Goal: Task Accomplishment & Management: Manage account settings

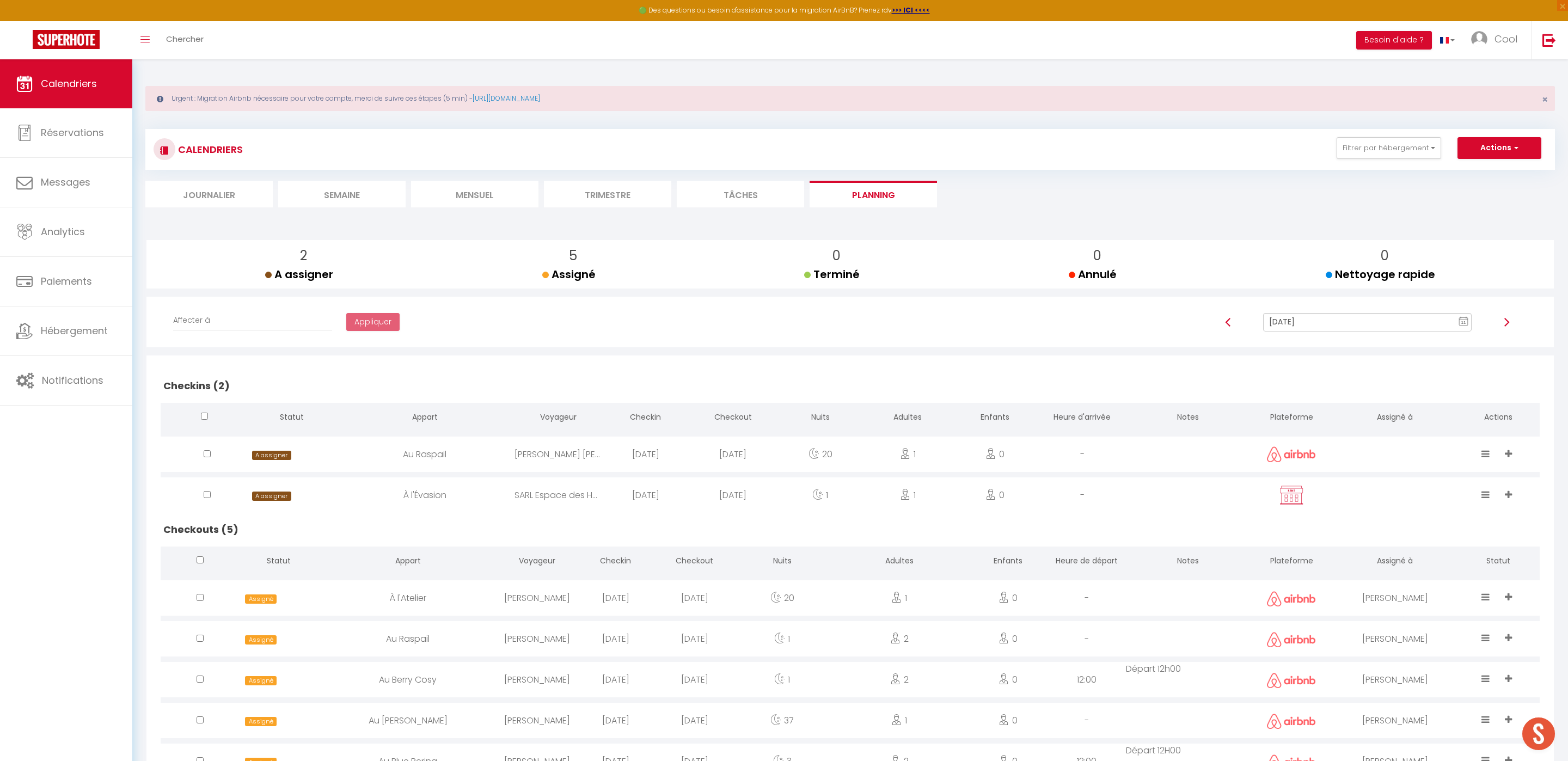
scroll to position [59, 0]
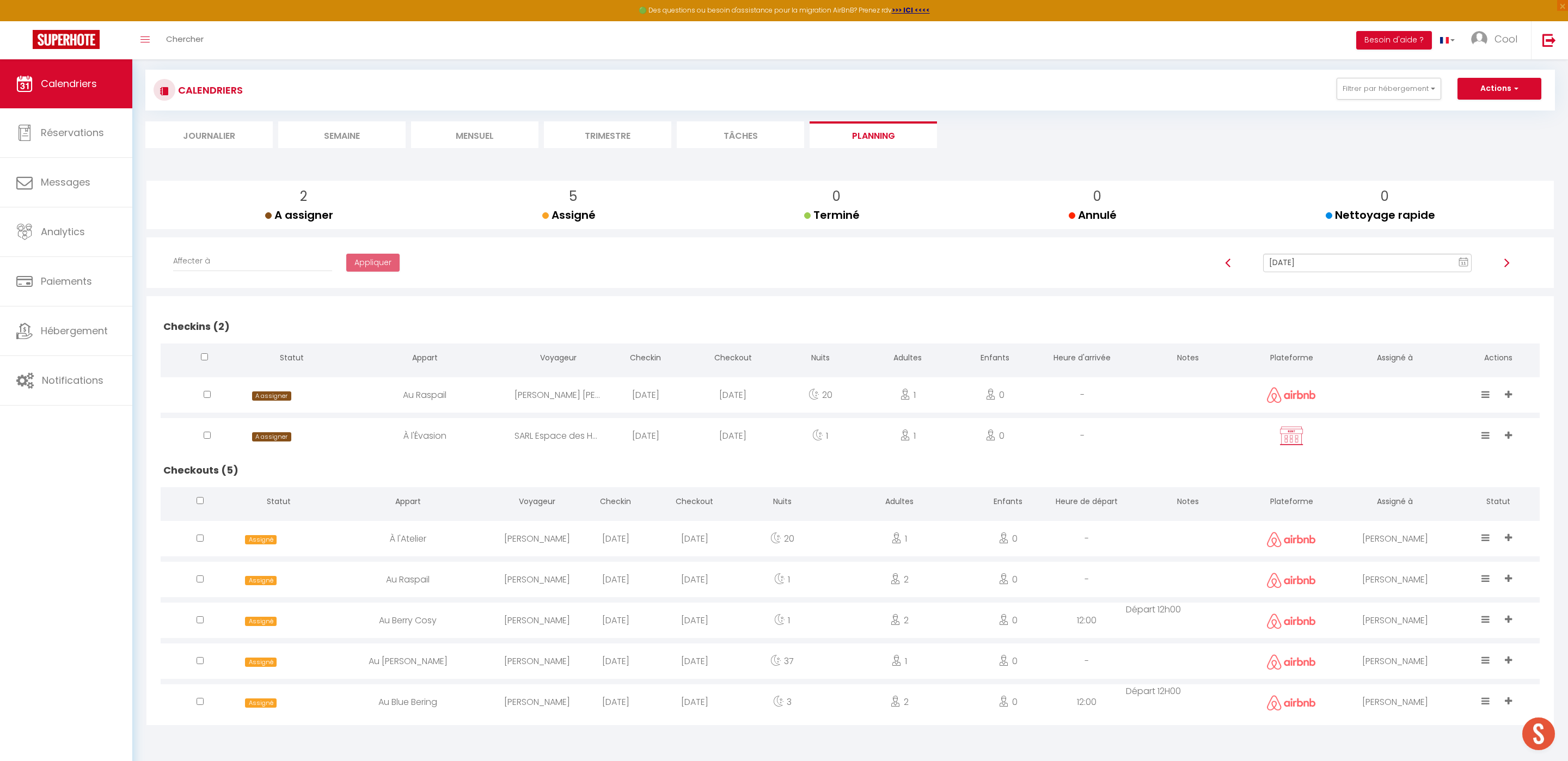
click at [1264, 242] on div "Affecter à [PERSON_NAME] [PERSON_NAME] [PERSON_NAME] [PERSON_NAME] [PERSON_NAME…" at bounding box center [850, 263] width 1393 height 51
click at [1280, 261] on input "[DATE]" at bounding box center [1367, 263] width 209 height 18
click at [1350, 348] on td "12" at bounding box center [1351, 356] width 18 height 18
type input "[DATE]"
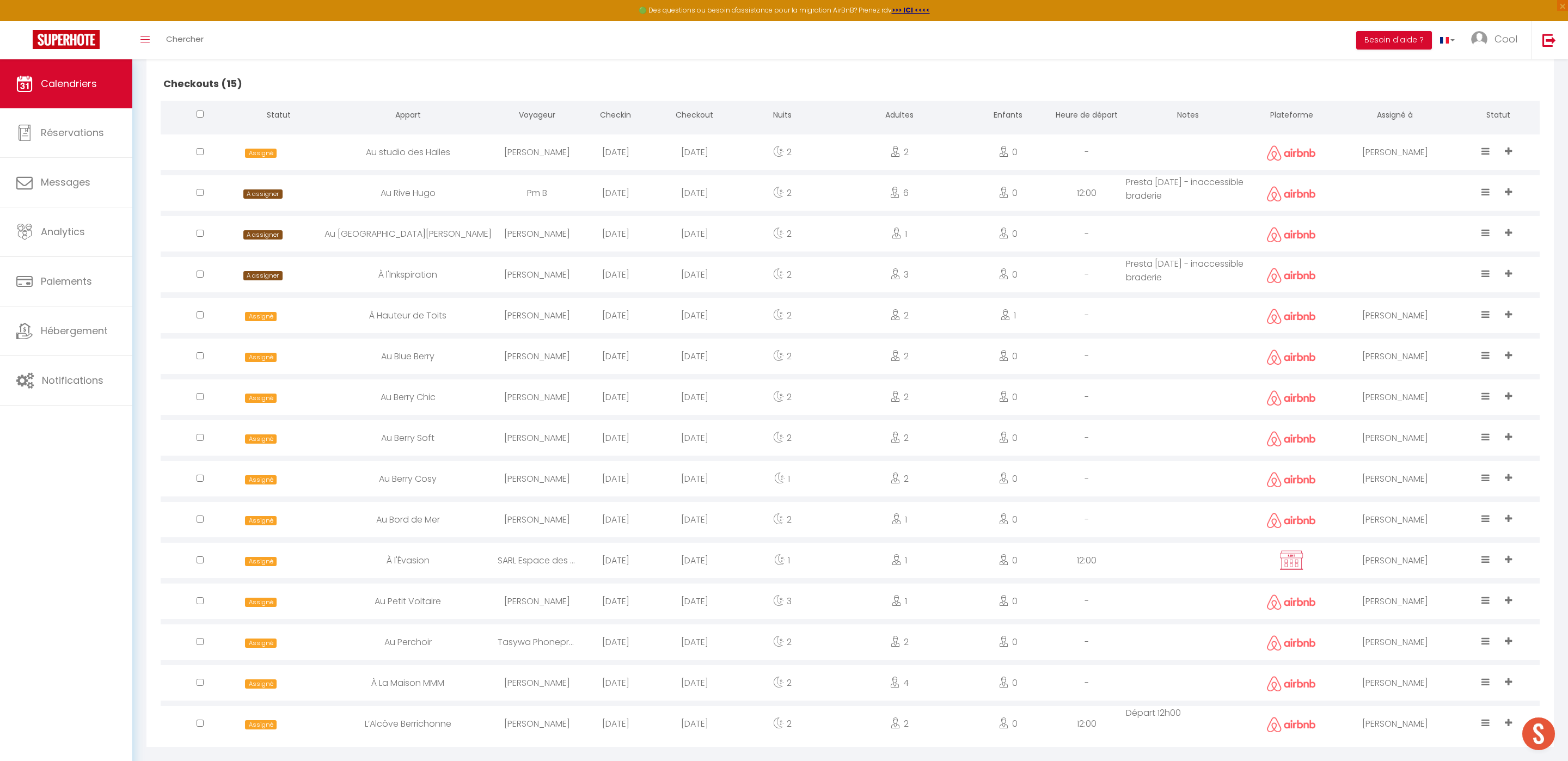
scroll to position [451, 0]
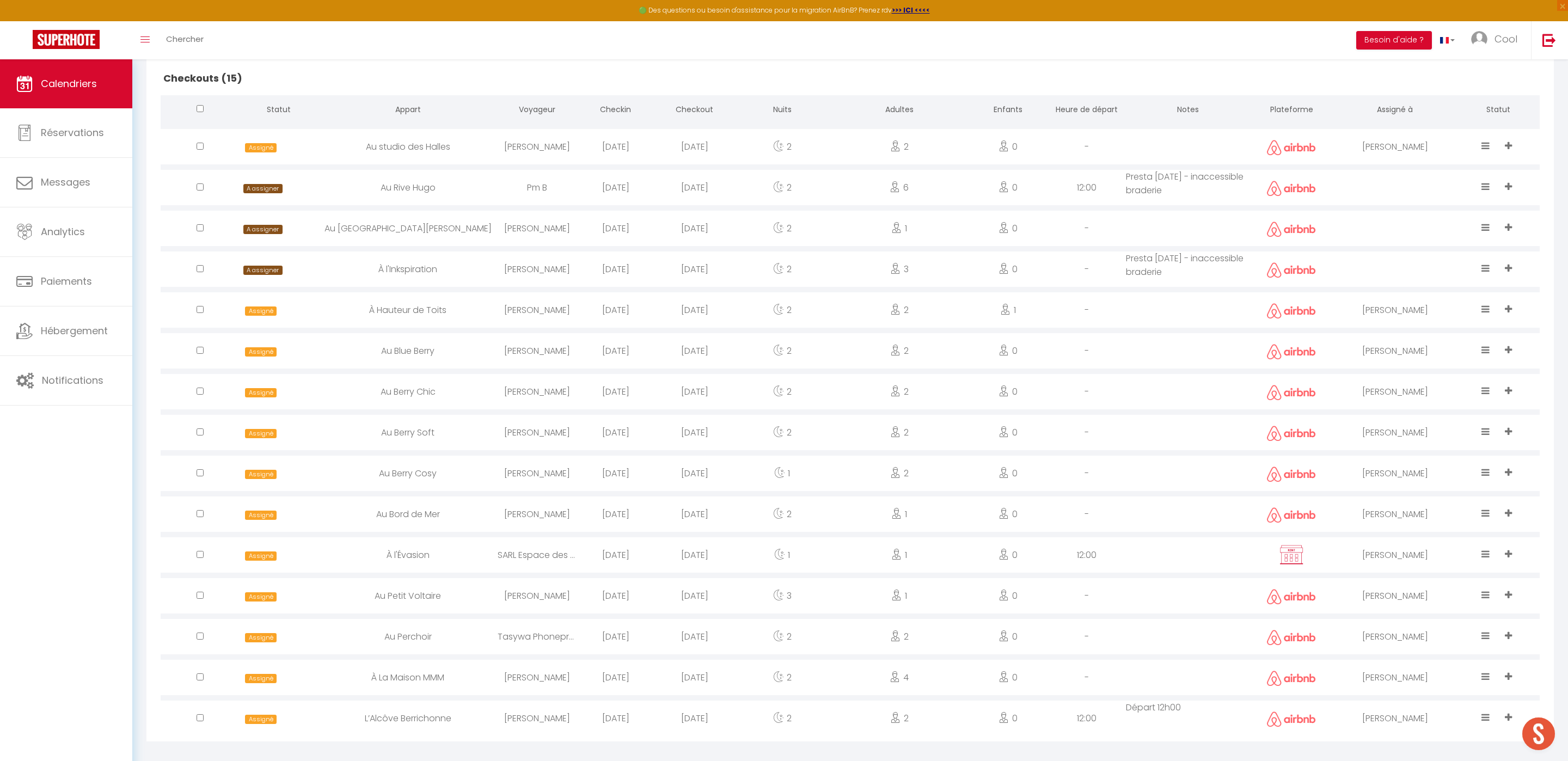
click at [1391, 706] on div "[PERSON_NAME]" at bounding box center [1395, 718] width 124 height 35
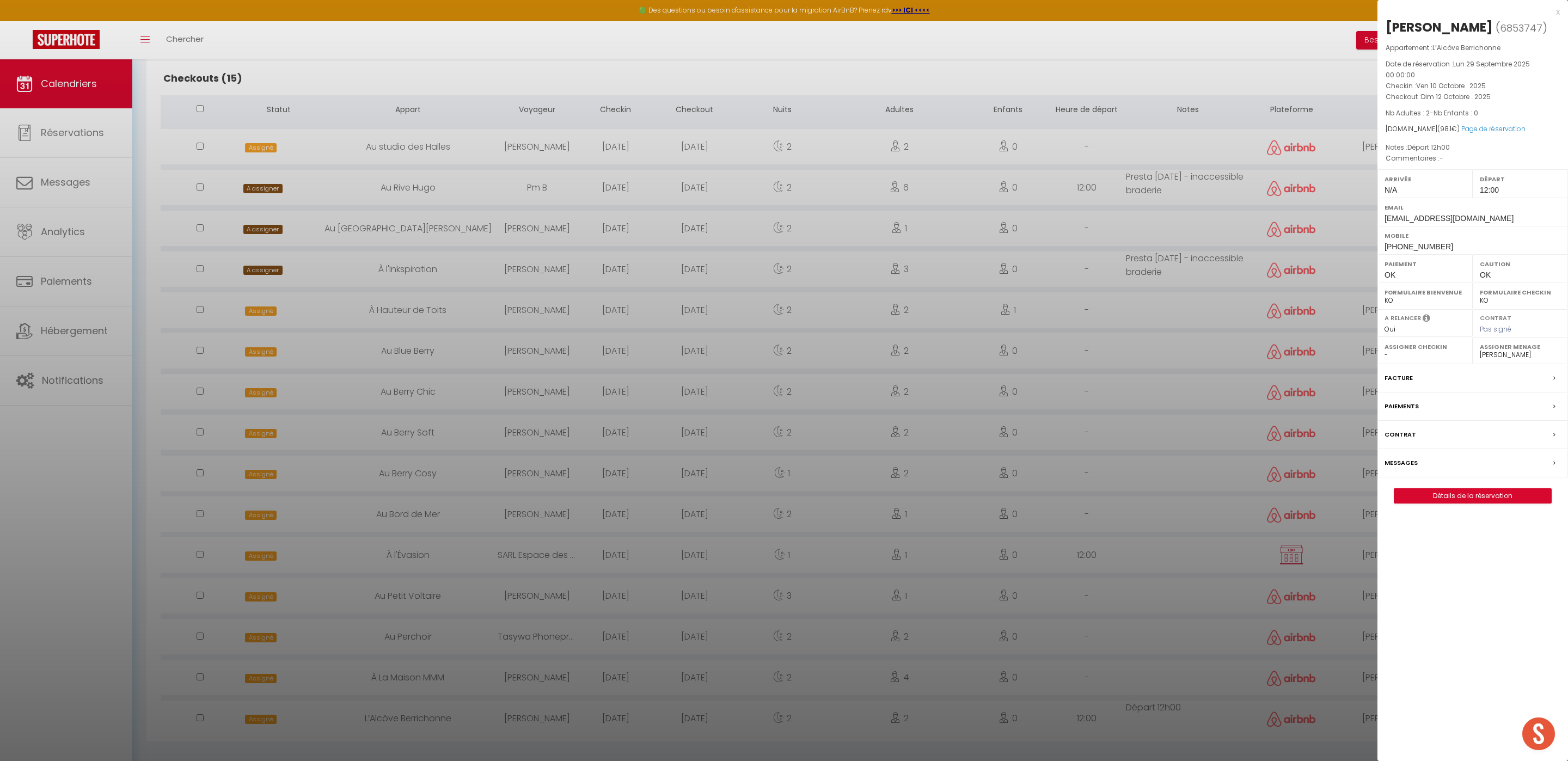
click at [1499, 356] on select "- [PERSON_NAME] [PERSON_NAME] [PERSON_NAME] [PERSON_NAME] Lebouiha [PERSON_NAME…" at bounding box center [1520, 355] width 81 height 10
click at [1307, 400] on div at bounding box center [784, 380] width 1568 height 761
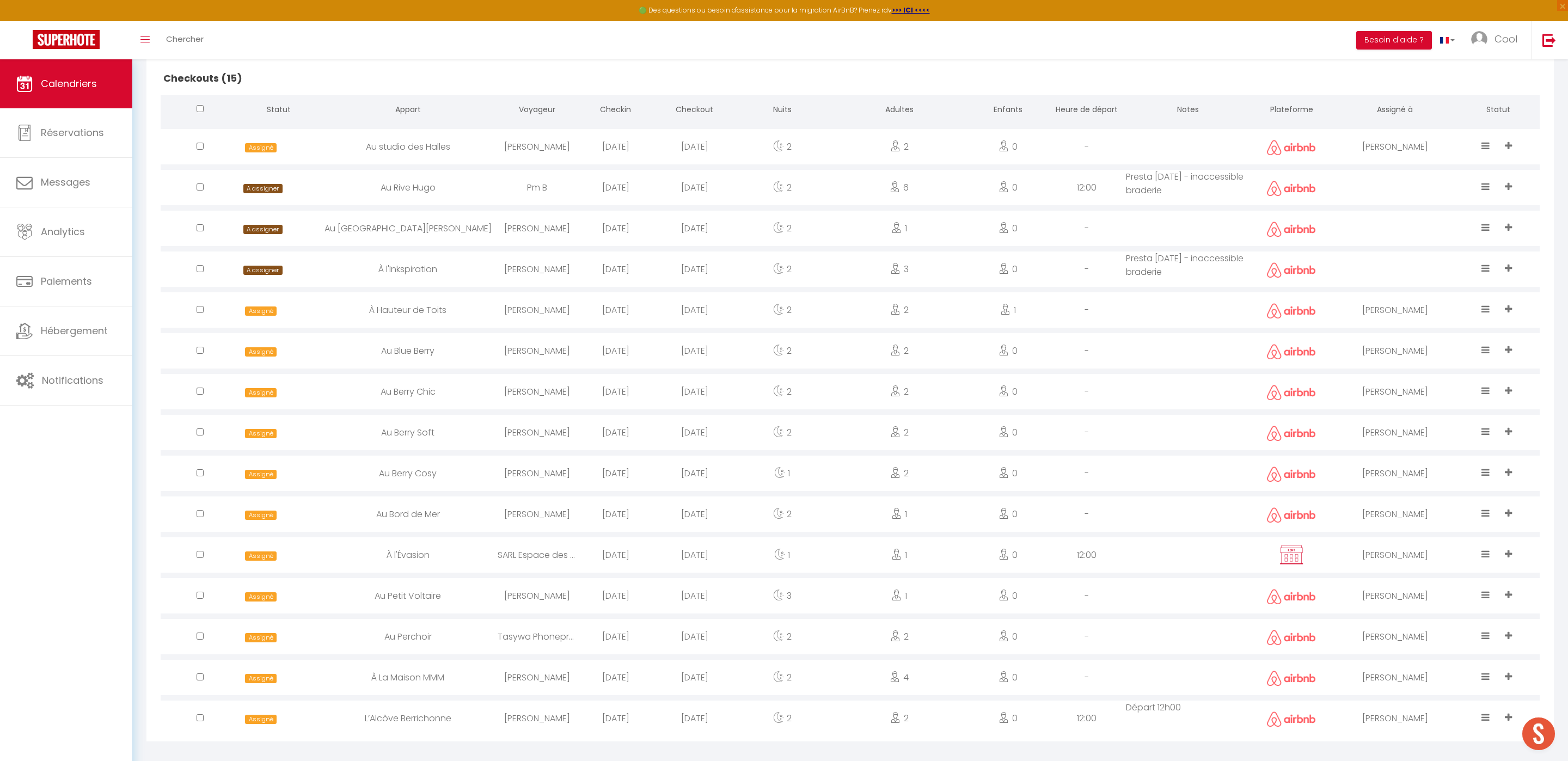
click at [1384, 708] on div "[PERSON_NAME]" at bounding box center [1395, 718] width 124 height 35
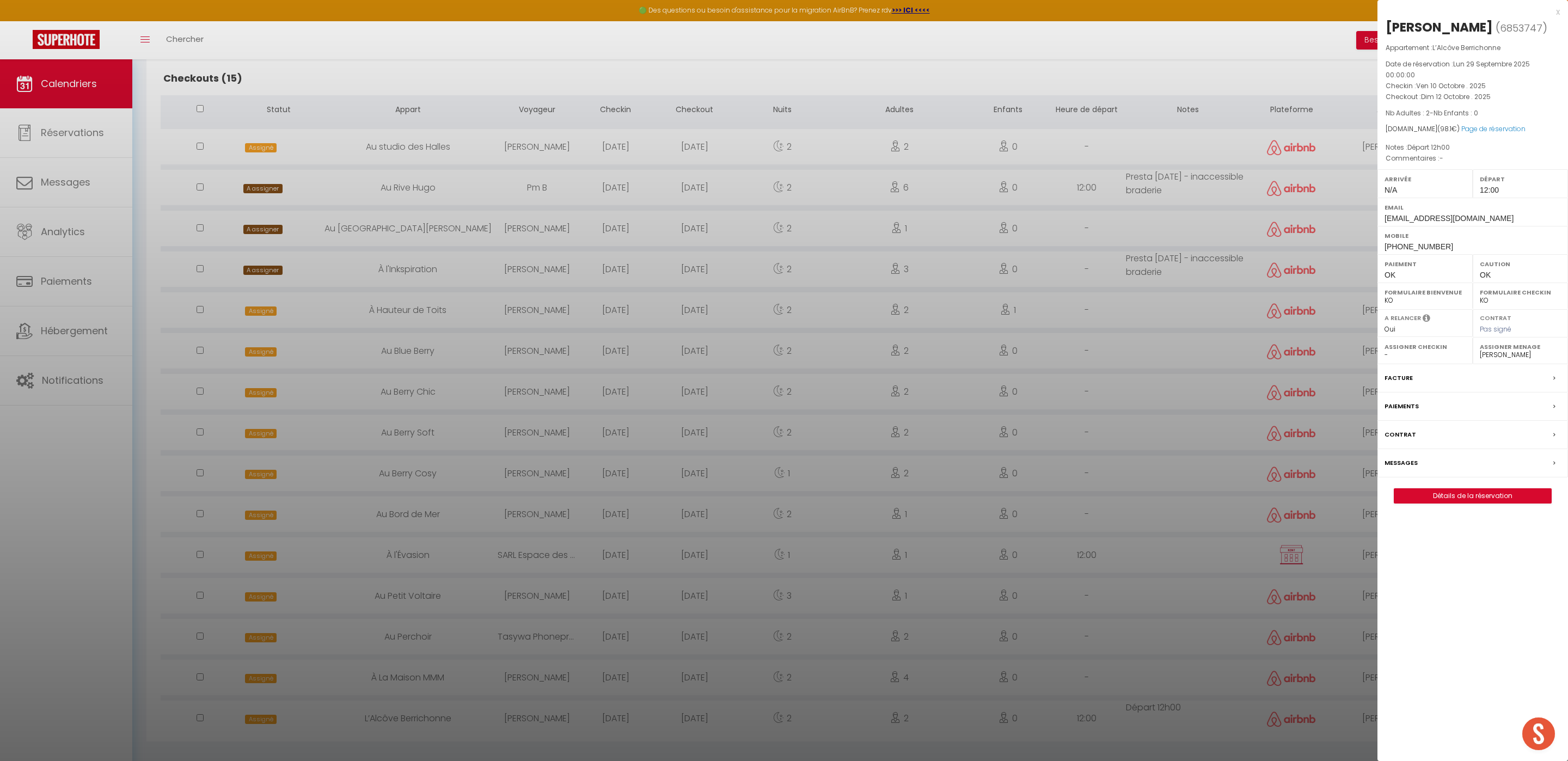
click at [1512, 360] on select "- [PERSON_NAME] [PERSON_NAME] [PERSON_NAME] [PERSON_NAME] Lebouiha [PERSON_NAME…" at bounding box center [1520, 355] width 81 height 10
select select "49444"
click at [1480, 352] on select "- [PERSON_NAME] [PERSON_NAME] [PERSON_NAME] [PERSON_NAME] Lebouiha [PERSON_NAME…" at bounding box center [1520, 355] width 81 height 10
click at [1185, 447] on div at bounding box center [784, 380] width 1568 height 761
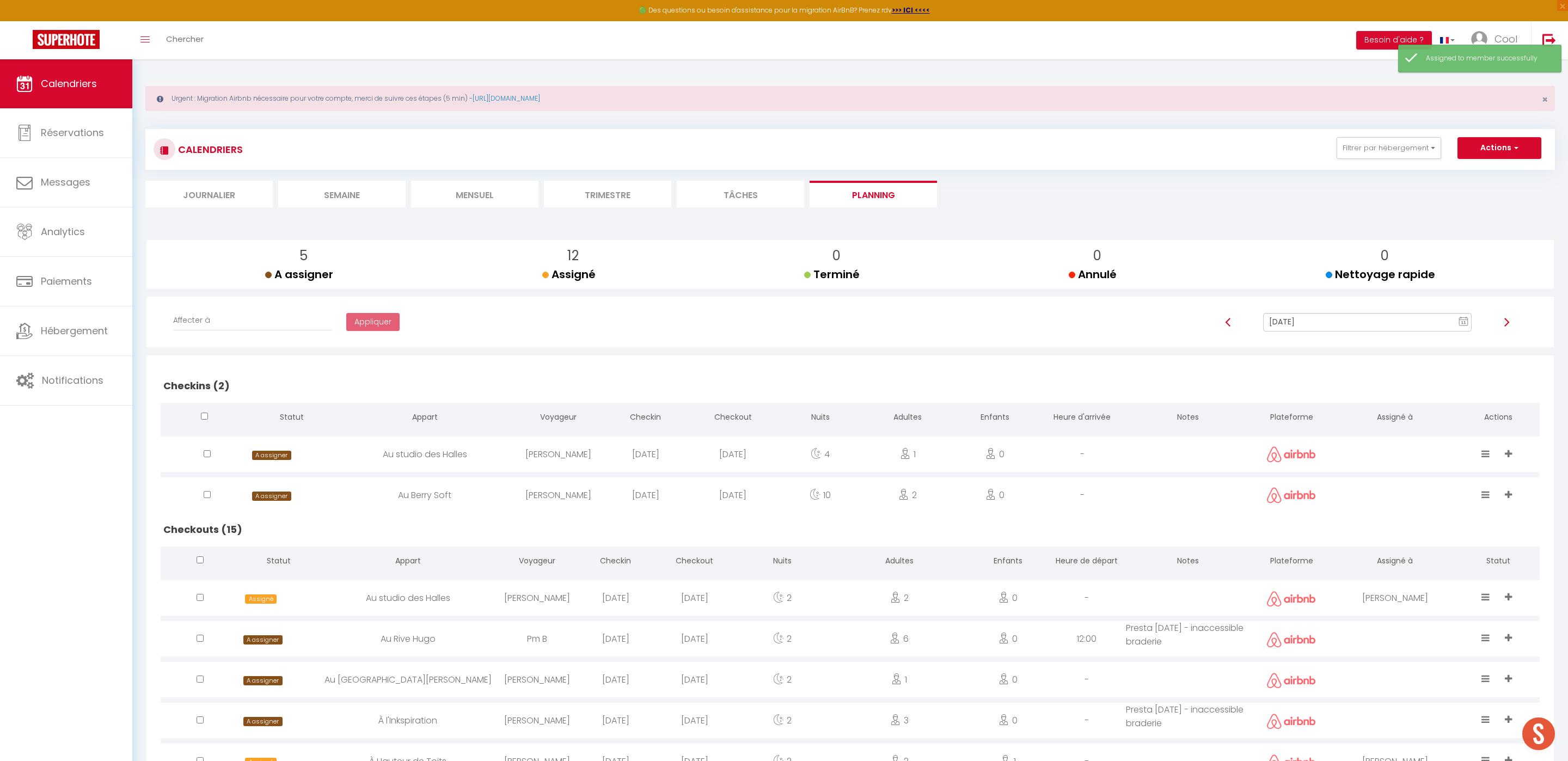
scroll to position [102, 0]
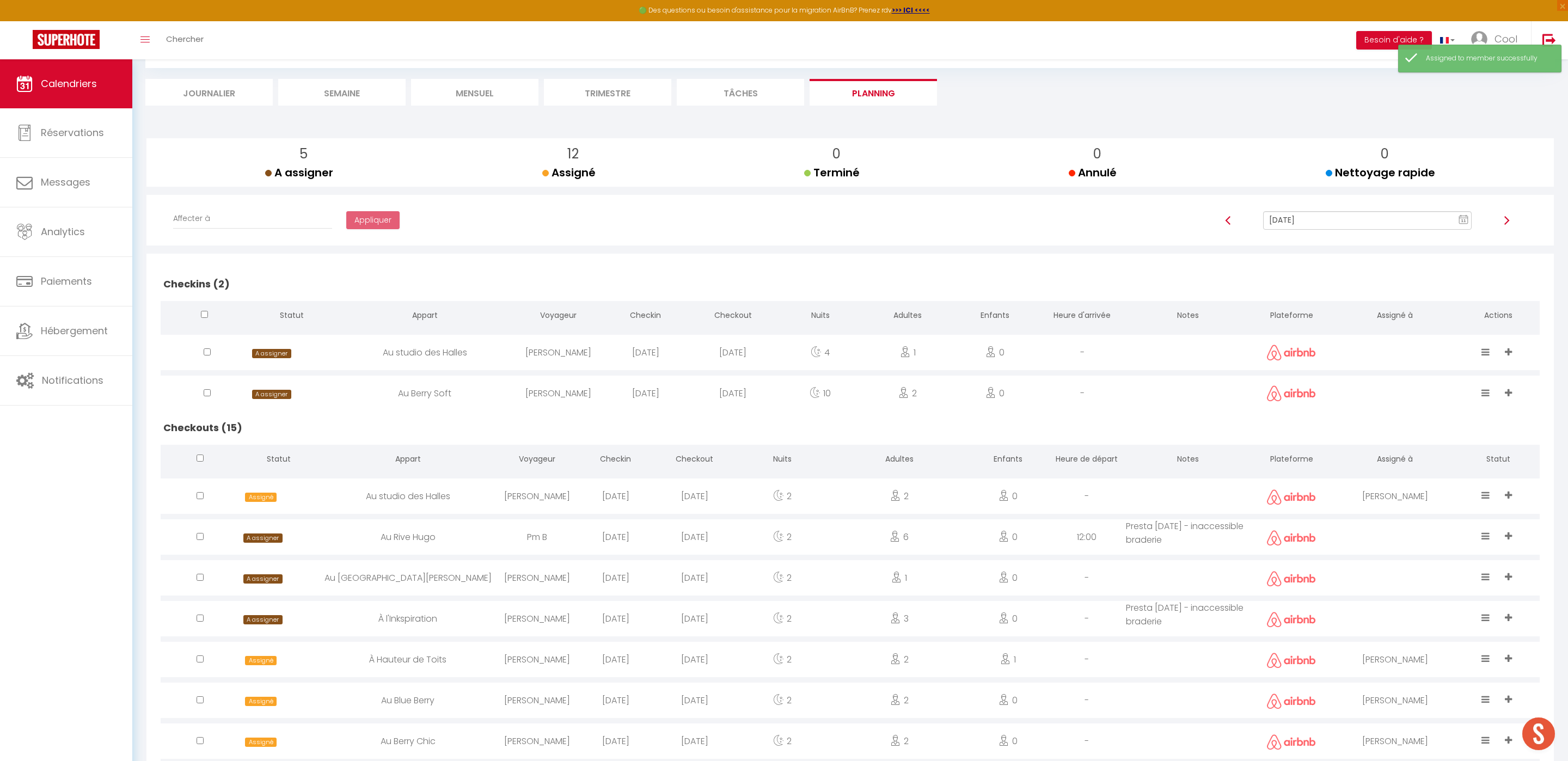
click at [1318, 213] on input "[DATE]" at bounding box center [1367, 220] width 209 height 18
click at [1367, 320] on td "13" at bounding box center [1368, 314] width 18 height 18
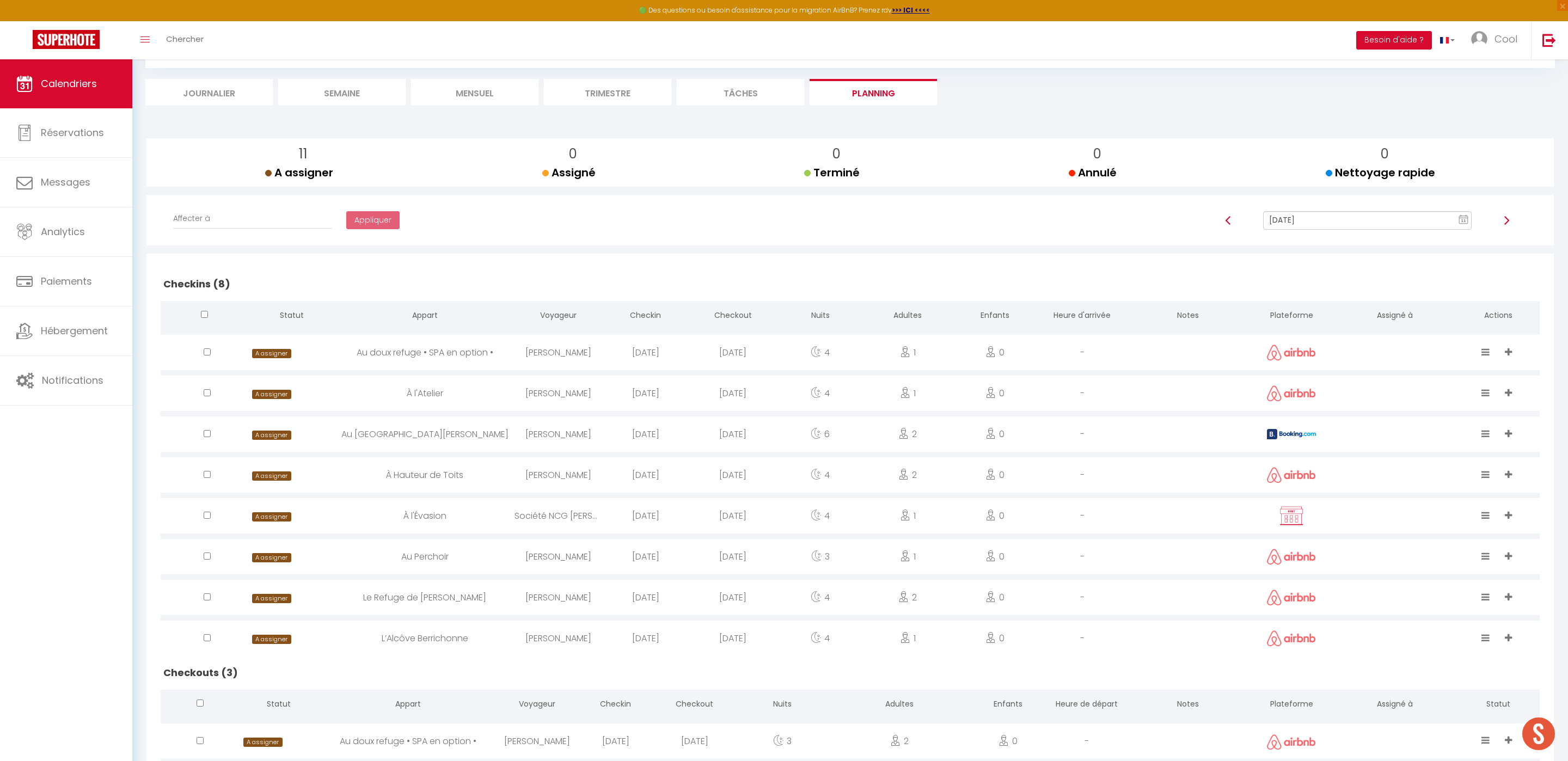
scroll to position [211, 0]
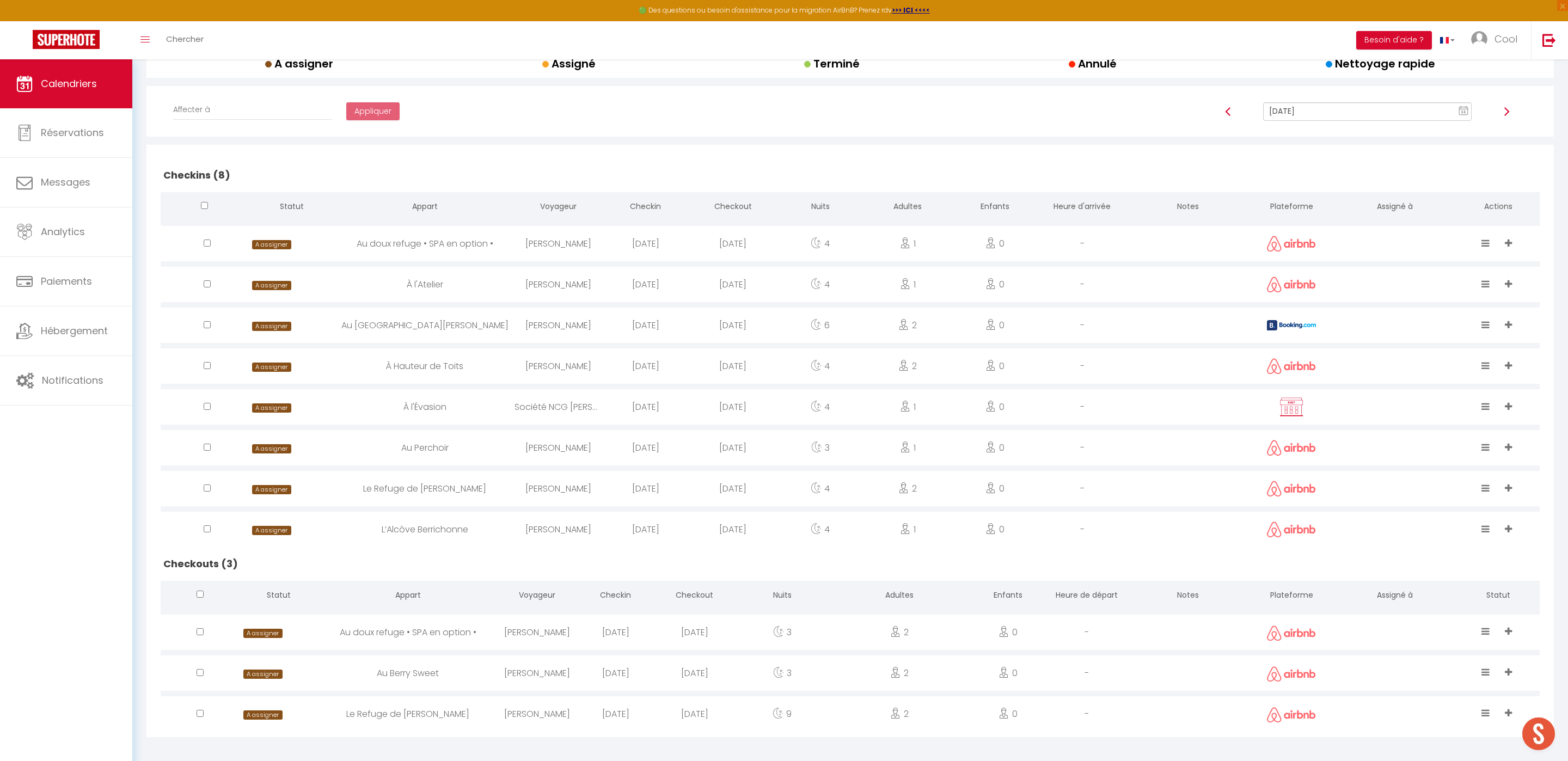
click at [1340, 111] on input "[DATE]" at bounding box center [1367, 111] width 209 height 18
click at [1354, 206] on td "12" at bounding box center [1351, 205] width 18 height 18
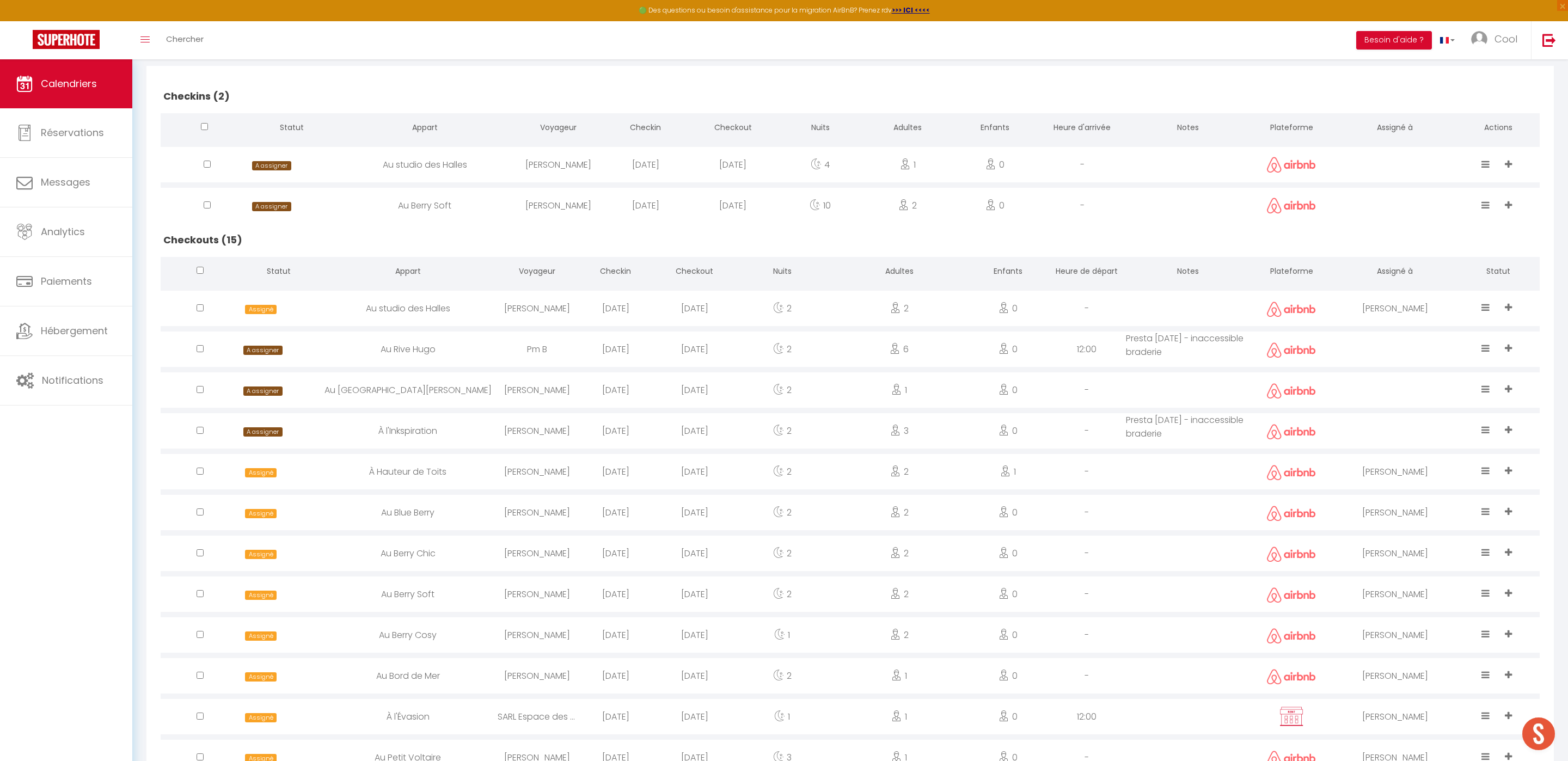
scroll to position [197, 0]
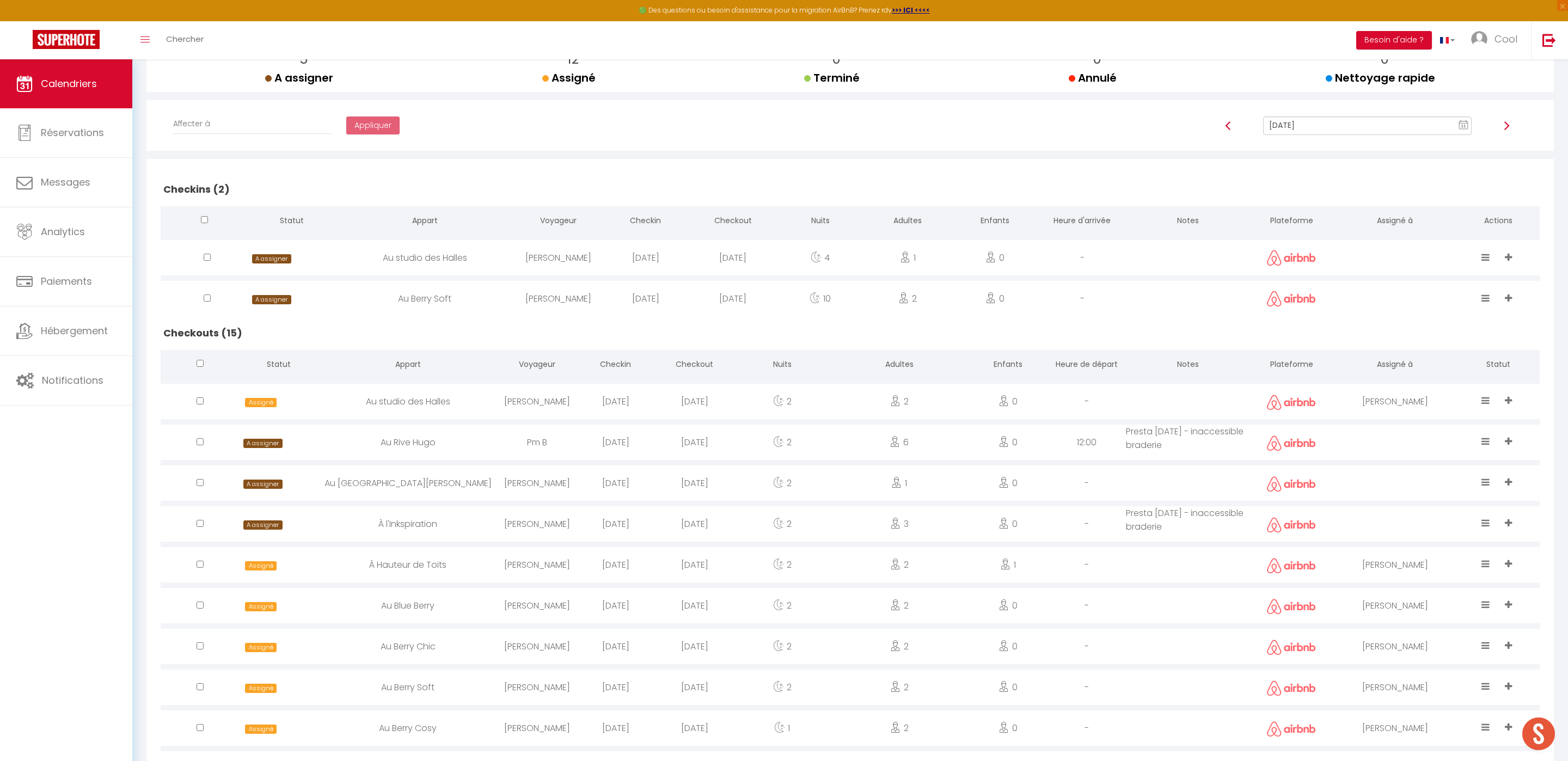
click at [1281, 130] on input "[DATE]" at bounding box center [1367, 125] width 209 height 18
click at [1454, 203] on td "11" at bounding box center [1455, 202] width 18 height 18
type input "[DATE]"
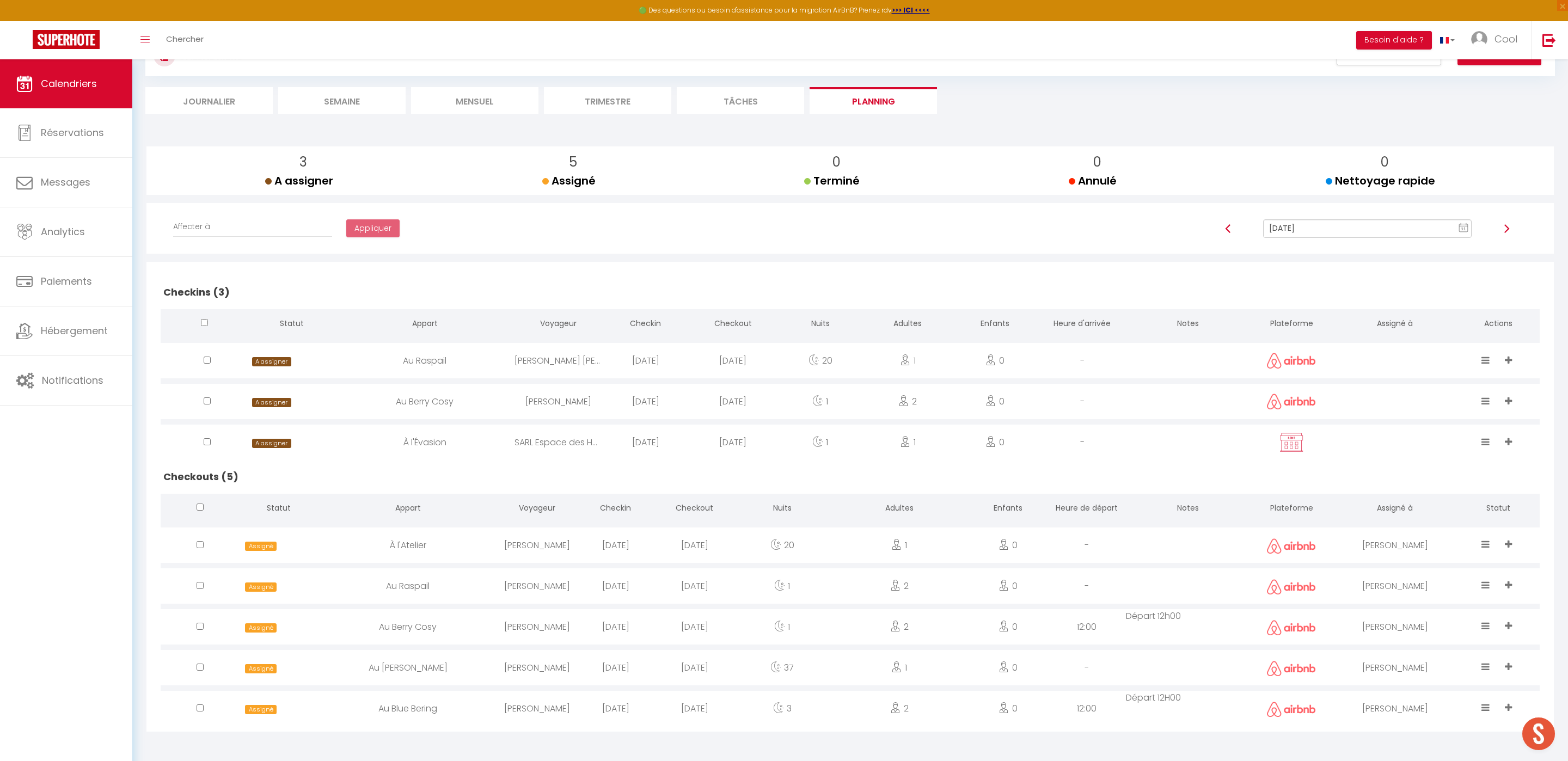
scroll to position [90, 0]
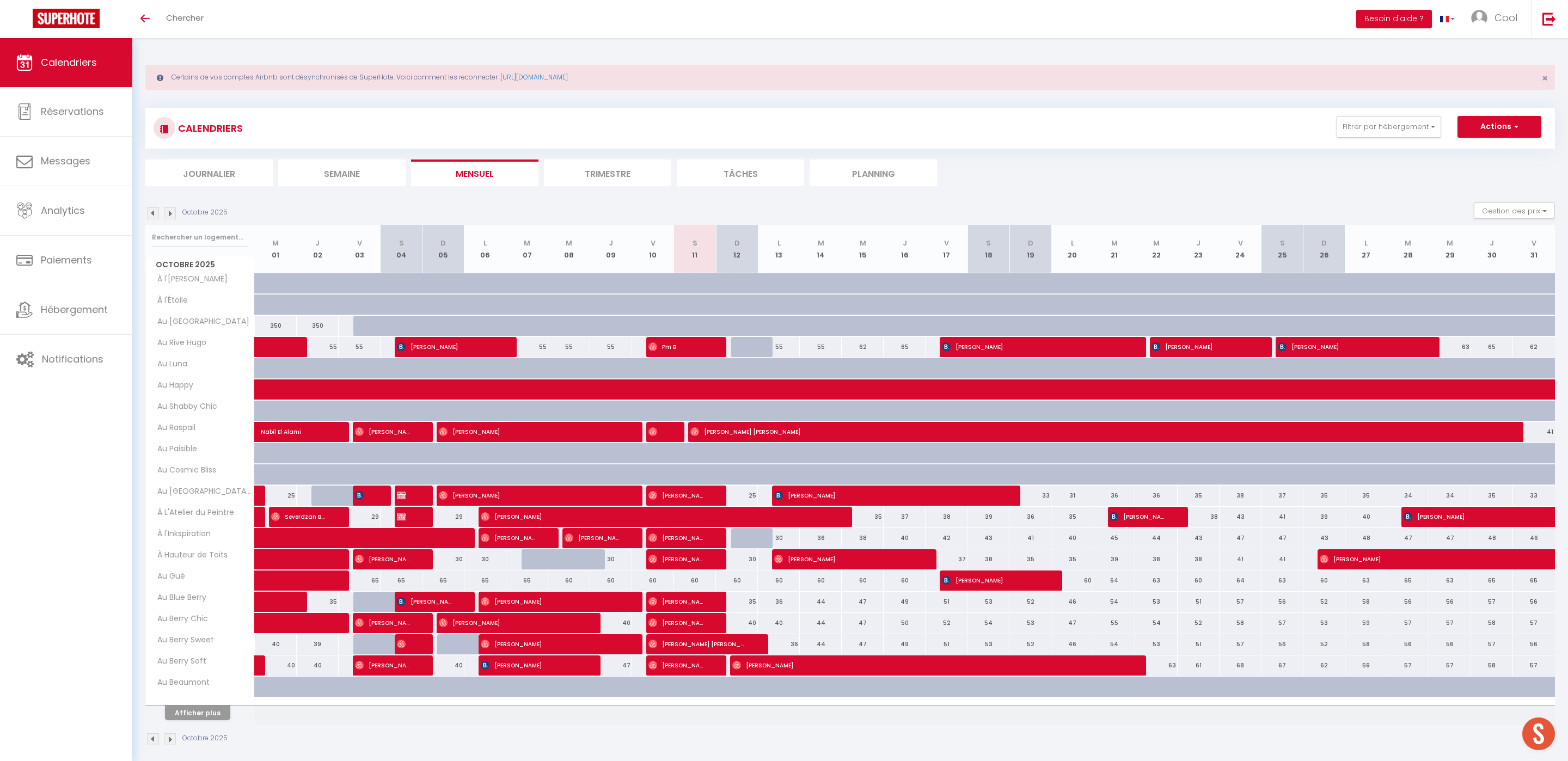
click at [864, 194] on section "Octobre 2025 Gestion des prix Nb Nuits minimum Règles Disponibilité Octobre 202…" at bounding box center [850, 474] width 1410 height 565
click at [864, 181] on li "Planning" at bounding box center [873, 173] width 127 height 27
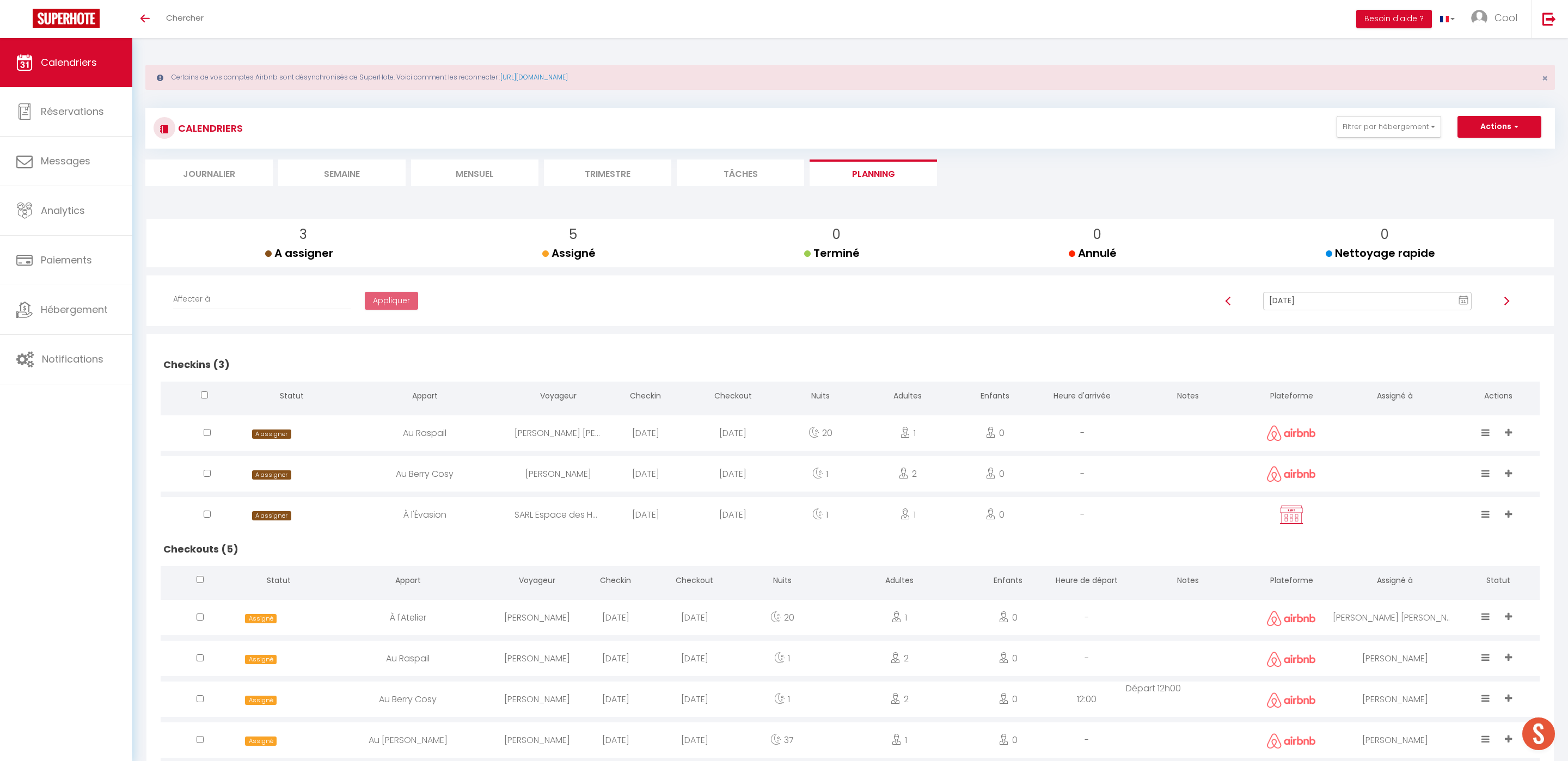
scroll to position [69, 0]
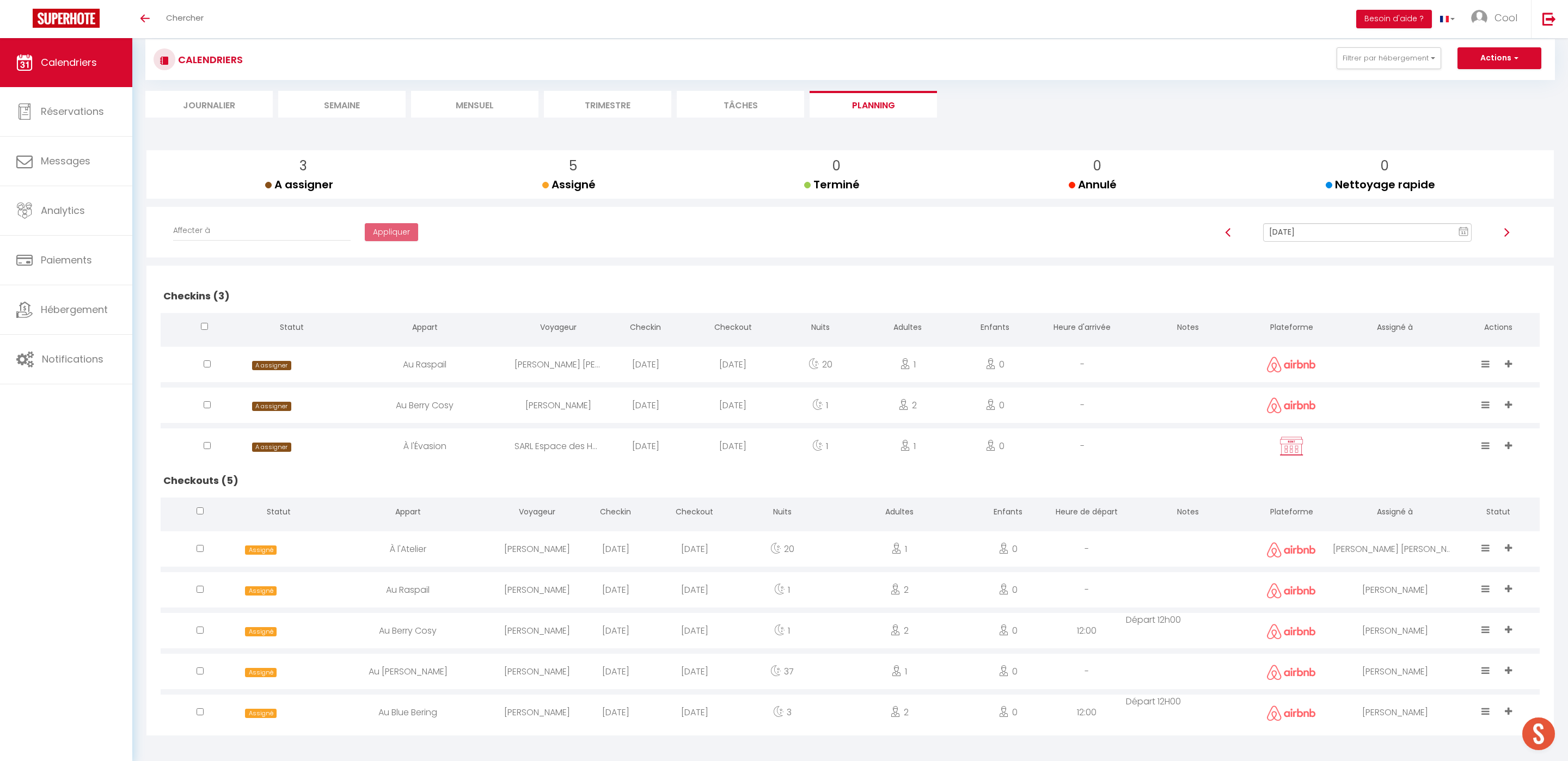
click at [530, 549] on div "[PERSON_NAME]" at bounding box center [537, 549] width 79 height 35
select select "0"
select select "1"
select select
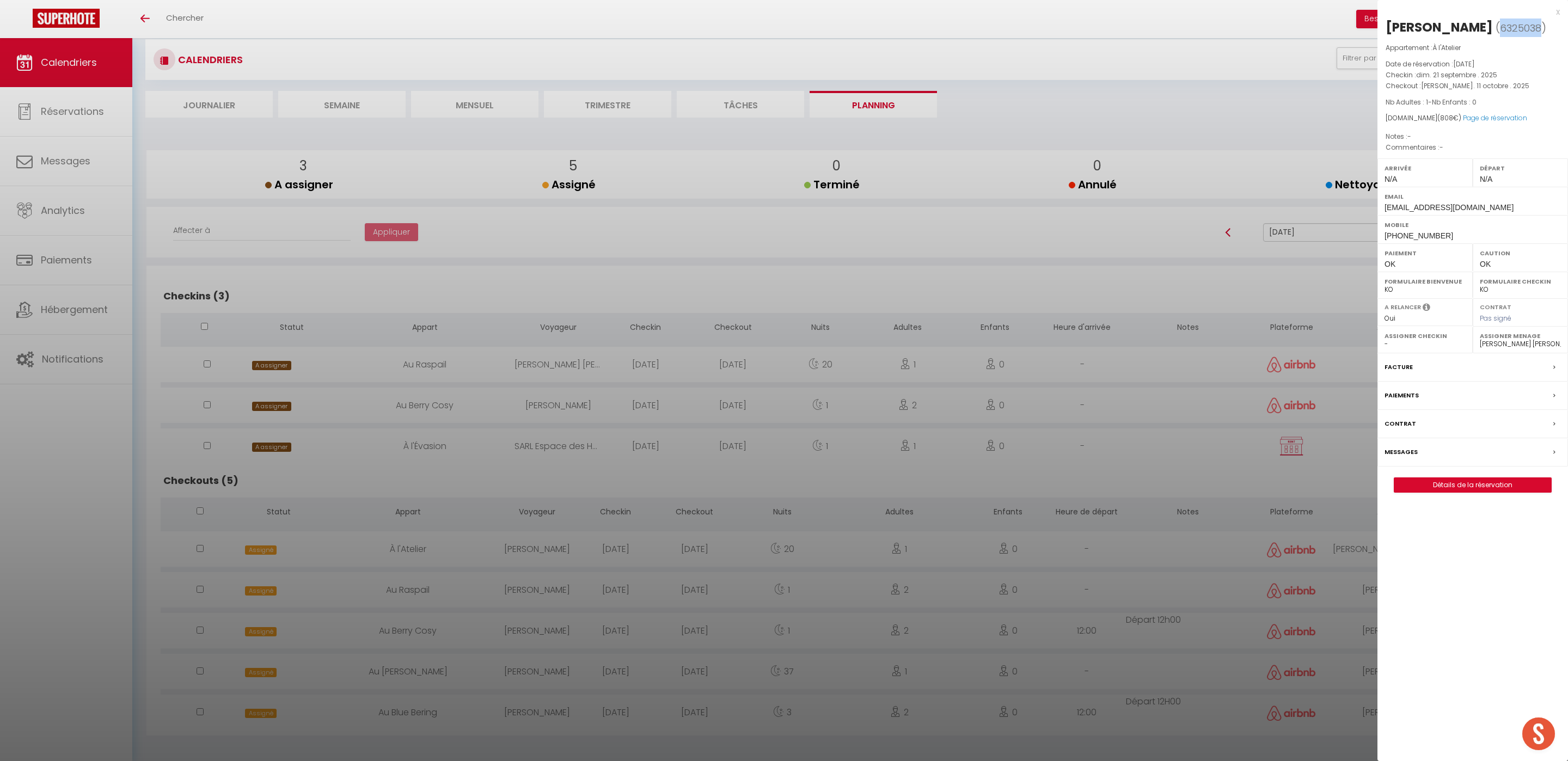
drag, startPoint x: 1507, startPoint y: 26, endPoint x: 1545, endPoint y: 27, distance: 38.0
click at [1541, 27] on span "6325038" at bounding box center [1521, 28] width 41 height 13
copy span "6325038"
drag, startPoint x: 1388, startPoint y: 26, endPoint x: 1497, endPoint y: 26, distance: 109.0
click at [1497, 26] on h2 "Stephanie Cornet ( 6325038 )" at bounding box center [1472, 27] width 174 height 18
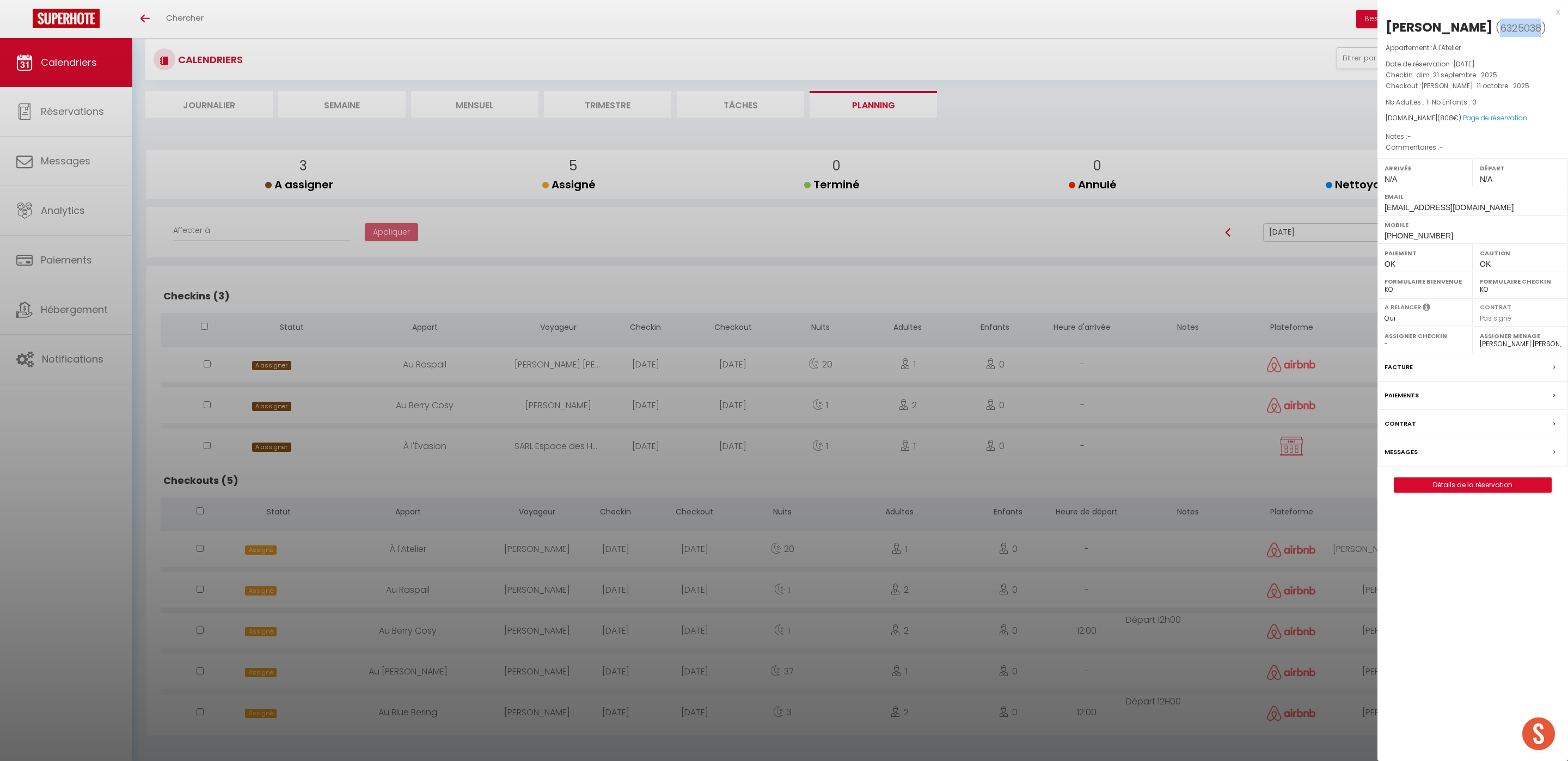
copy div "[PERSON_NAME]"
click at [410, 664] on div at bounding box center [784, 380] width 1568 height 761
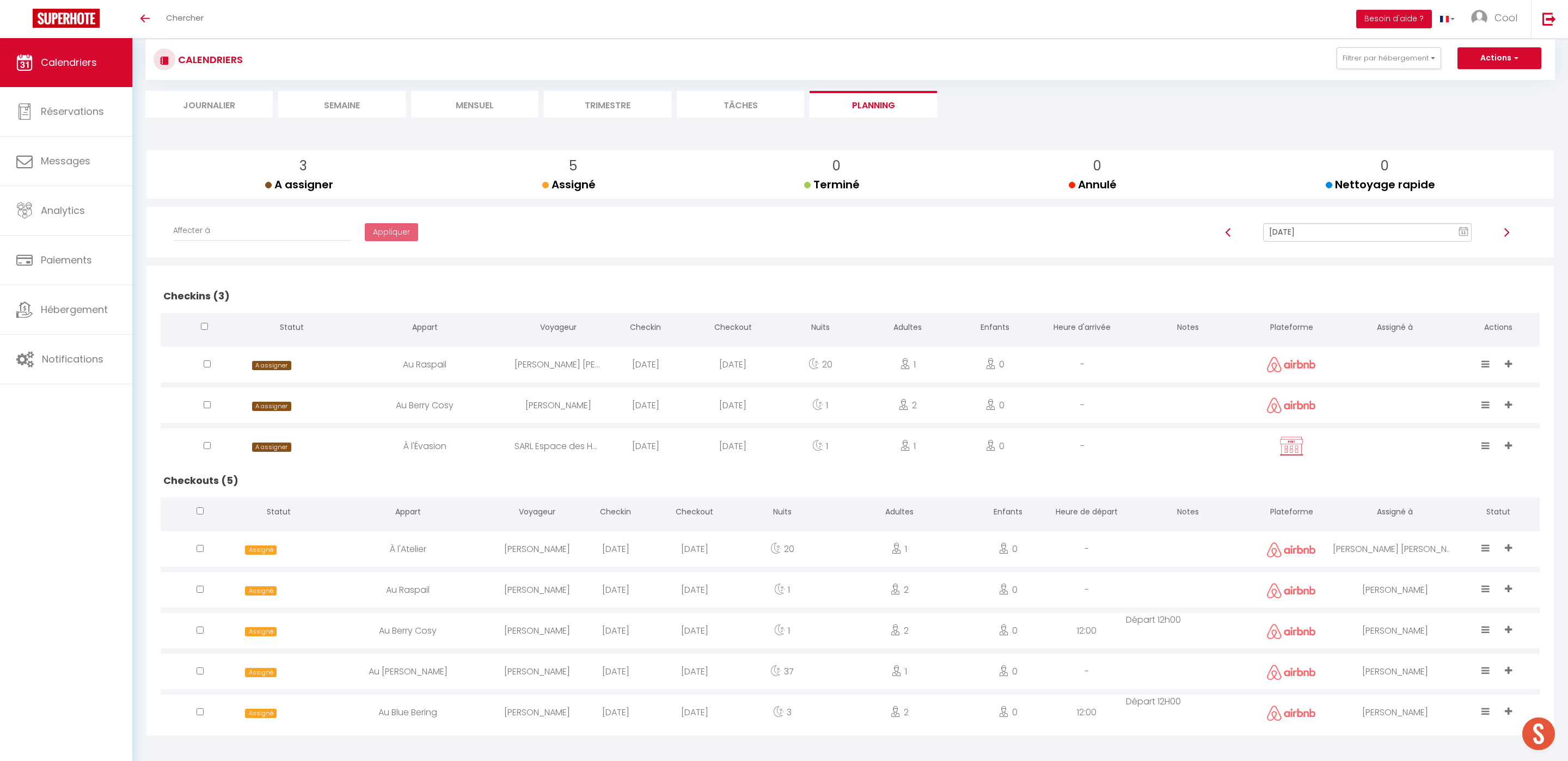
click at [556, 664] on div "[PERSON_NAME]" at bounding box center [537, 672] width 79 height 35
select select "52903"
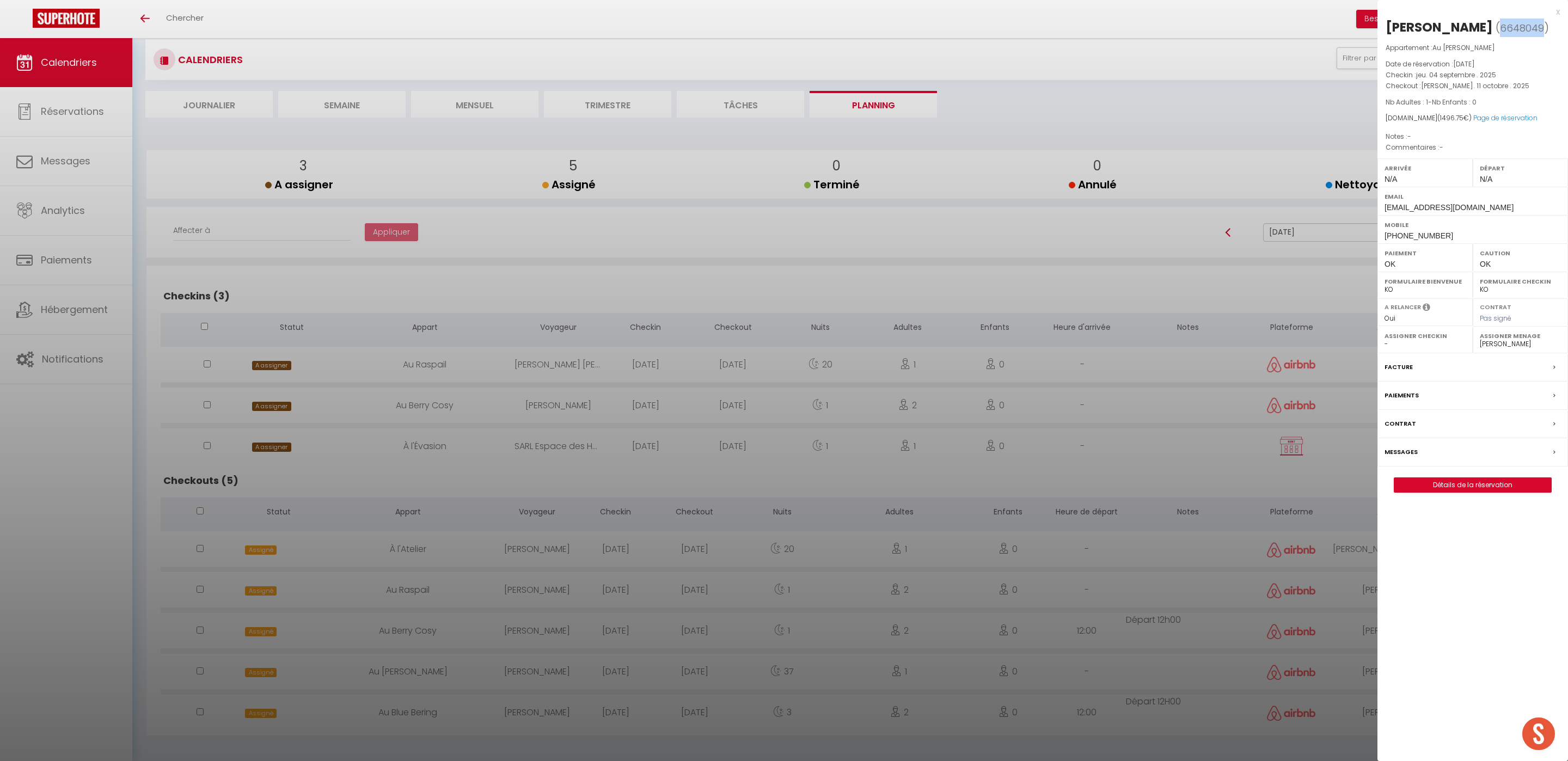
drag, startPoint x: 1509, startPoint y: 30, endPoint x: 1551, endPoint y: 30, distance: 42.0
click at [1544, 30] on span "6648049" at bounding box center [1522, 28] width 44 height 13
copy span "6648049"
drag, startPoint x: 1499, startPoint y: 24, endPoint x: 1382, endPoint y: 21, distance: 117.0
click at [1382, 21] on div "Precilia Mvouama ( 6648049 ) Appartement : Au Terra Rosa Date de réservation : …" at bounding box center [1472, 255] width 191 height 474
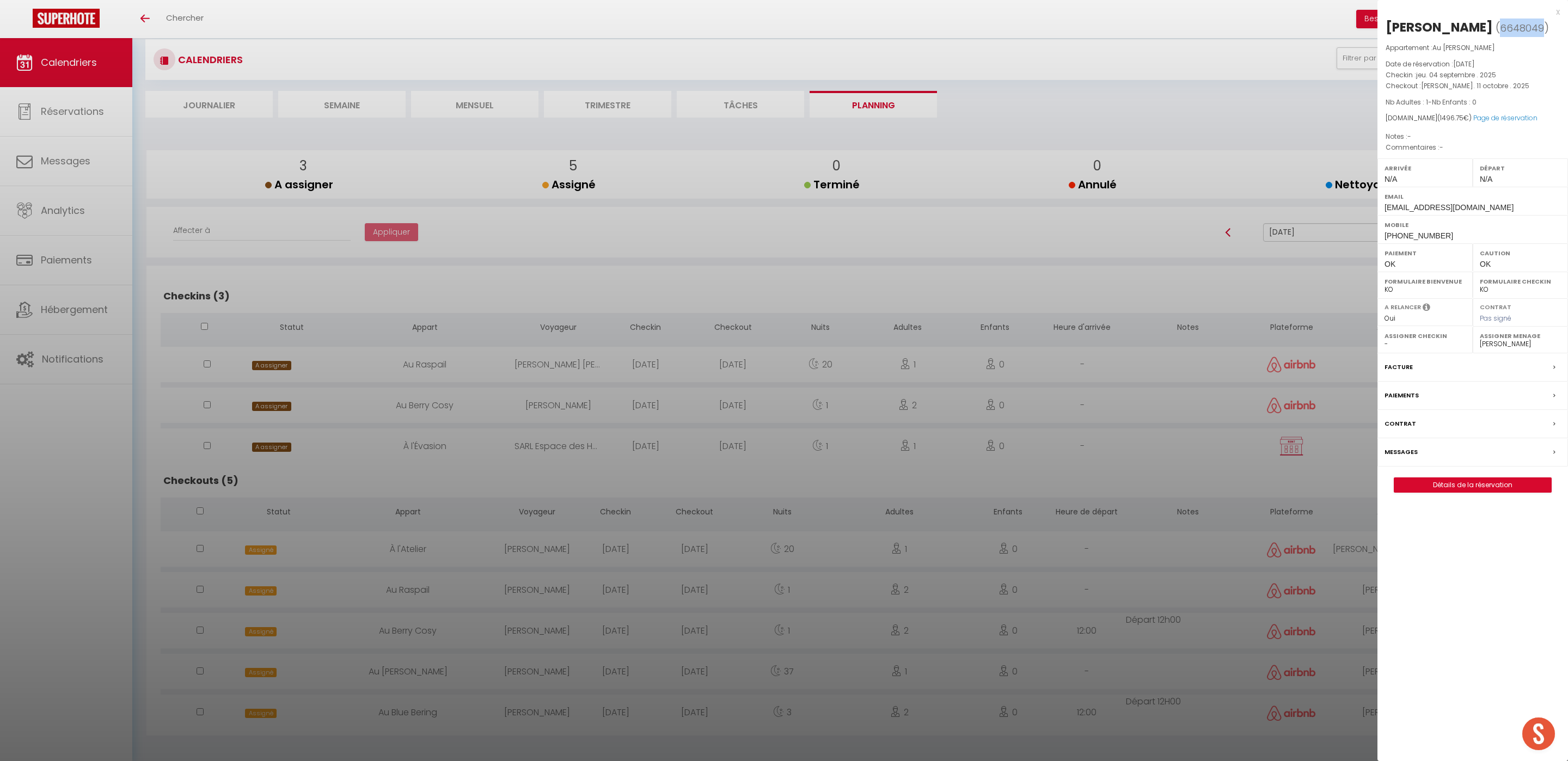
copy div "[PERSON_NAME]"
click at [774, 225] on div at bounding box center [784, 380] width 1568 height 761
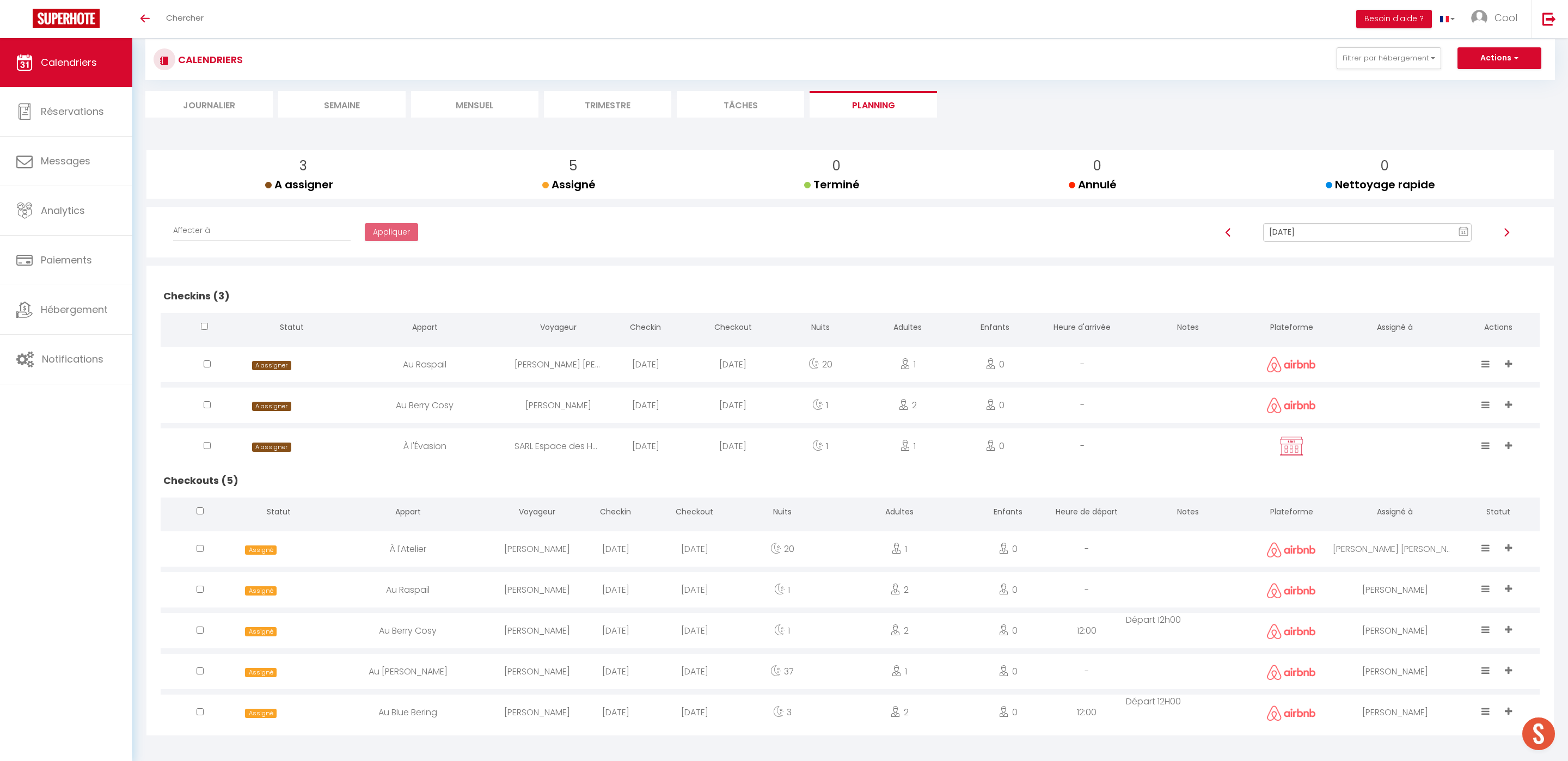
click at [1357, 233] on input "[DATE]" at bounding box center [1367, 233] width 209 height 18
click at [1341, 326] on div "« ‹ » › Oct 2025 2020 ~ 2030 Oct 11, 2025 Sun Mon Tue Wed Thu Fri Sat 28 29 30 …" at bounding box center [1404, 317] width 135 height 147
click at [1353, 326] on td "12" at bounding box center [1351, 326] width 18 height 18
type input "[DATE]"
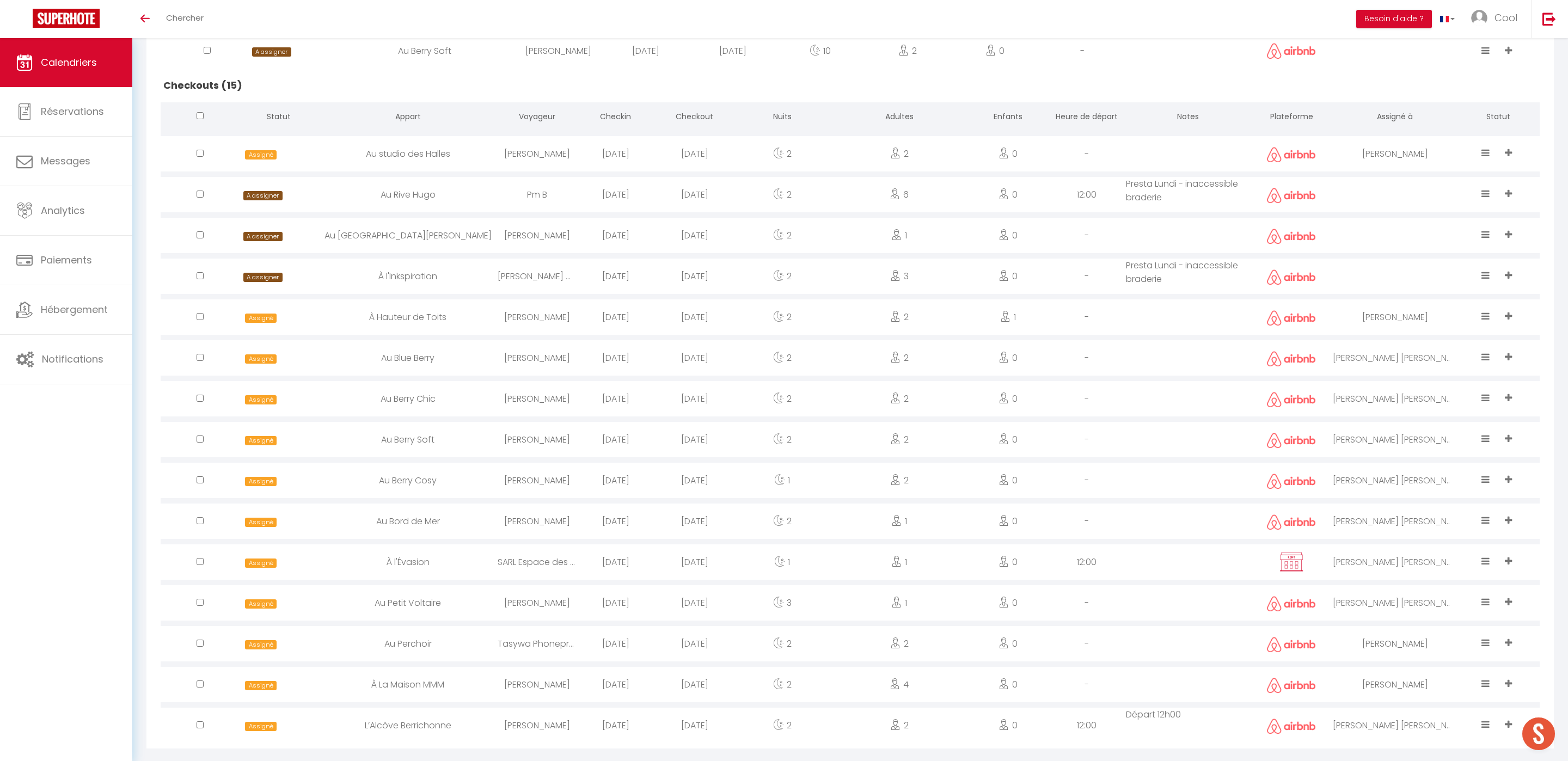
scroll to position [422, 0]
click at [1379, 244] on div at bounding box center [1395, 237] width 124 height 35
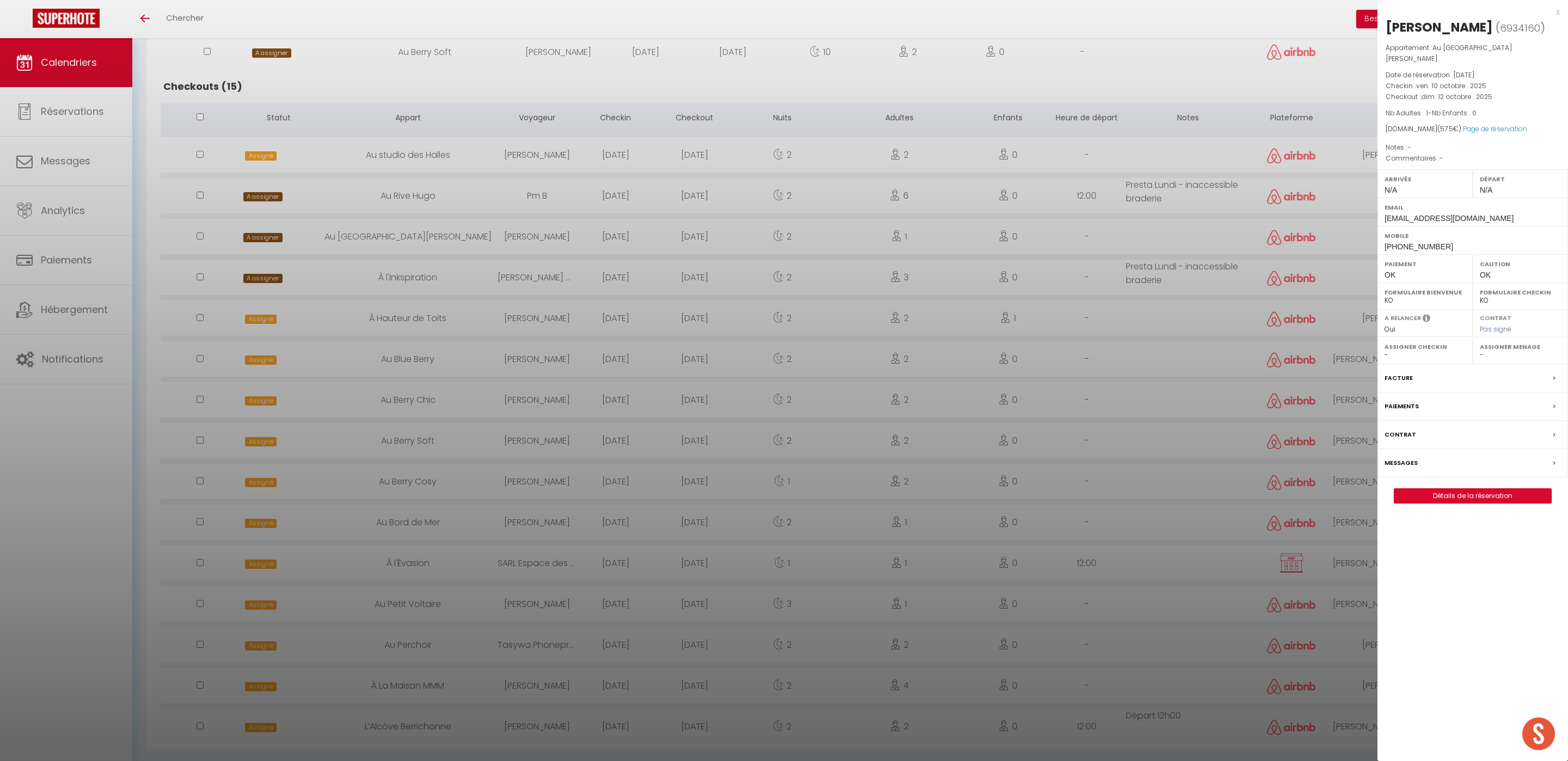
click at [1491, 364] on div "Assigner Menage - Louis Périgord Emmanuel Imorou GAETAN FAVARD Franck Lavoué We…" at bounding box center [1520, 351] width 96 height 27
click at [1486, 360] on select "- [PERSON_NAME] [PERSON_NAME] [PERSON_NAME] [PERSON_NAME] Lebouiha [PERSON_NAME…" at bounding box center [1520, 355] width 81 height 10
select select "52903"
click at [1480, 359] on select "- [PERSON_NAME] [PERSON_NAME] [PERSON_NAME] [PERSON_NAME] Lebouiha [PERSON_NAME…" at bounding box center [1520, 355] width 81 height 10
click at [1161, 443] on div at bounding box center [784, 380] width 1568 height 761
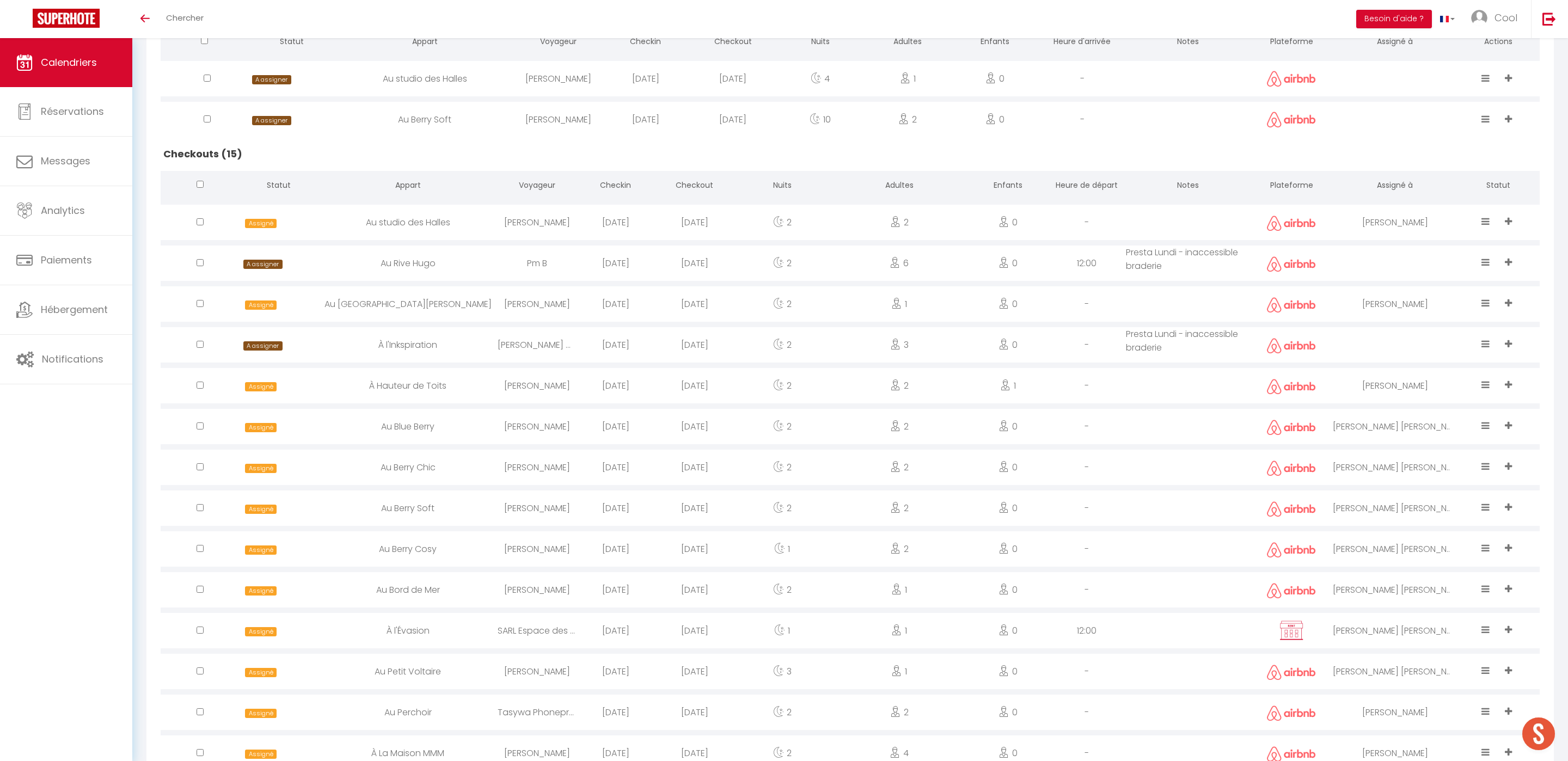
scroll to position [0, 0]
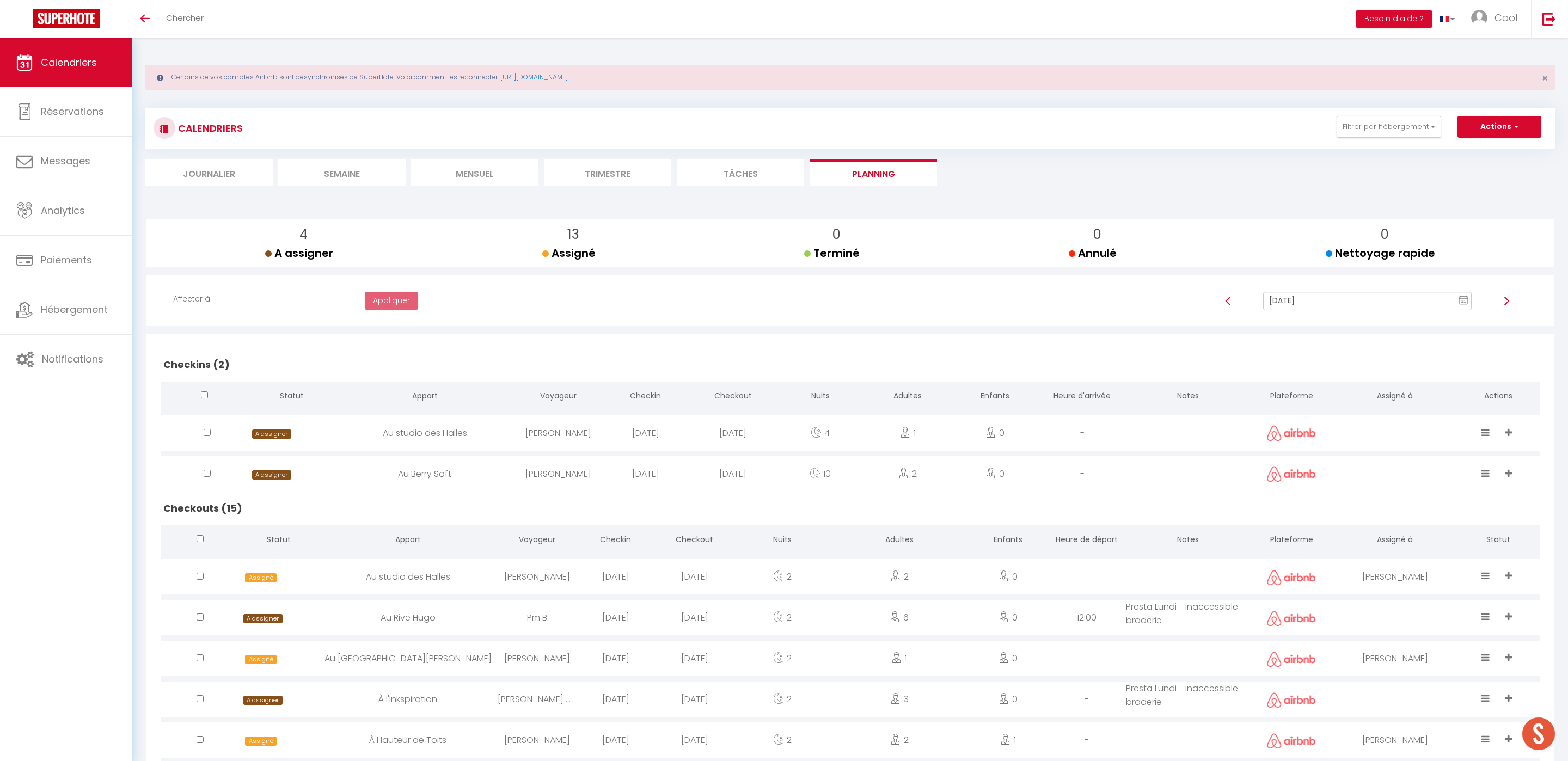
click at [1332, 304] on input "[DATE]" at bounding box center [1367, 301] width 209 height 18
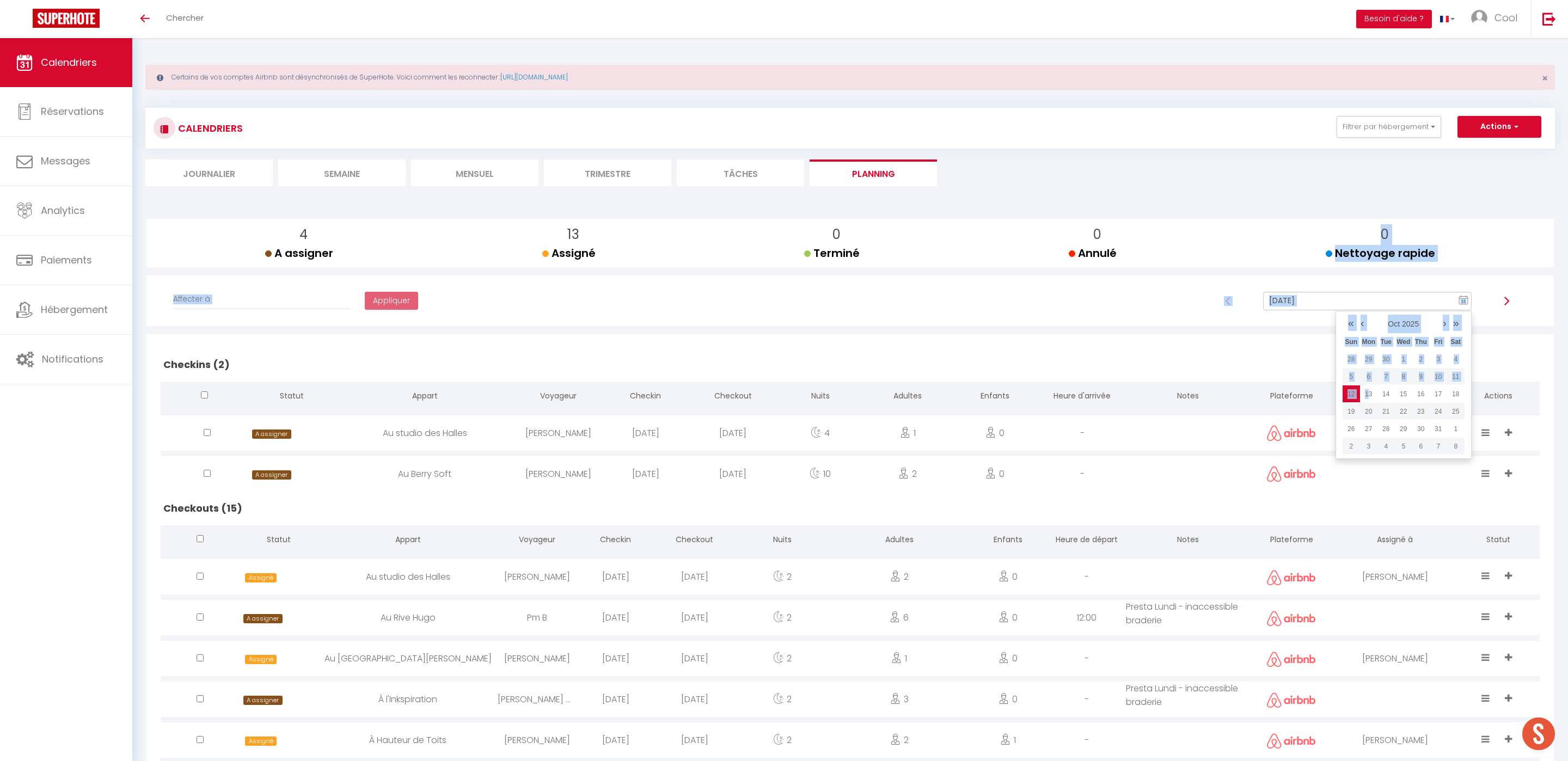
drag, startPoint x: 1370, startPoint y: 391, endPoint x: 1250, endPoint y: 264, distance: 174.7
click at [1250, 264] on div "4 A assigner A assigner 13 Assigné Assigné 0 Terminé Terminé 0 Annulé Annulé 0 …" at bounding box center [850, 695] width 1407 height 953
click at [1237, 295] on div at bounding box center [1228, 301] width 55 height 18
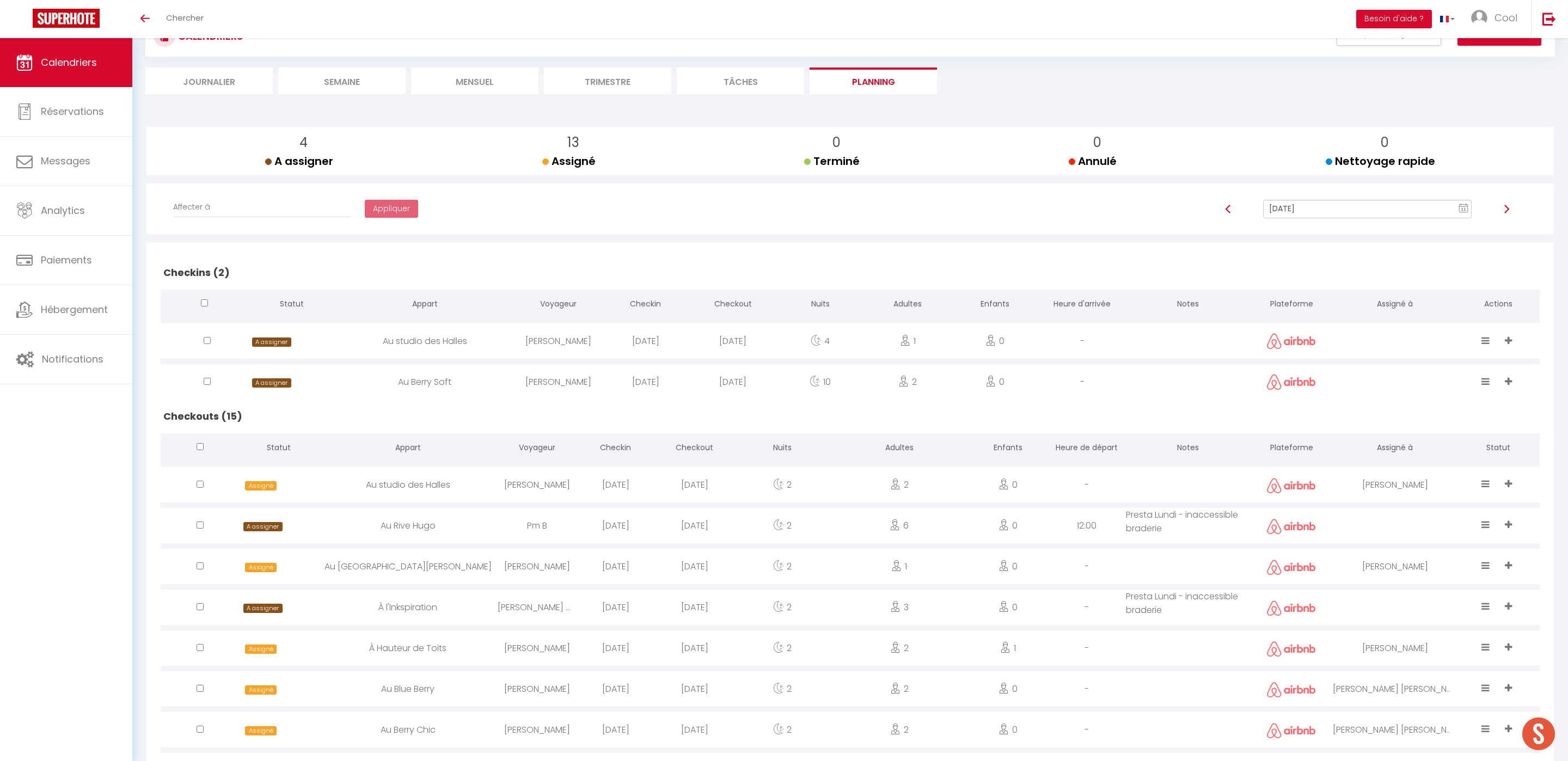
scroll to position [111, 0]
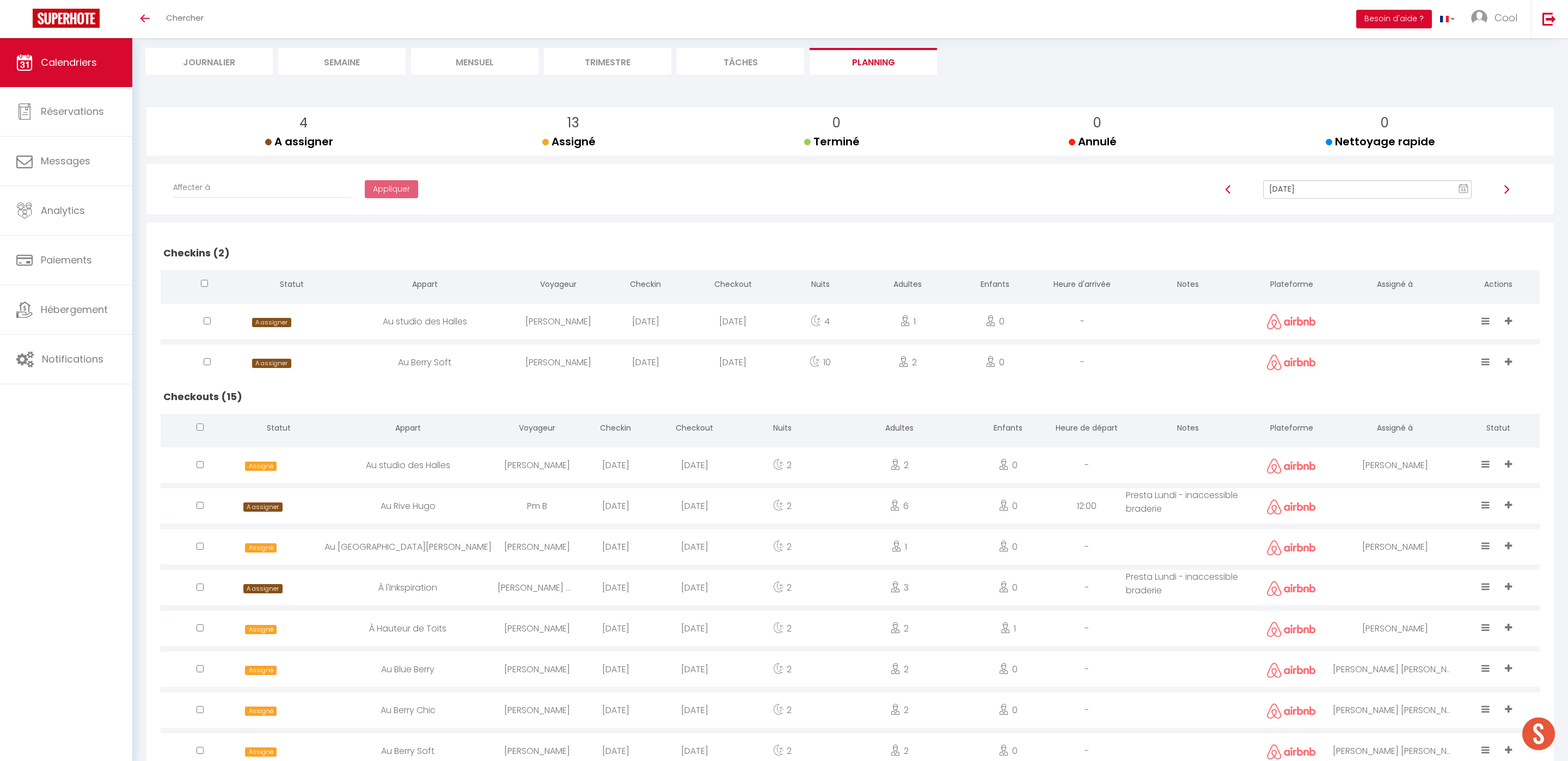
click at [1317, 199] on div "Oct 12, 2025 11 « ‹ » › Oct 2025 2020 ~ 2030 Oct 12, 2025 Sun Mon Tue Wed Thu F…" at bounding box center [1367, 195] width 345 height 29
click at [1321, 192] on input "[DATE]" at bounding box center [1367, 189] width 209 height 18
click at [1371, 283] on td "13" at bounding box center [1368, 282] width 18 height 18
type input "[DATE]"
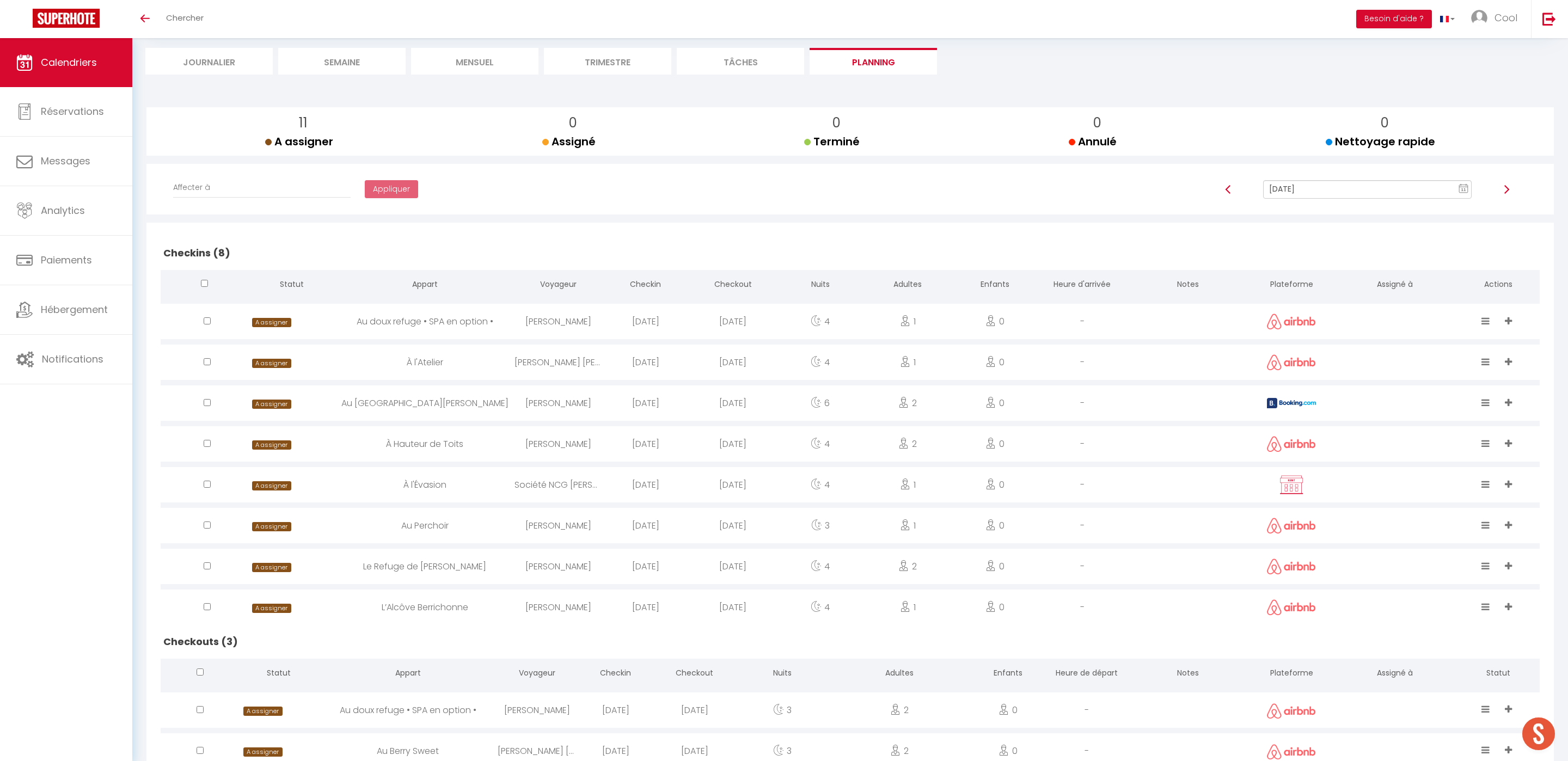
scroll to position [189, 0]
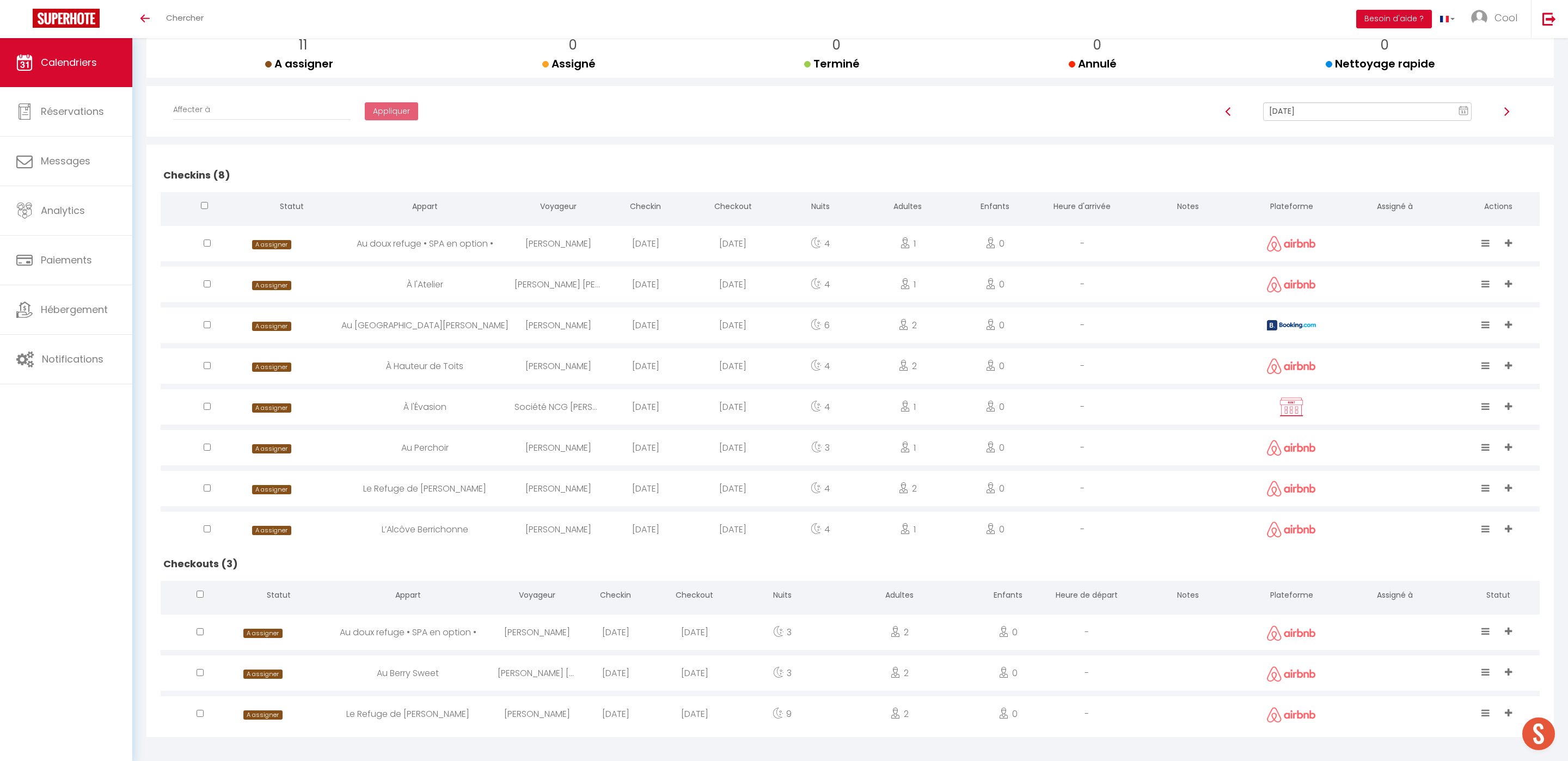
click at [1385, 629] on div at bounding box center [1395, 633] width 124 height 35
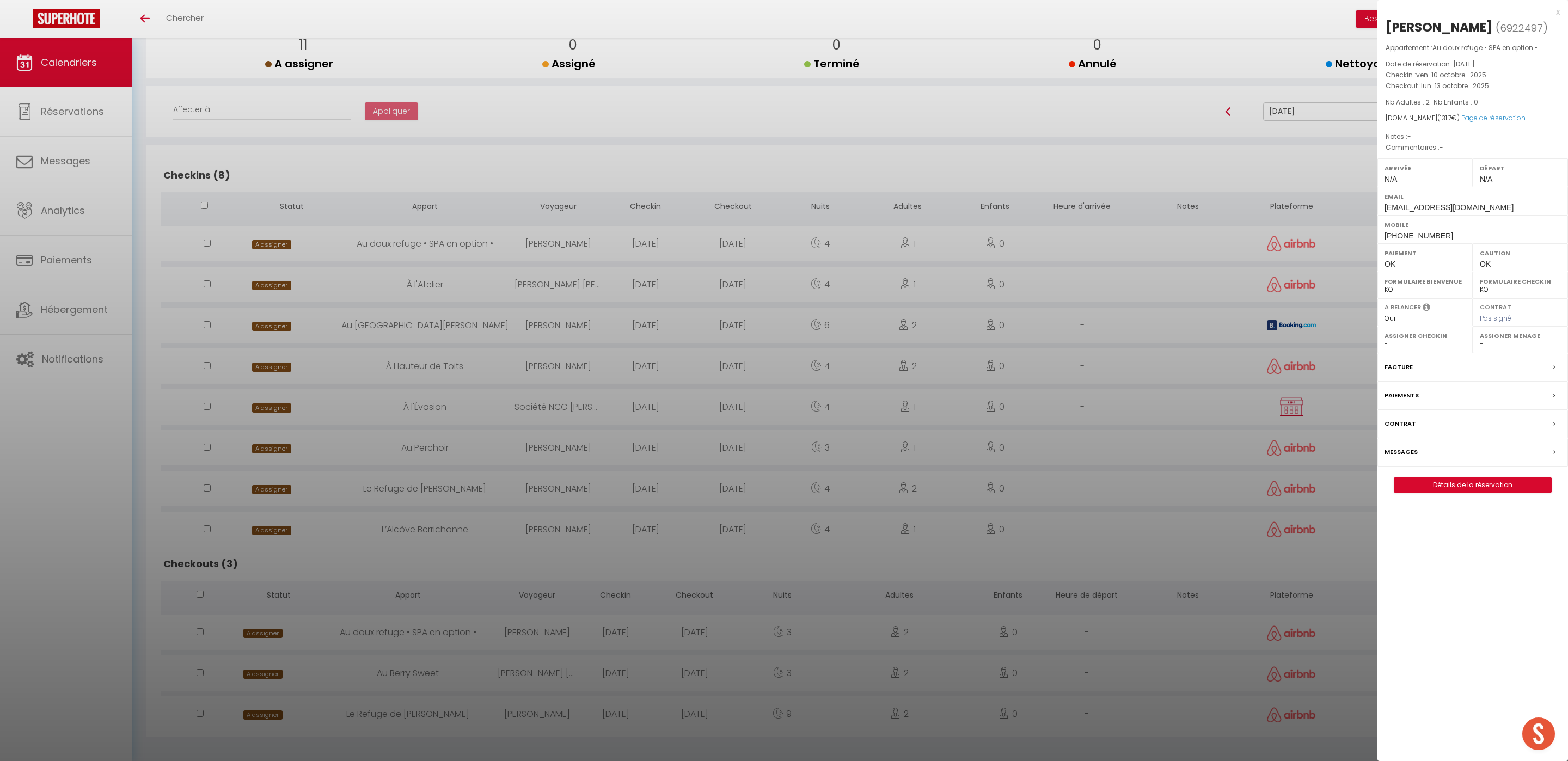
click at [1483, 346] on select "- [PERSON_NAME] [PERSON_NAME] [PERSON_NAME] [PERSON_NAME] Lebouiha [PERSON_NAME…" at bounding box center [1520, 344] width 81 height 10
select select "49444"
click at [1480, 341] on select "- [PERSON_NAME] [PERSON_NAME] [PERSON_NAME] [PERSON_NAME] Lebouiha [PERSON_NAME…" at bounding box center [1520, 344] width 81 height 10
click at [1326, 586] on div at bounding box center [784, 380] width 1568 height 761
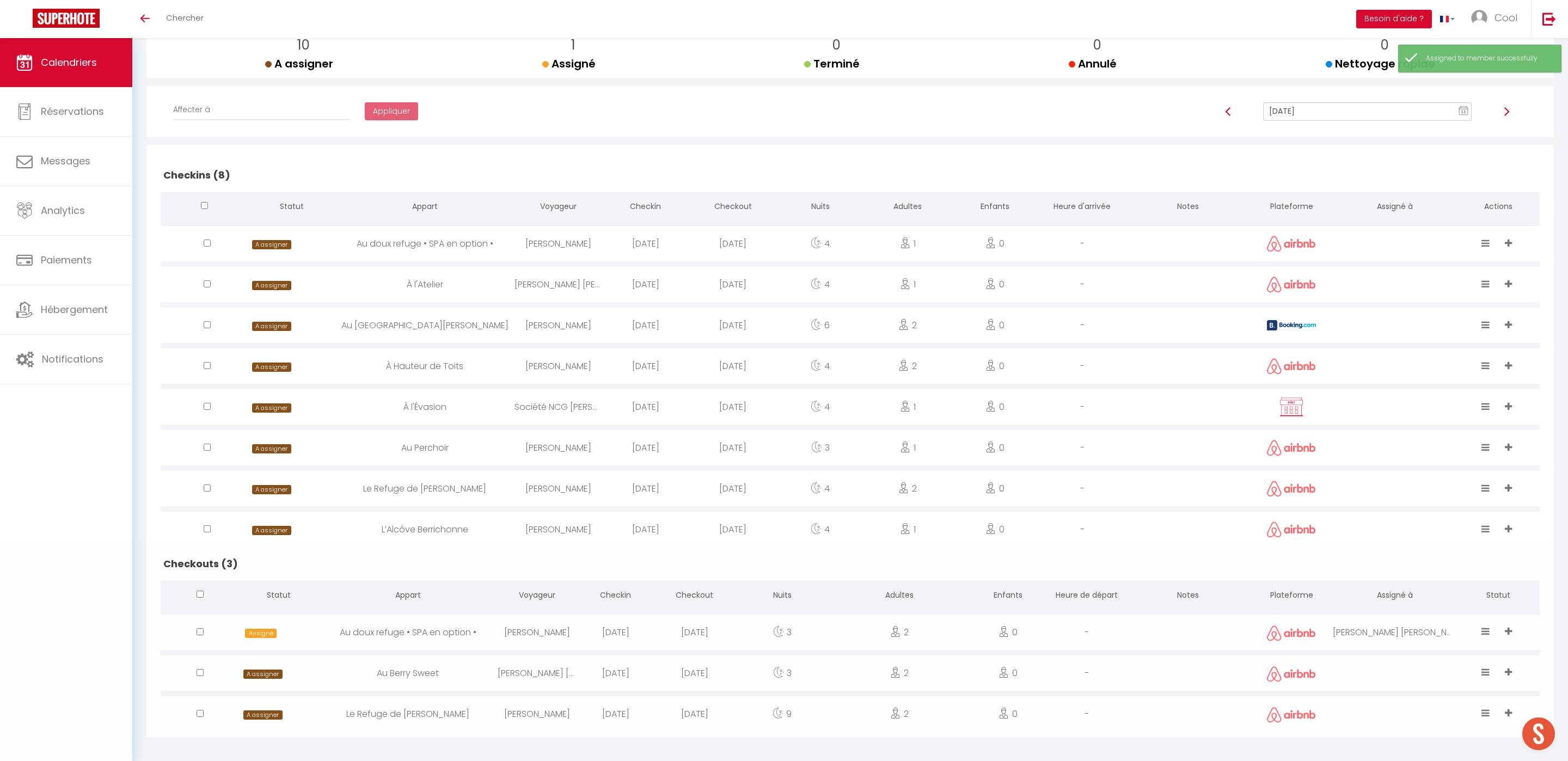
click at [1395, 663] on div at bounding box center [1395, 673] width 124 height 35
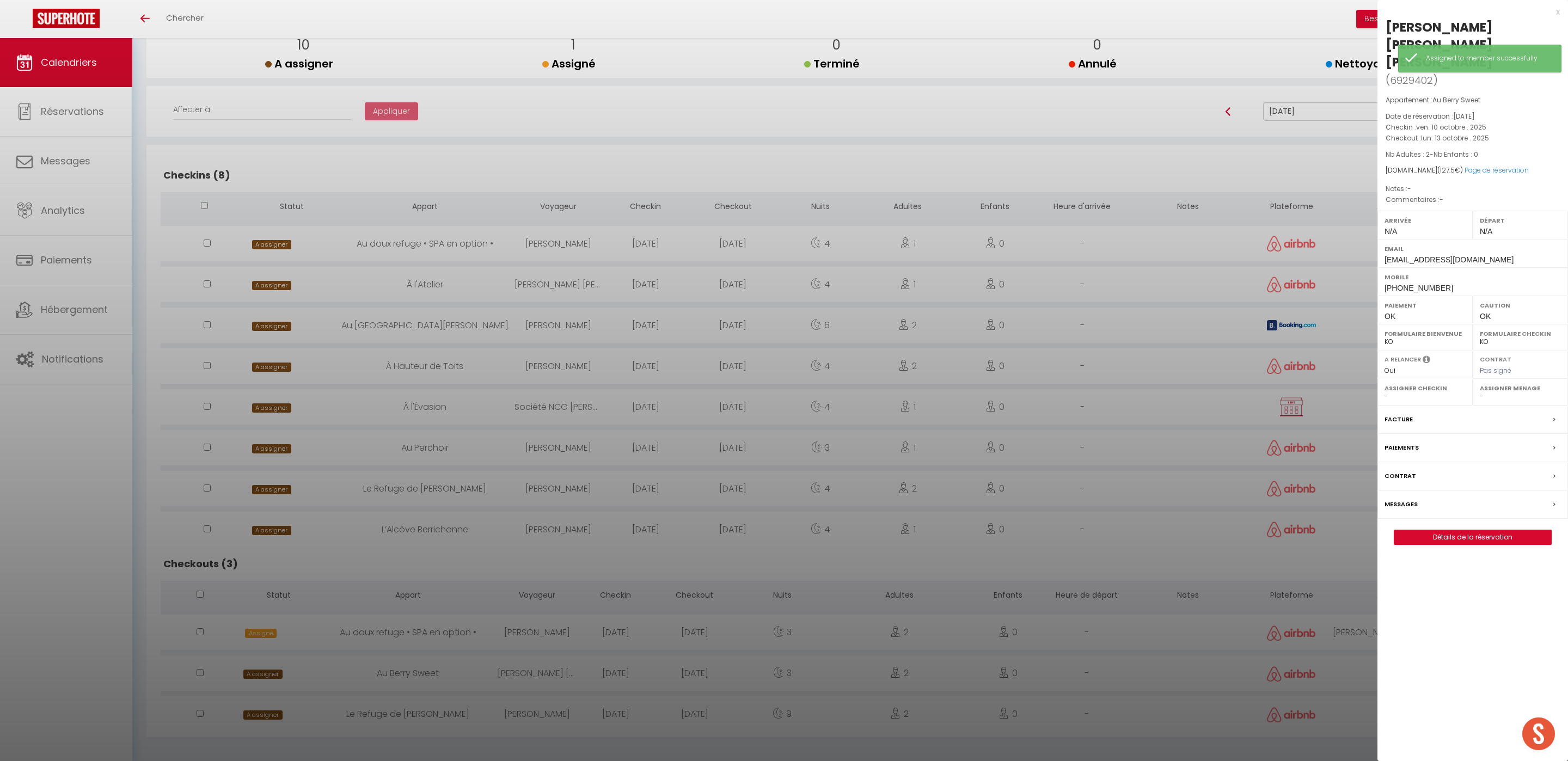
click at [1493, 383] on label "Assigner Menage" at bounding box center [1520, 388] width 81 height 11
click at [1491, 383] on label "Assigner Menage" at bounding box center [1520, 388] width 81 height 11
click at [1489, 391] on select "- [PERSON_NAME] [PERSON_NAME] [PERSON_NAME] [PERSON_NAME] Lebouiha [PERSON_NAME…" at bounding box center [1520, 396] width 81 height 10
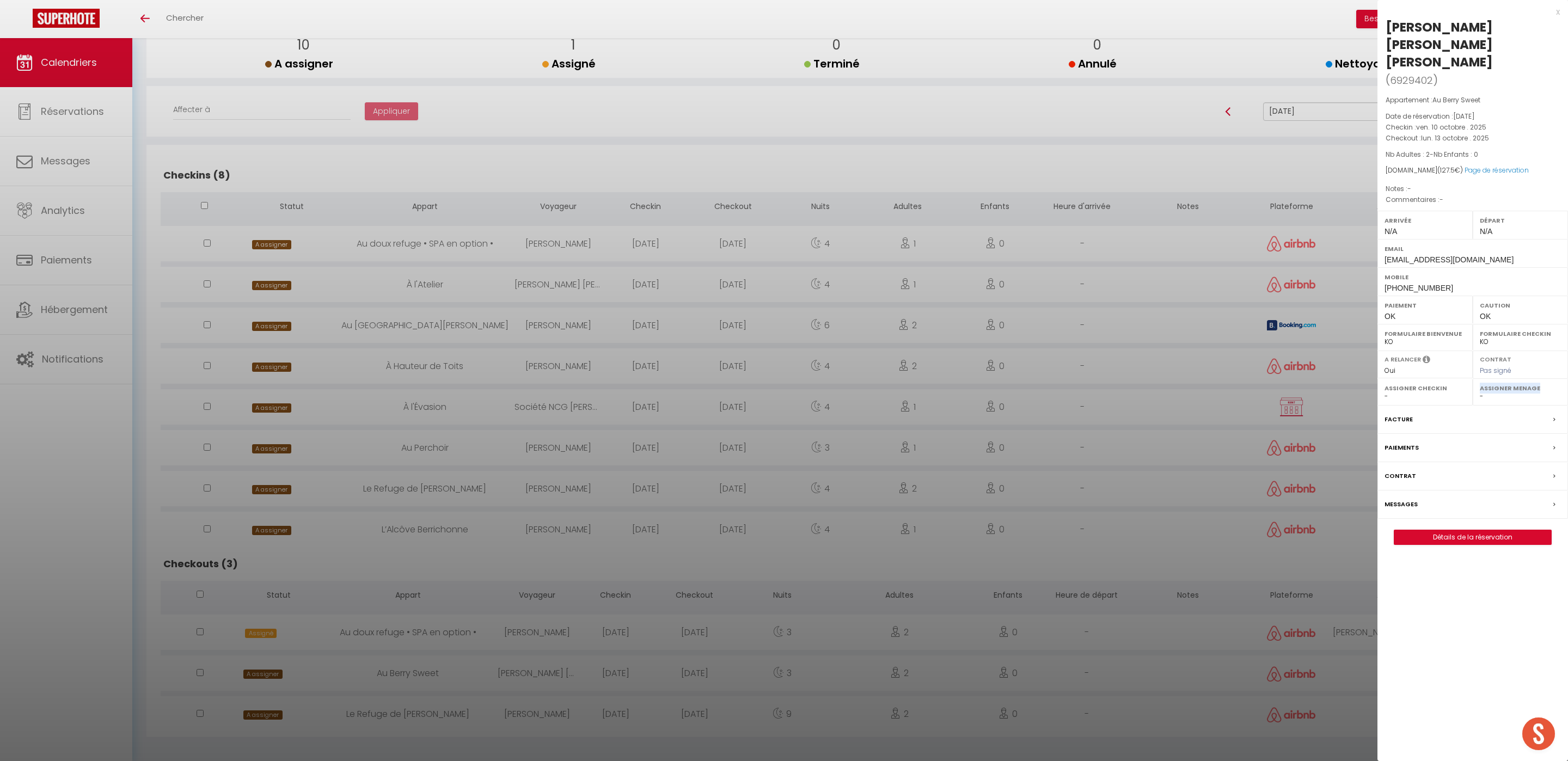
select select "49444"
click at [1480, 391] on select "- [PERSON_NAME] [PERSON_NAME] [PERSON_NAME] [PERSON_NAME] Lebouiha [PERSON_NAME…" at bounding box center [1520, 396] width 81 height 10
click at [1179, 671] on div at bounding box center [784, 380] width 1568 height 761
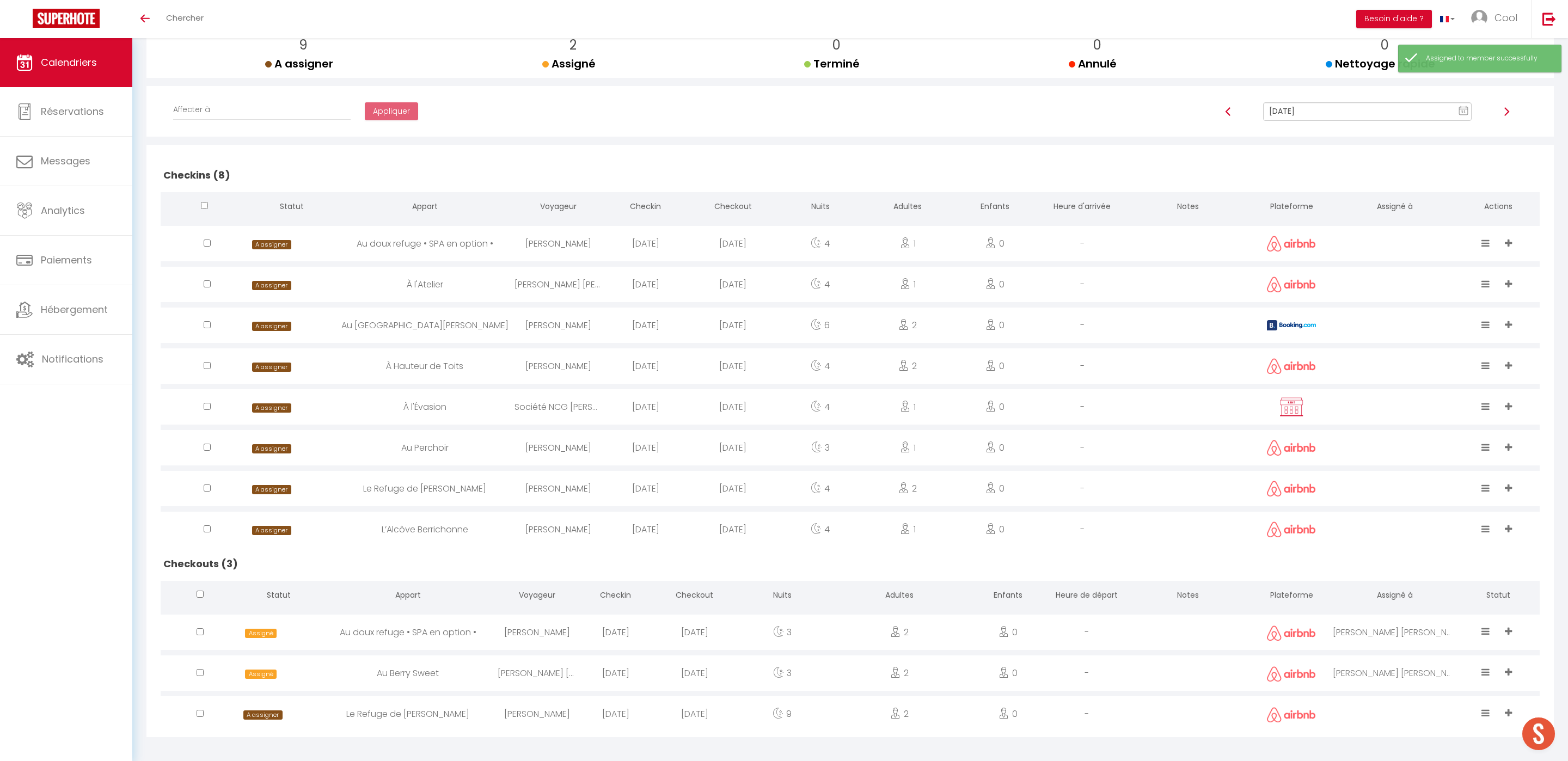
click at [1390, 710] on div at bounding box center [1395, 714] width 124 height 35
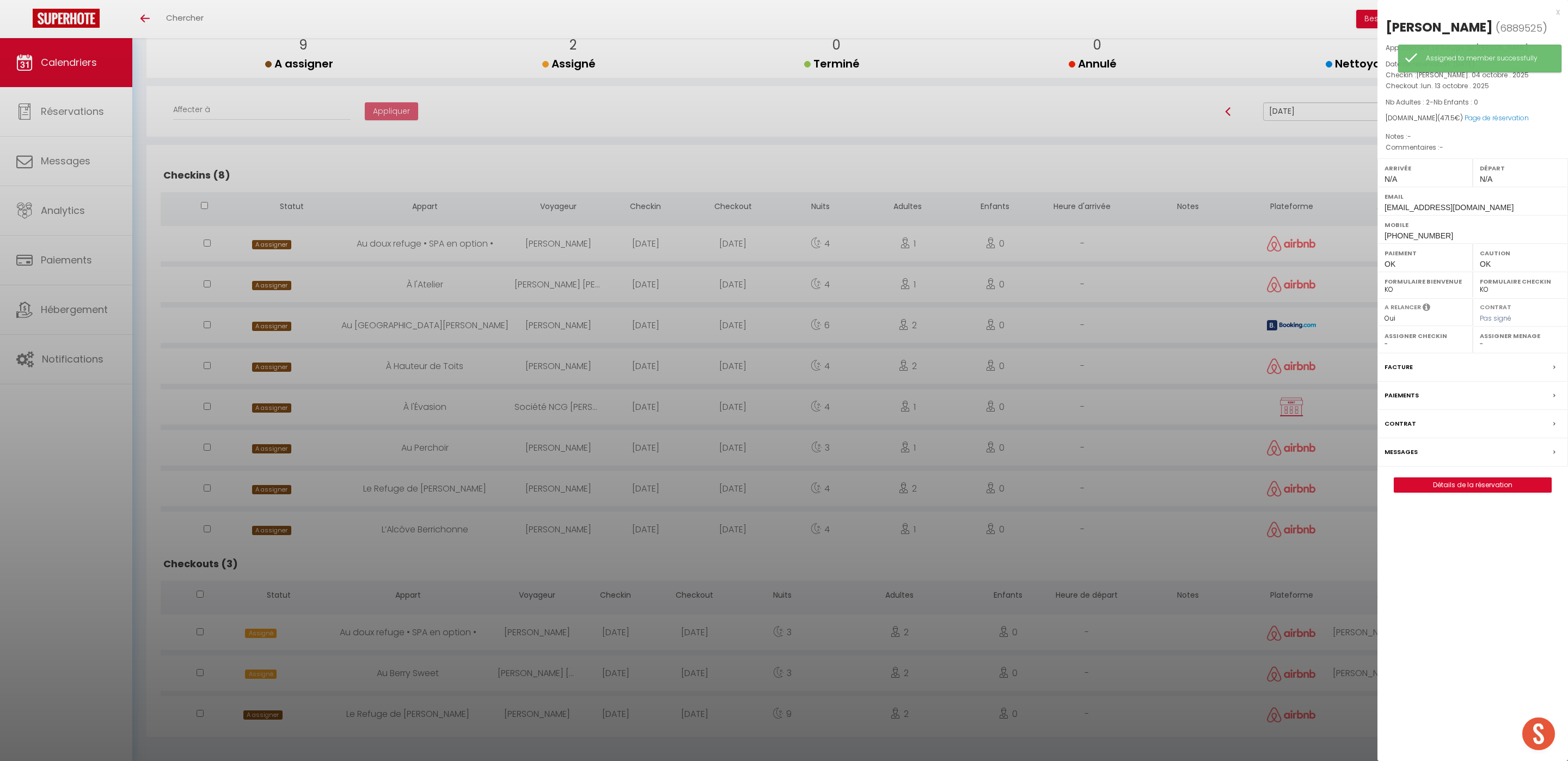
click at [1497, 344] on select "- [PERSON_NAME] [PERSON_NAME] [PERSON_NAME] [PERSON_NAME] Lebouiha [PERSON_NAME…" at bounding box center [1520, 344] width 81 height 10
select select "49444"
click at [1480, 341] on select "- [PERSON_NAME] [PERSON_NAME] [PERSON_NAME] [PERSON_NAME] Lebouiha [PERSON_NAME…" at bounding box center [1520, 344] width 81 height 10
click at [1143, 653] on div at bounding box center [784, 380] width 1568 height 761
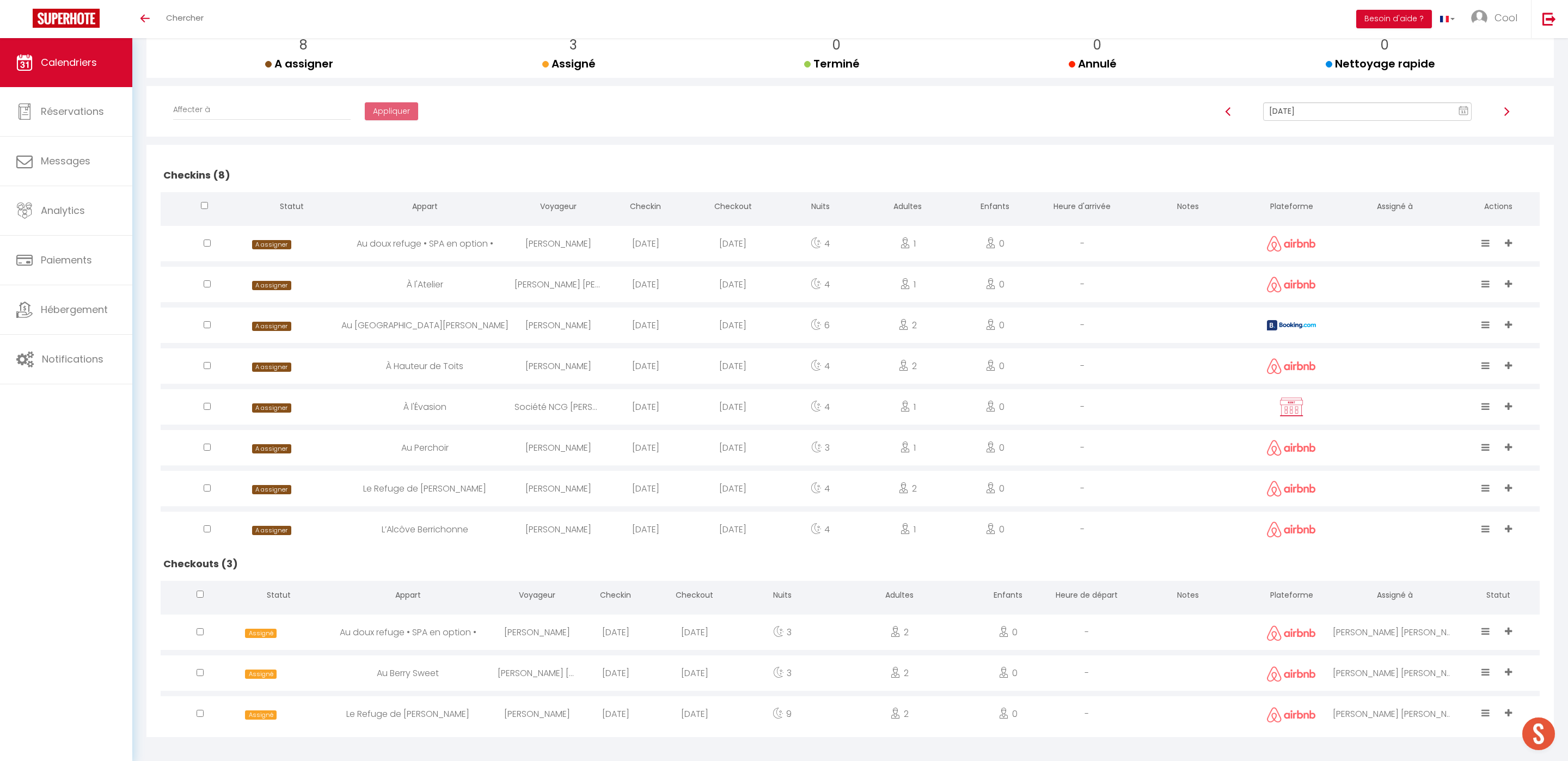
click at [1306, 127] on div "Oct 13, 2025 11 « ‹ » › Oct 2025 2020 ~ 2030 Oct 13, 2025 Sun Mon Tue Wed Thu F…" at bounding box center [1367, 117] width 345 height 29
click at [1308, 121] on div "Oct 13, 2025 11 « ‹ » › Oct 2025 2020 ~ 2030 Oct 13, 2025 Sun Mon Tue Wed Thu F…" at bounding box center [1367, 117] width 345 height 29
click at [1345, 111] on input "[DATE]" at bounding box center [1367, 111] width 209 height 18
click at [1357, 205] on td "12" at bounding box center [1351, 205] width 18 height 18
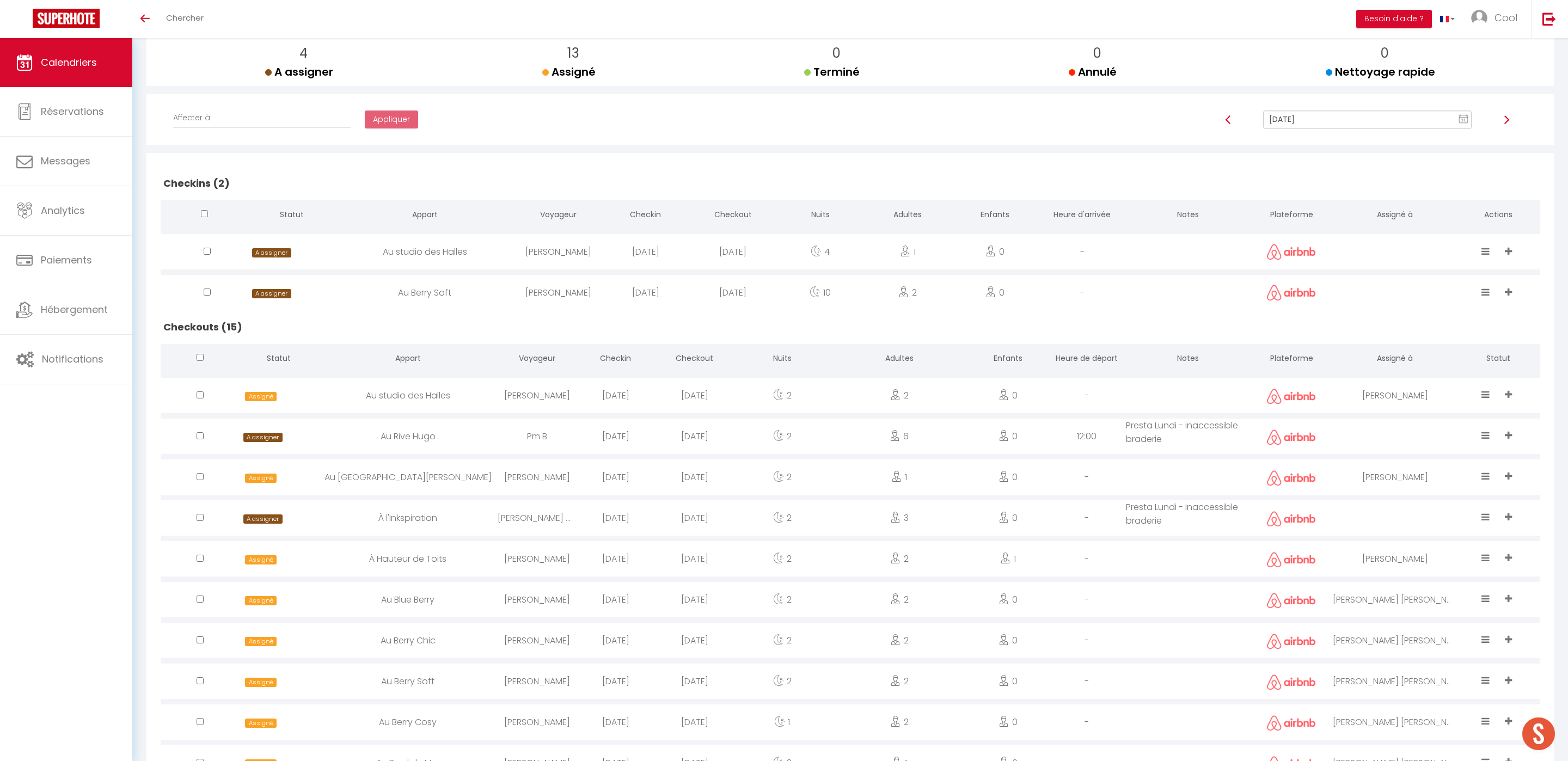
scroll to position [39, 0]
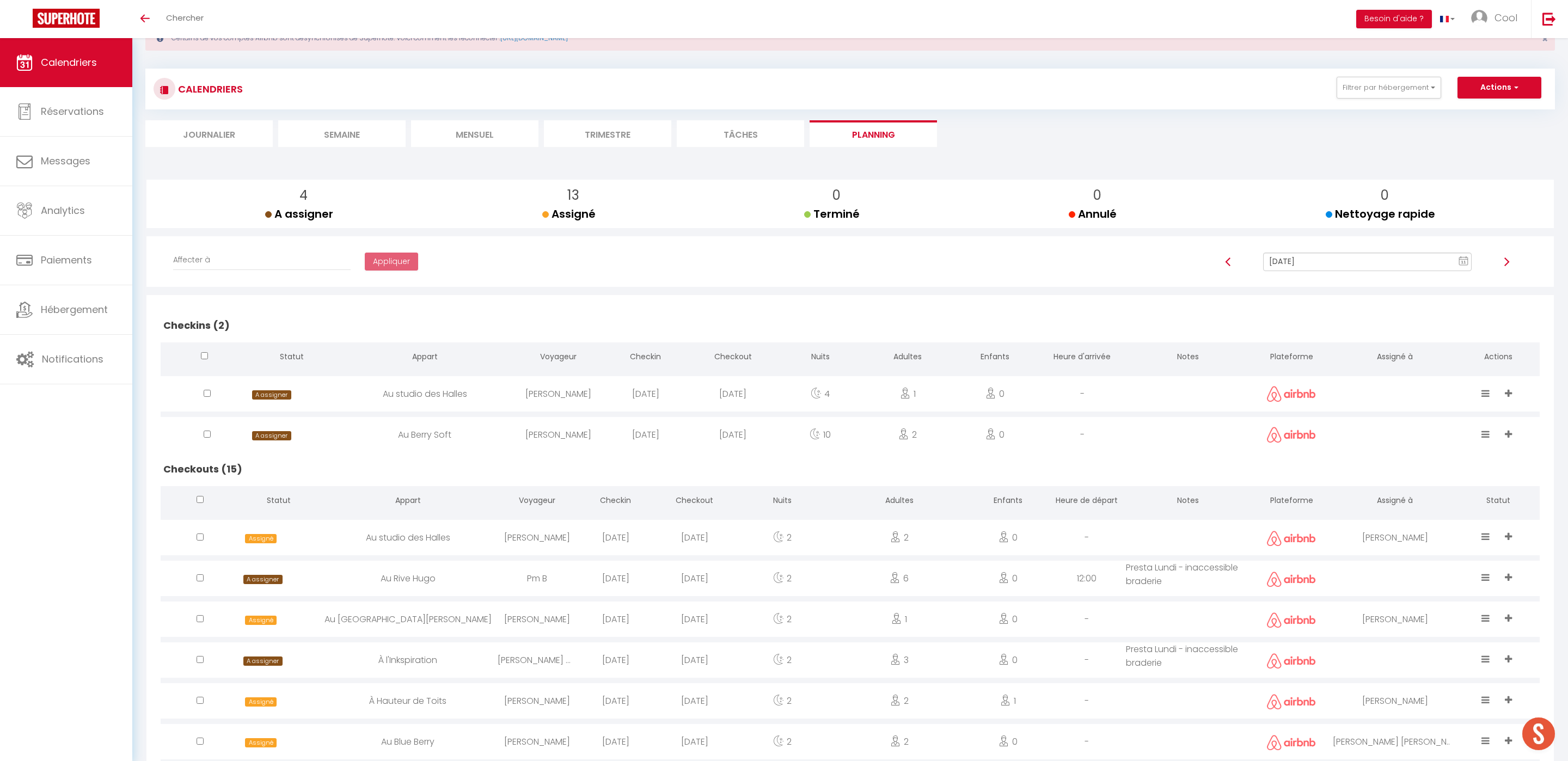
click at [1297, 265] on input "[DATE]" at bounding box center [1367, 262] width 209 height 18
click at [1365, 359] on td "13" at bounding box center [1368, 355] width 18 height 18
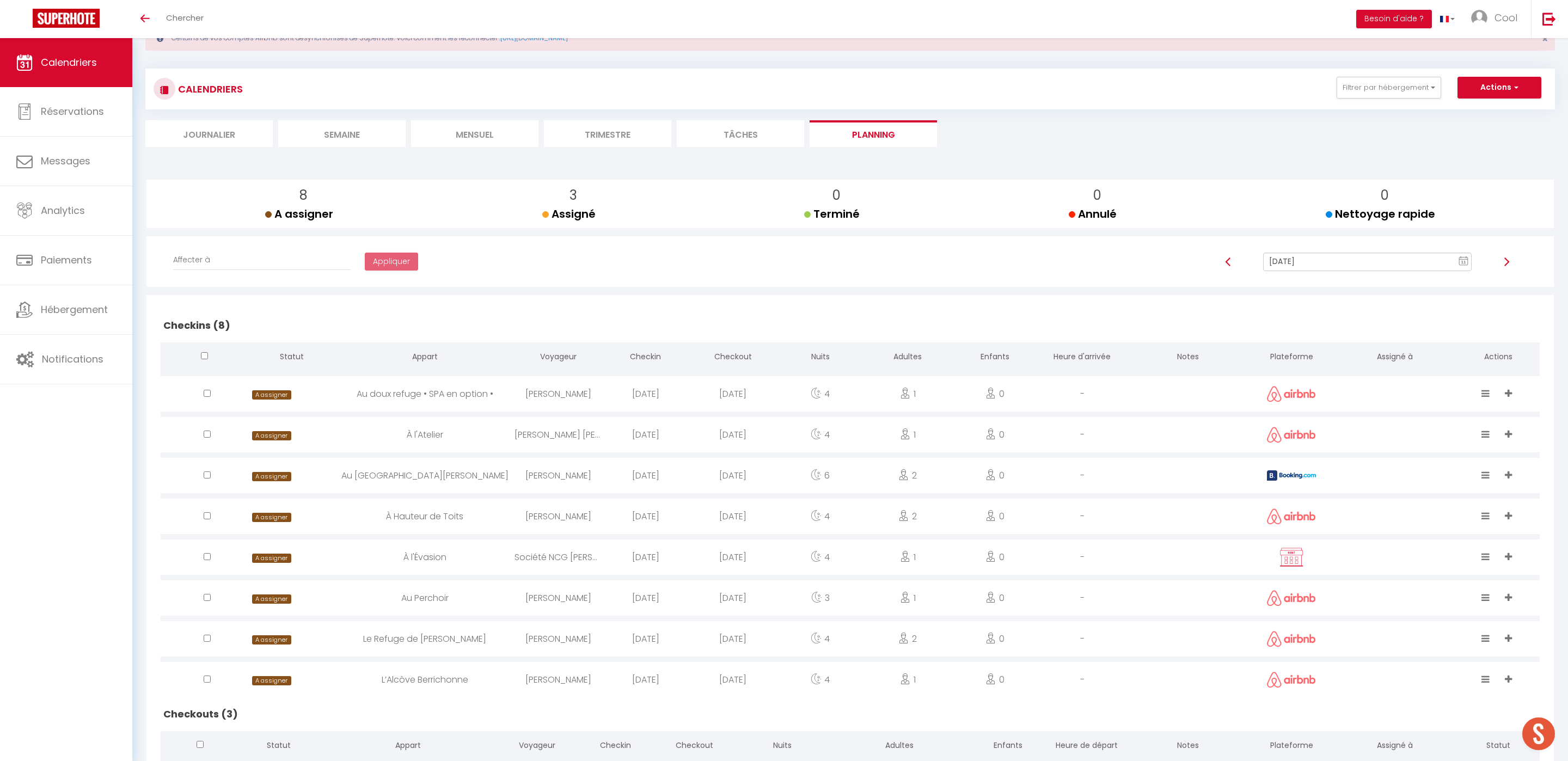
scroll to position [189, 0]
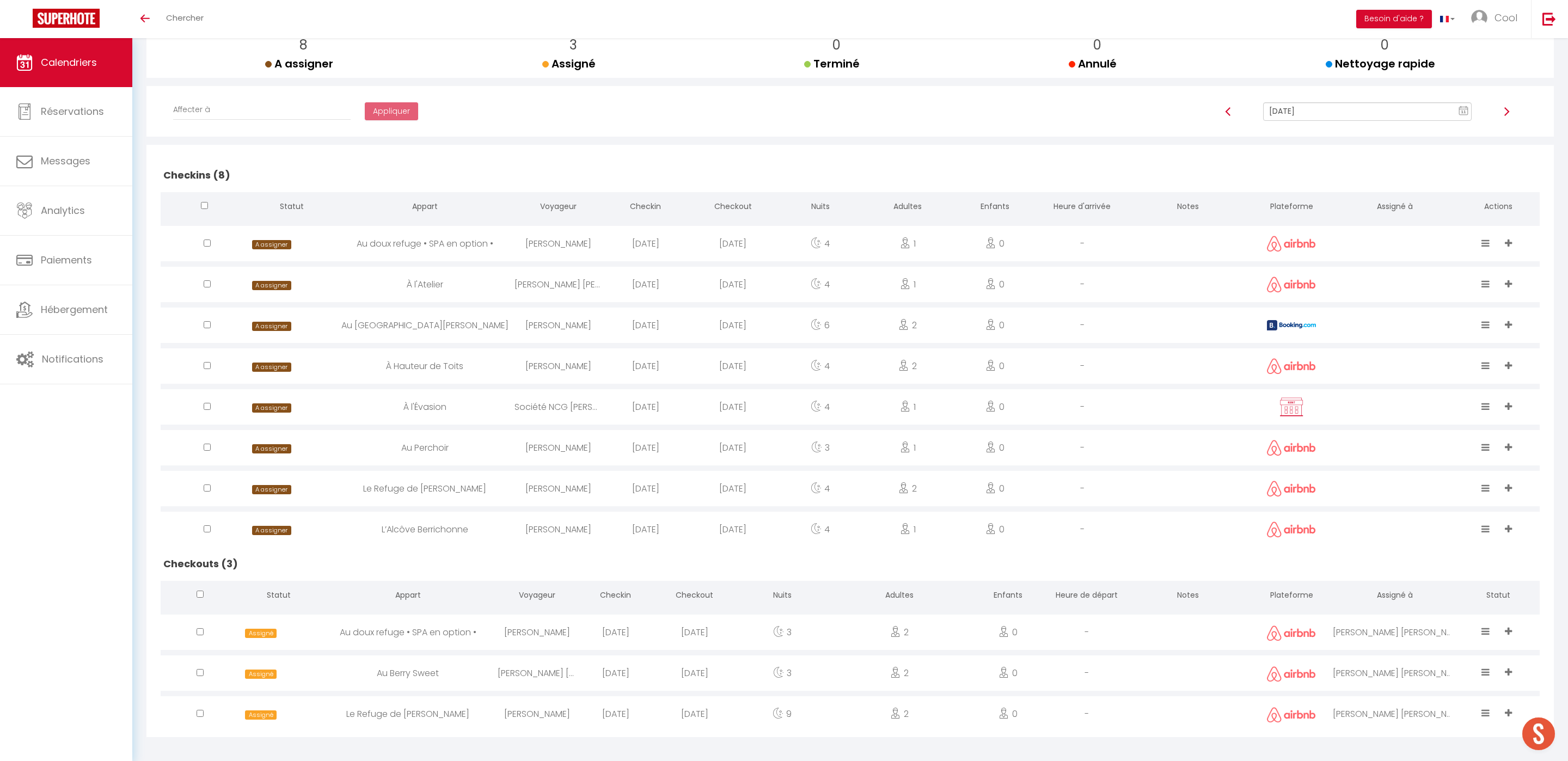
click at [1318, 108] on input "[DATE]" at bounding box center [1367, 111] width 209 height 18
click at [1382, 202] on td "14" at bounding box center [1386, 205] width 18 height 18
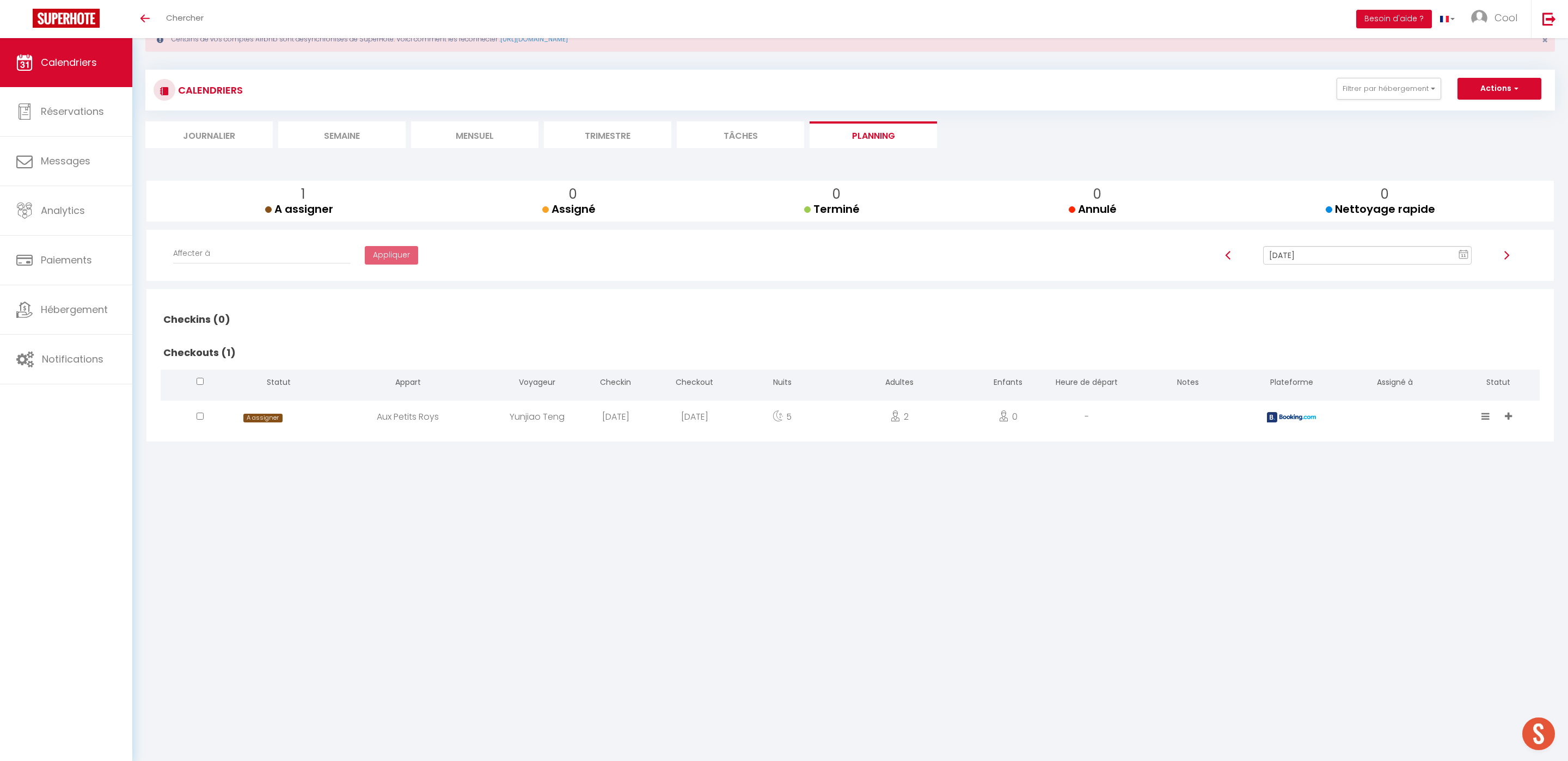
scroll to position [38, 0]
click at [1323, 255] on input "Oct 14, 2025" at bounding box center [1367, 255] width 209 height 18
click at [1401, 348] on td "15" at bounding box center [1404, 348] width 18 height 18
click at [1292, 251] on input "Oct 15, 2025" at bounding box center [1367, 255] width 209 height 18
click at [1415, 350] on td "16" at bounding box center [1421, 348] width 18 height 18
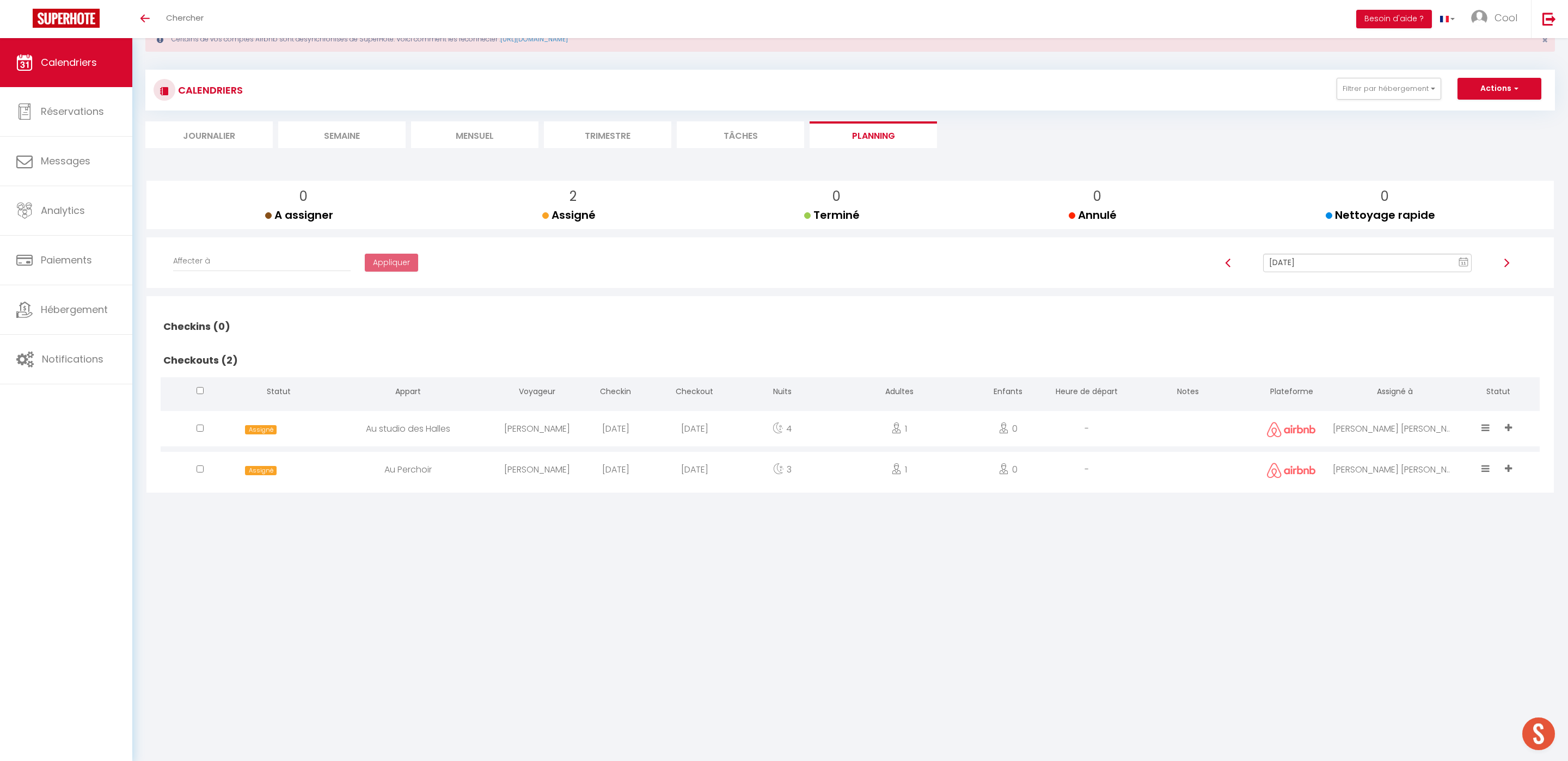
click at [1326, 254] on input "Oct 16, 2025" at bounding box center [1367, 263] width 209 height 18
click at [1436, 359] on td "17" at bounding box center [1438, 356] width 18 height 18
type input "Oct 17, 2025"
checkbox input "false"
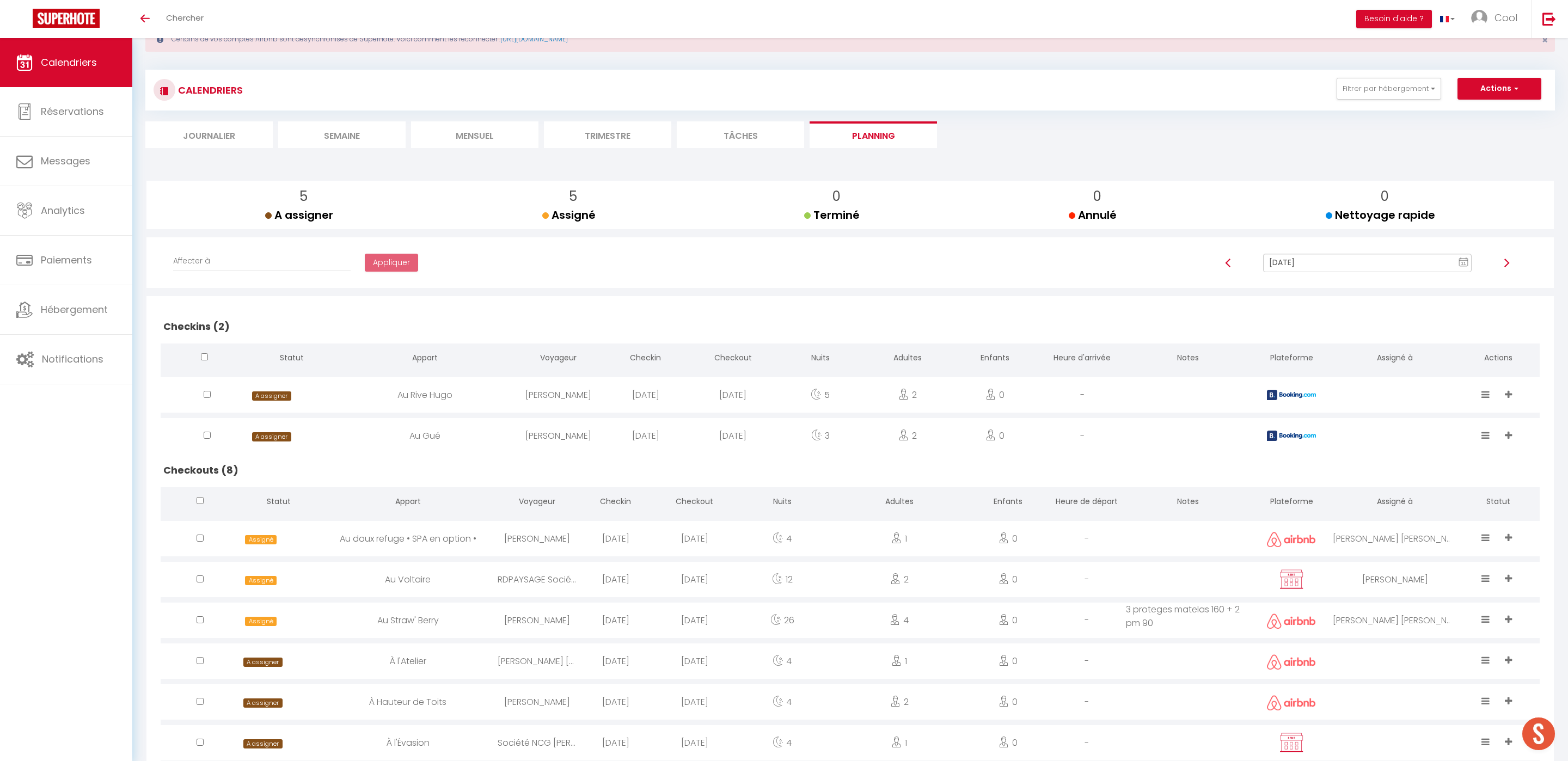
scroll to position [149, 0]
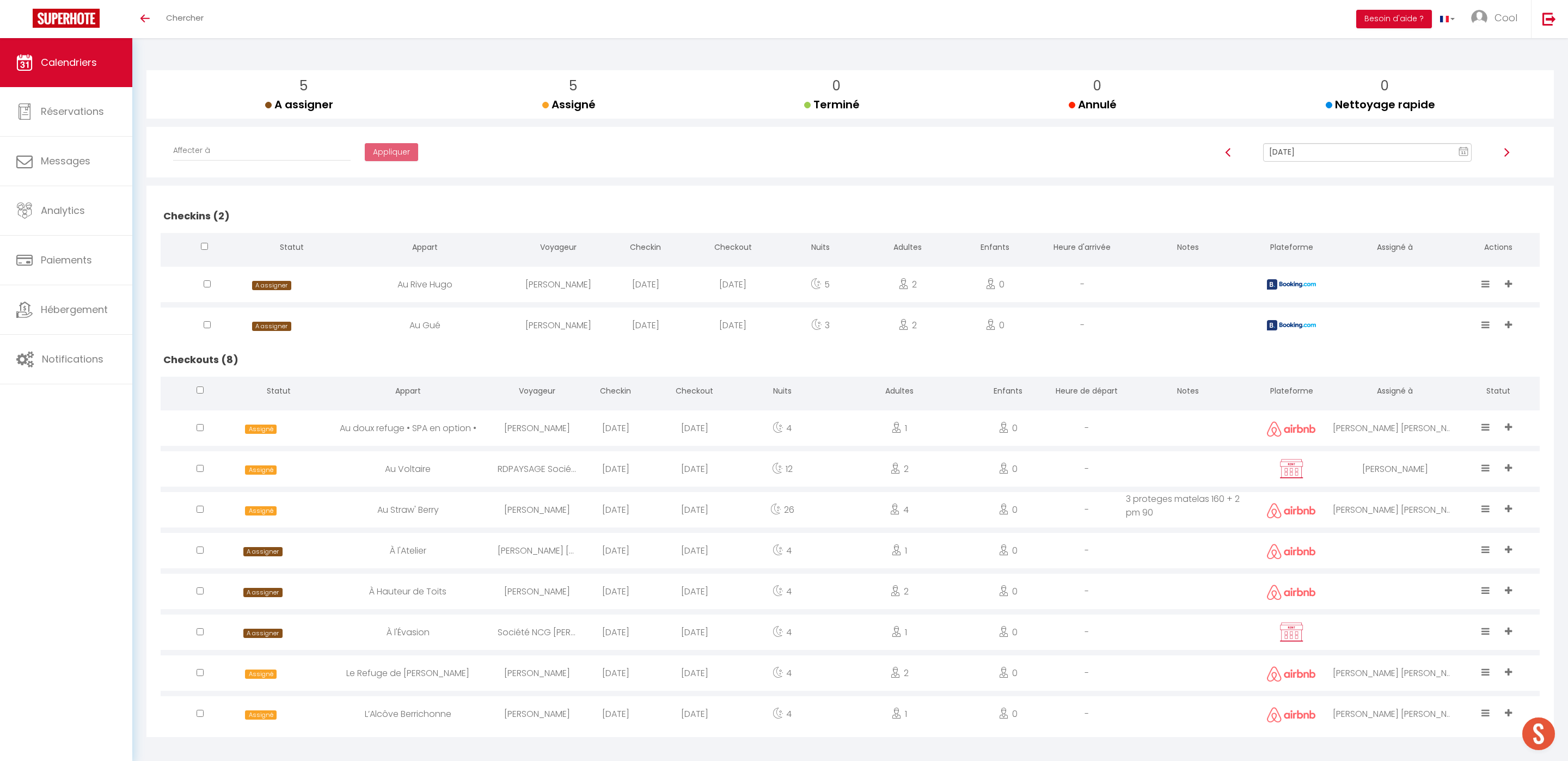
click at [1282, 157] on input "Oct 17, 2025" at bounding box center [1367, 152] width 209 height 18
click at [1160, 211] on h2 "Checkins (2)" at bounding box center [850, 216] width 1379 height 33
click at [1381, 552] on div at bounding box center [1395, 551] width 124 height 35
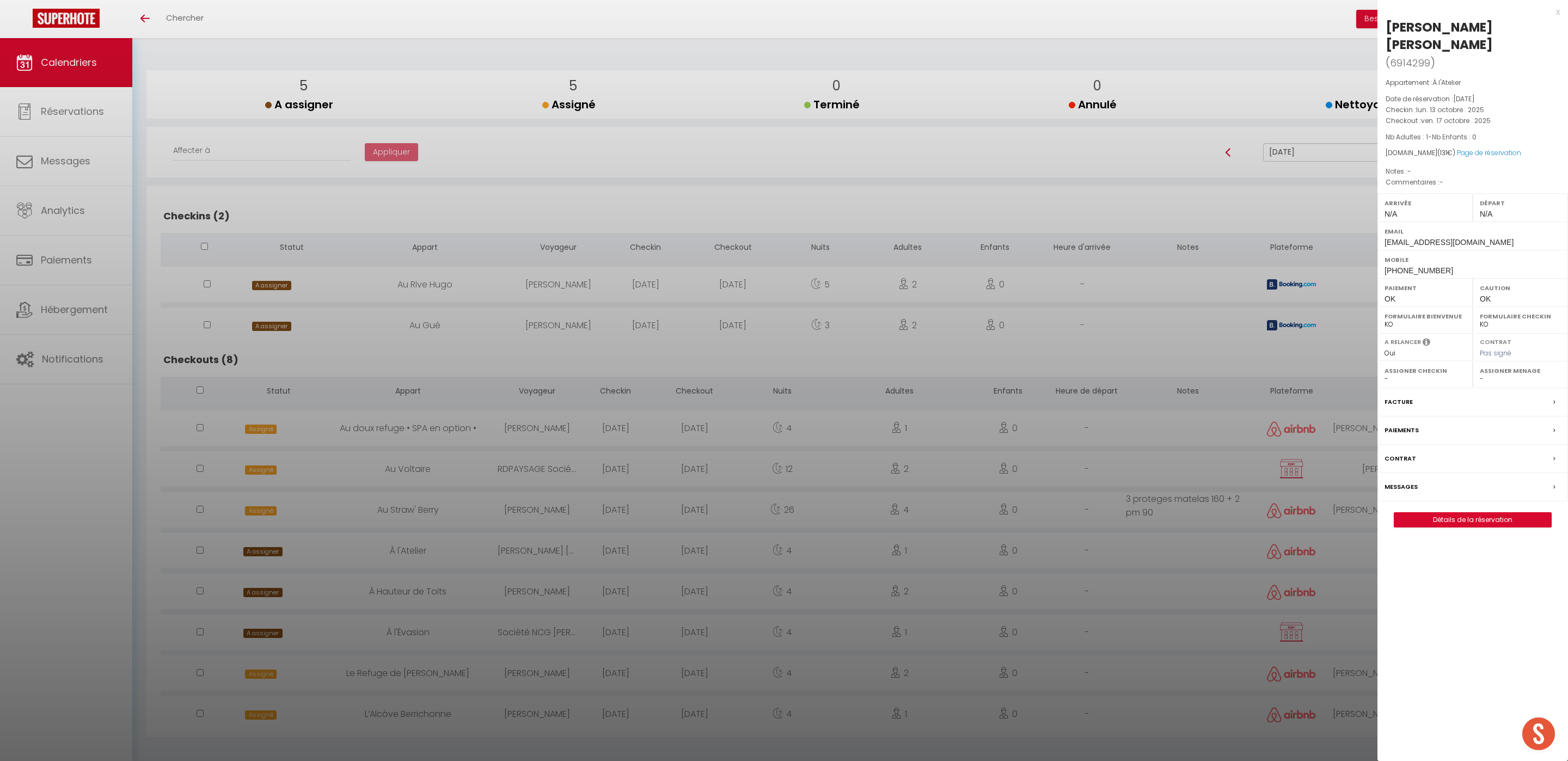
click at [1489, 380] on select "- [PERSON_NAME] [PERSON_NAME] [PERSON_NAME] [PERSON_NAME] Lebouiha [PERSON_NAME…" at bounding box center [1520, 379] width 81 height 10
select select "52903"
click at [1480, 376] on select "- [PERSON_NAME] [PERSON_NAME] [PERSON_NAME] [PERSON_NAME] Lebouiha [PERSON_NAME…" at bounding box center [1520, 379] width 81 height 10
click at [1251, 592] on div at bounding box center [784, 380] width 1568 height 761
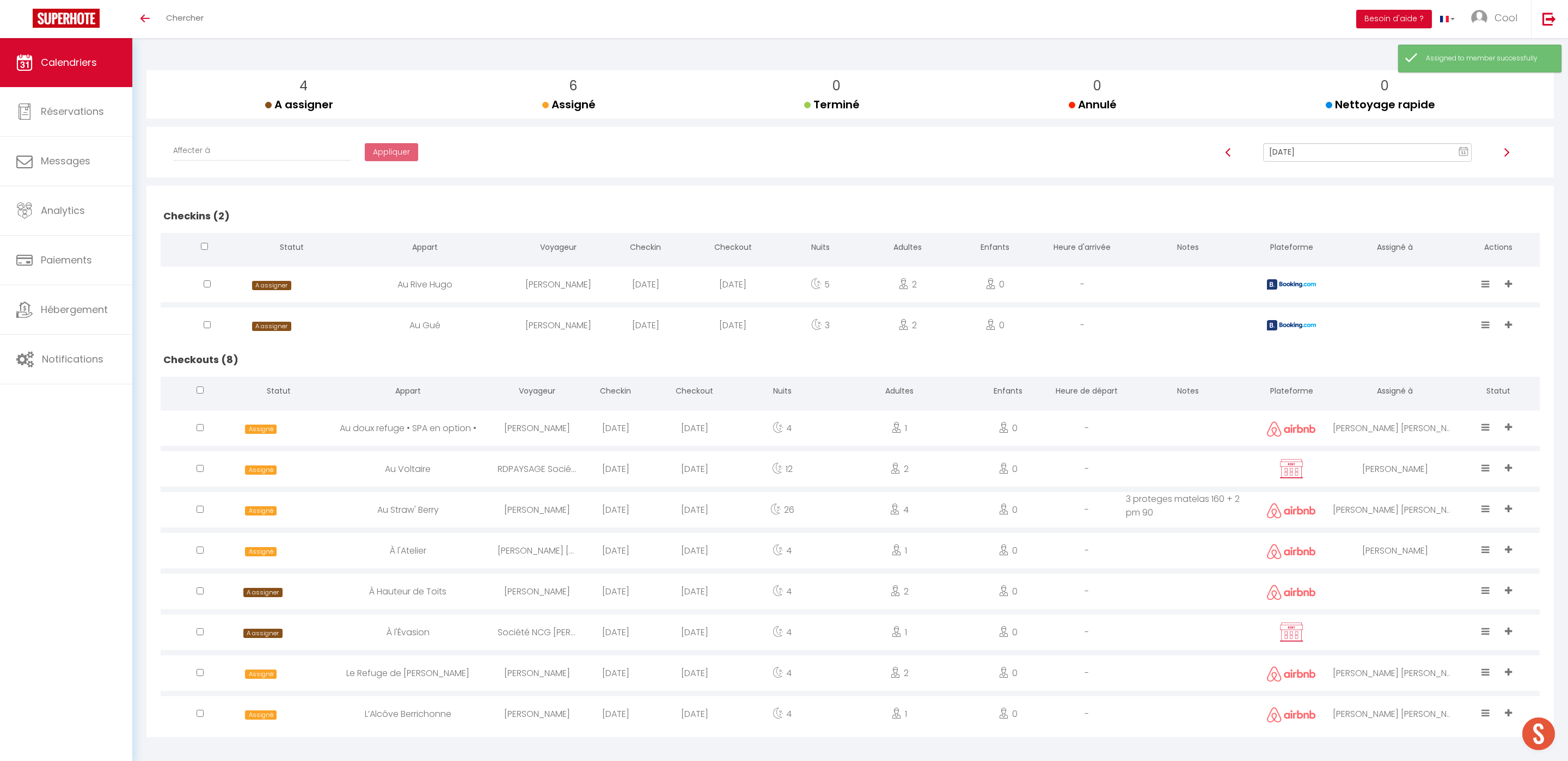
click at [1379, 587] on div at bounding box center [1395, 592] width 124 height 35
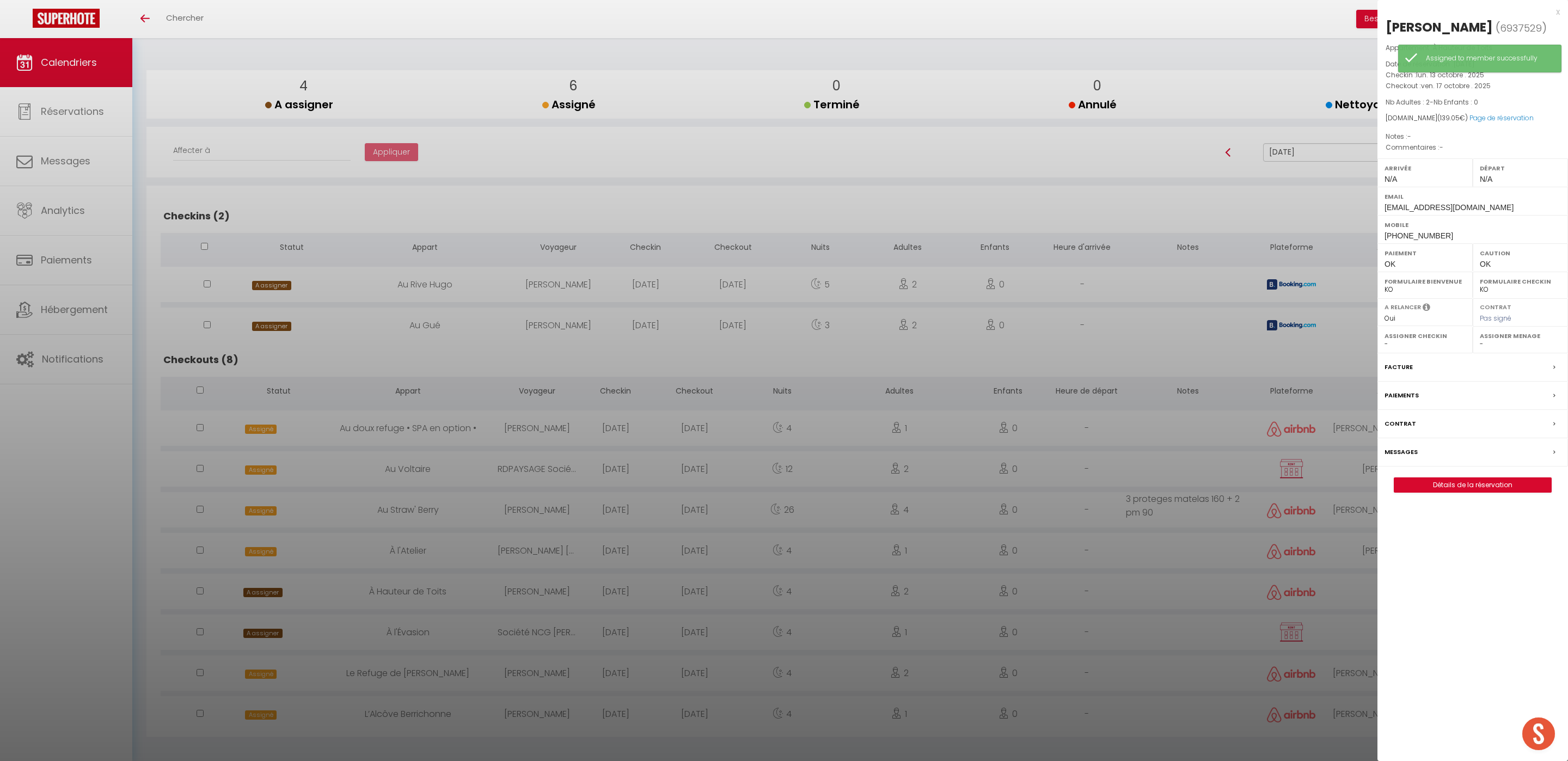
click at [1491, 352] on div "Assigner Menage - Louis Périgord Emmanuel Imorou GAETAN FAVARD Franck Lavoué We…" at bounding box center [1520, 340] width 96 height 27
click at [1492, 348] on select "- [PERSON_NAME] [PERSON_NAME] [PERSON_NAME] [PERSON_NAME] Lebouiha [PERSON_NAME…" at bounding box center [1520, 344] width 81 height 10
select select "52903"
click at [1480, 341] on select "- [PERSON_NAME] [PERSON_NAME] [PERSON_NAME] [PERSON_NAME] Lebouiha [PERSON_NAME…" at bounding box center [1520, 344] width 81 height 10
click at [1267, 603] on div at bounding box center [784, 380] width 1568 height 761
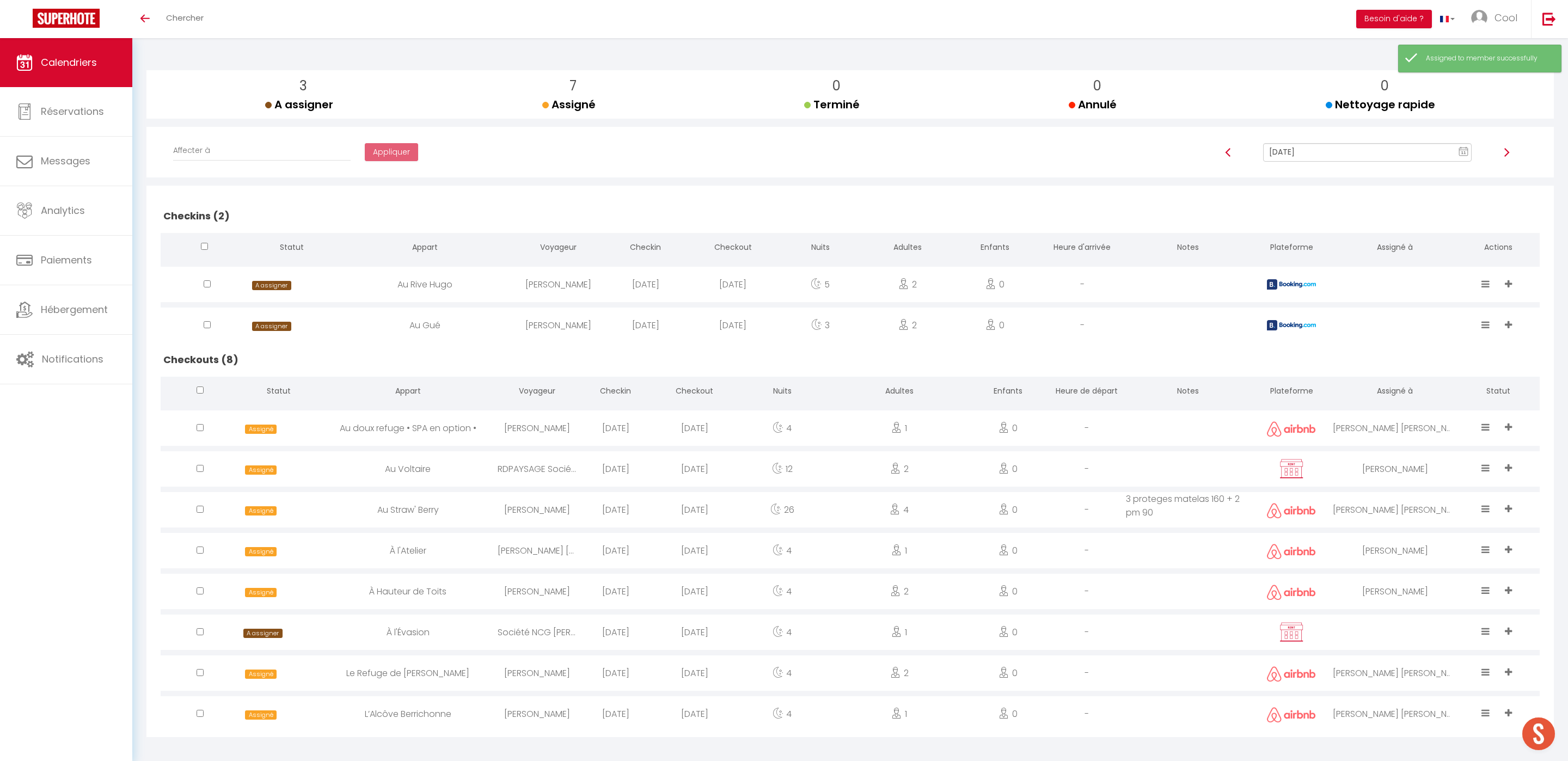
click at [1374, 616] on div at bounding box center [1395, 633] width 124 height 35
select select
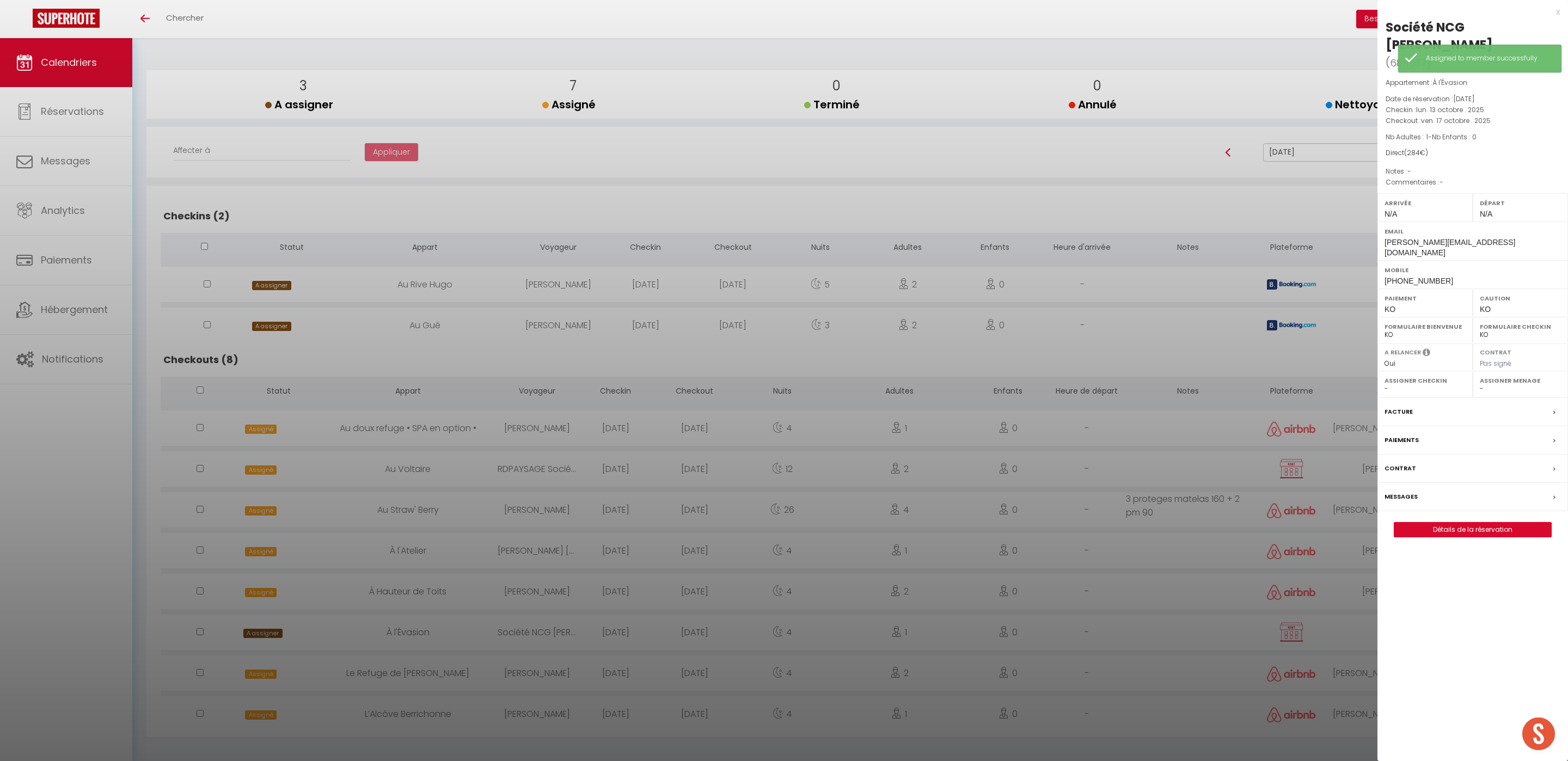
click at [1488, 398] on div "Facture" at bounding box center [1472, 412] width 191 height 29
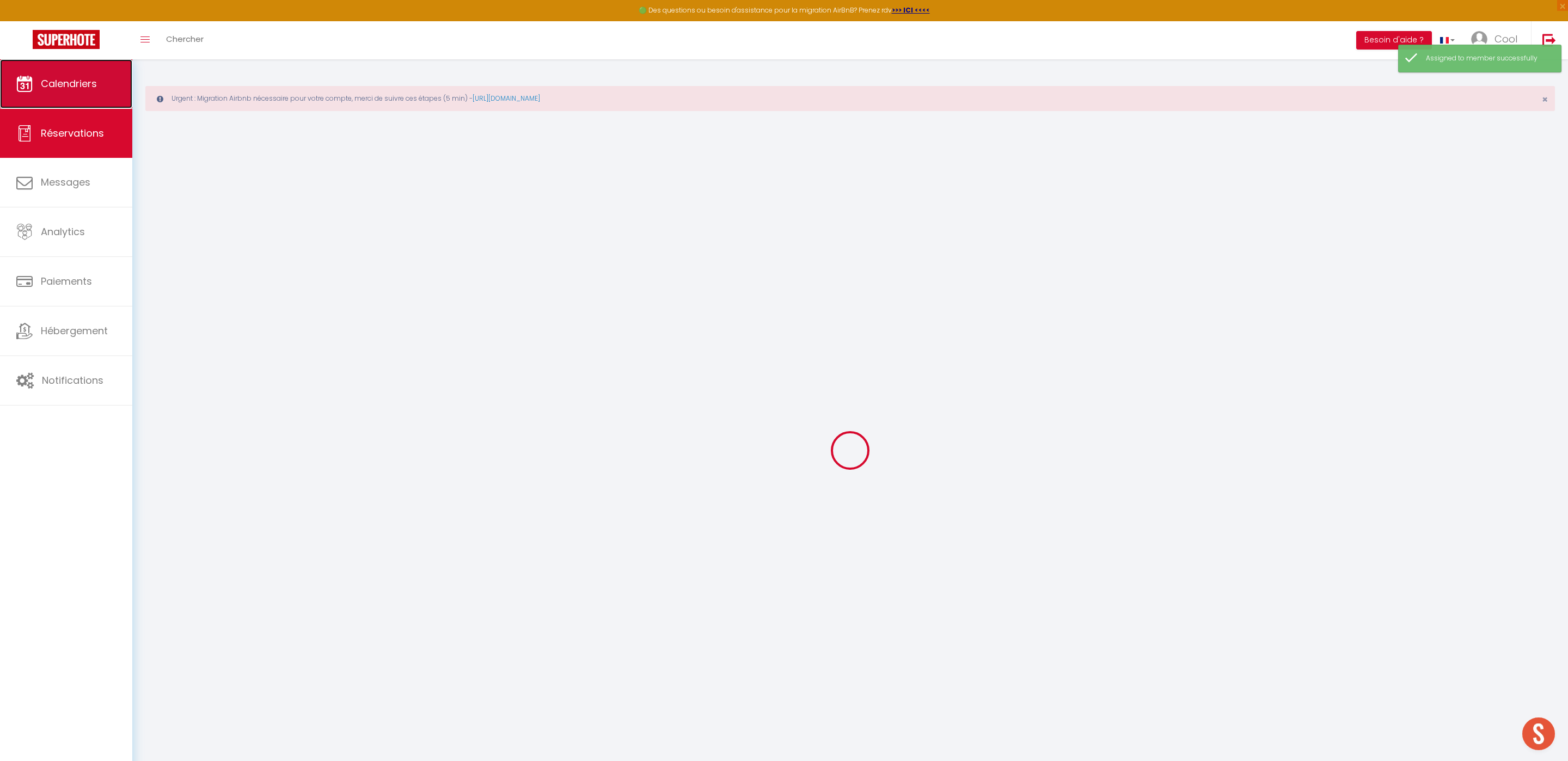
click at [47, 82] on span "Calendriers" at bounding box center [69, 83] width 56 height 13
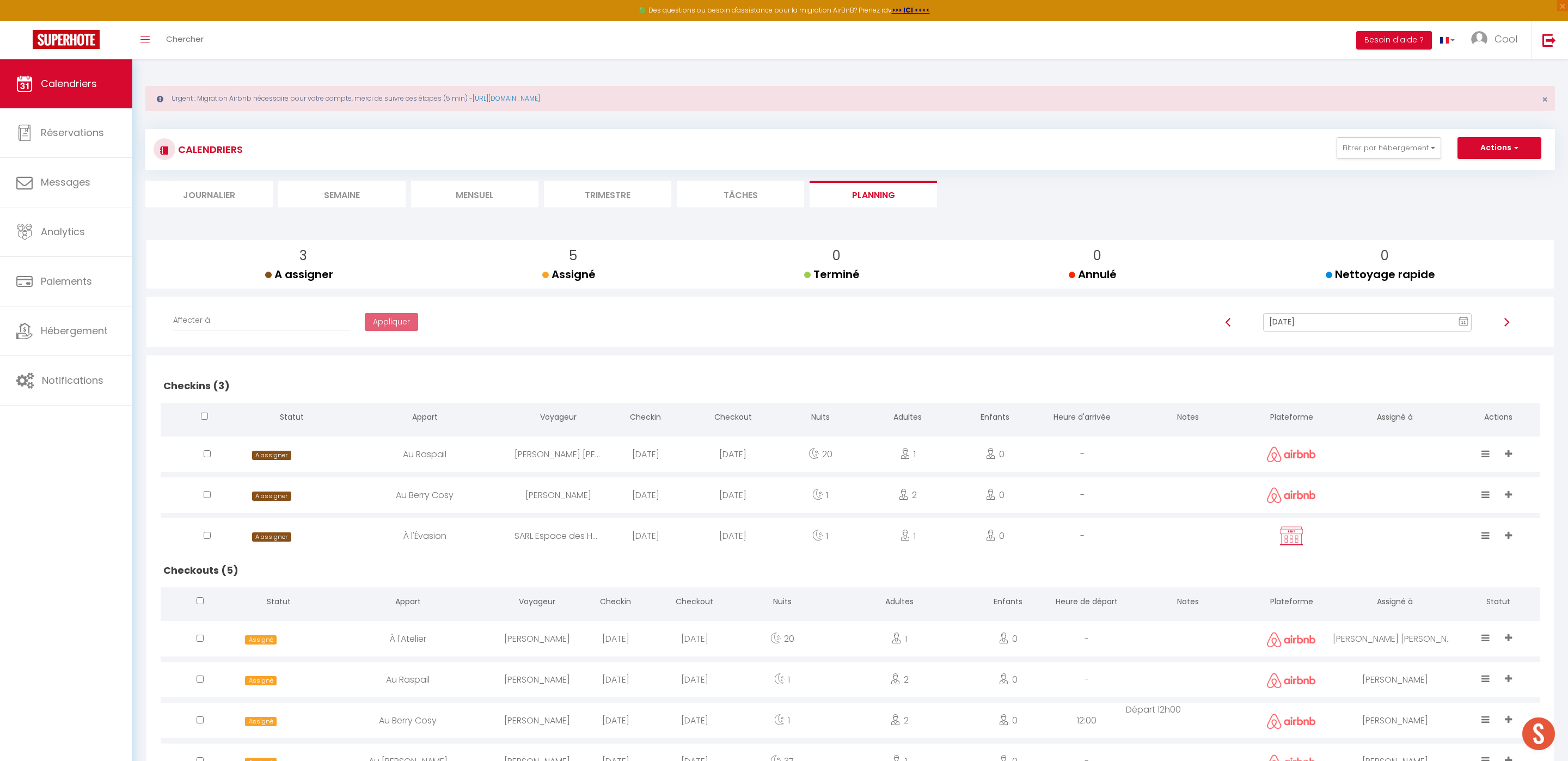
scroll to position [90, 0]
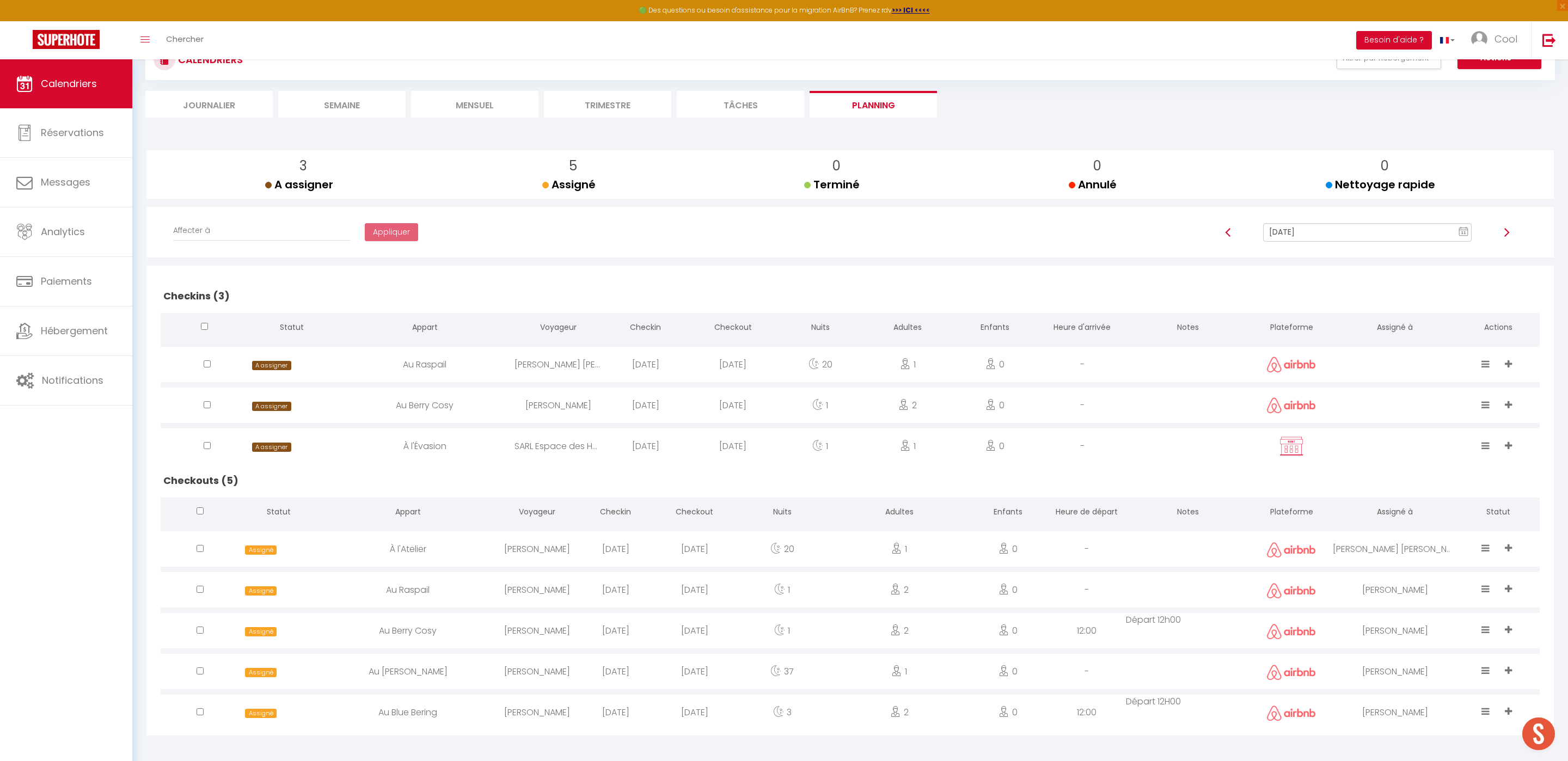
click at [1332, 235] on input "[DATE]" at bounding box center [1367, 233] width 209 height 18
click at [1368, 332] on td "13" at bounding box center [1368, 326] width 18 height 18
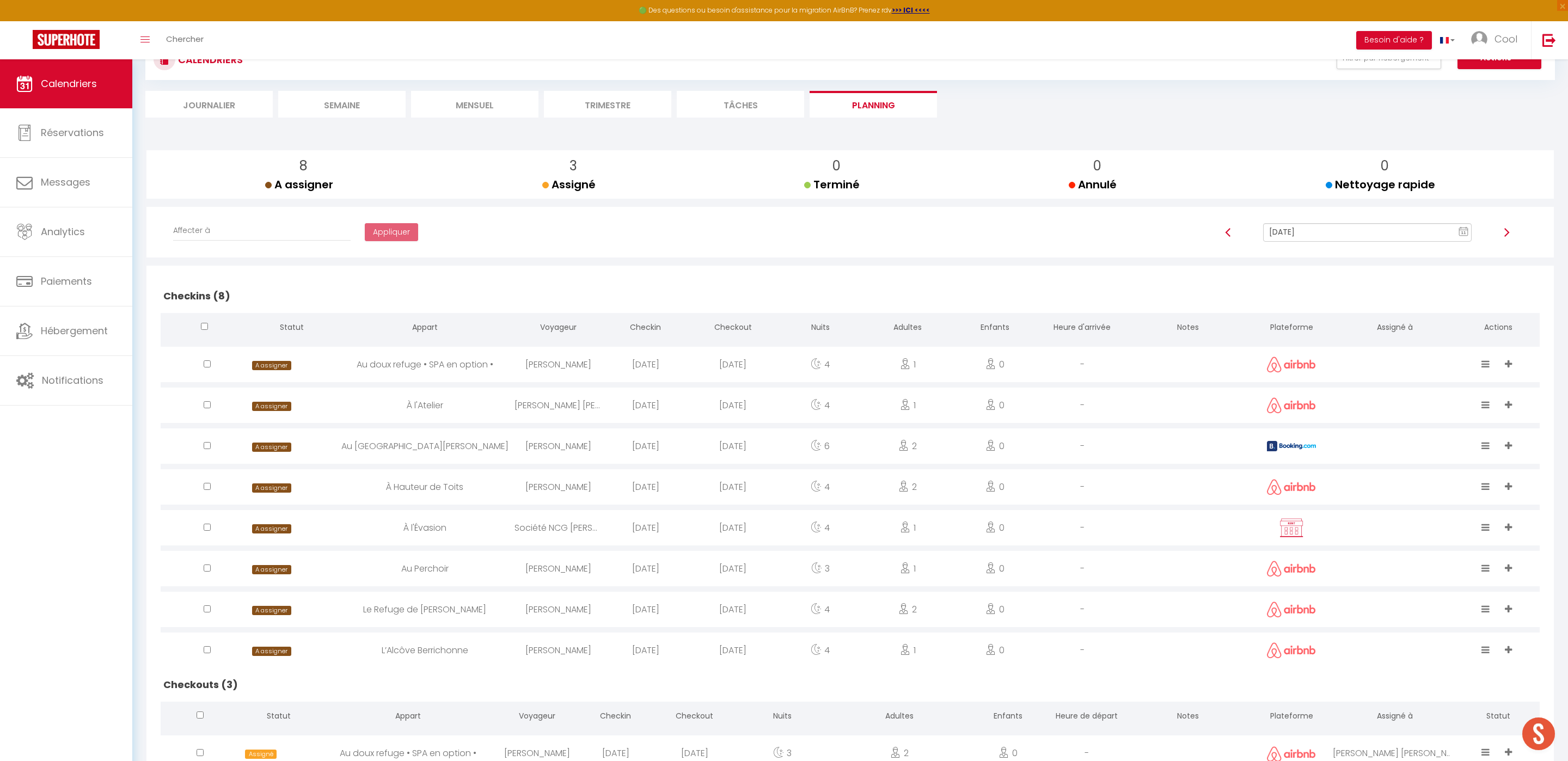
scroll to position [211, 0]
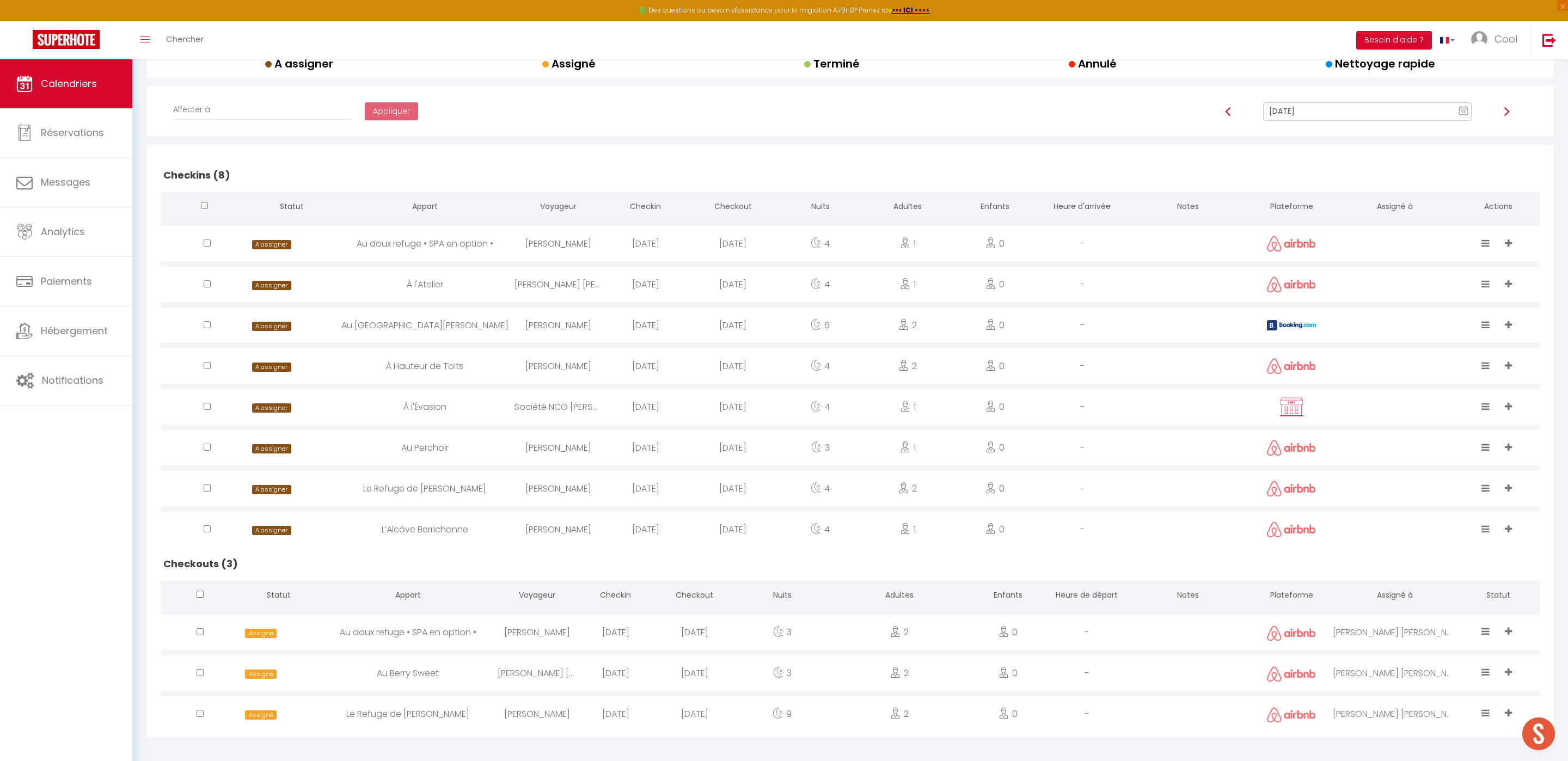
click at [1343, 116] on input "[DATE]" at bounding box center [1367, 111] width 209 height 18
click at [1385, 209] on td "14" at bounding box center [1386, 205] width 18 height 18
type input "Oct 14, 2025"
select select
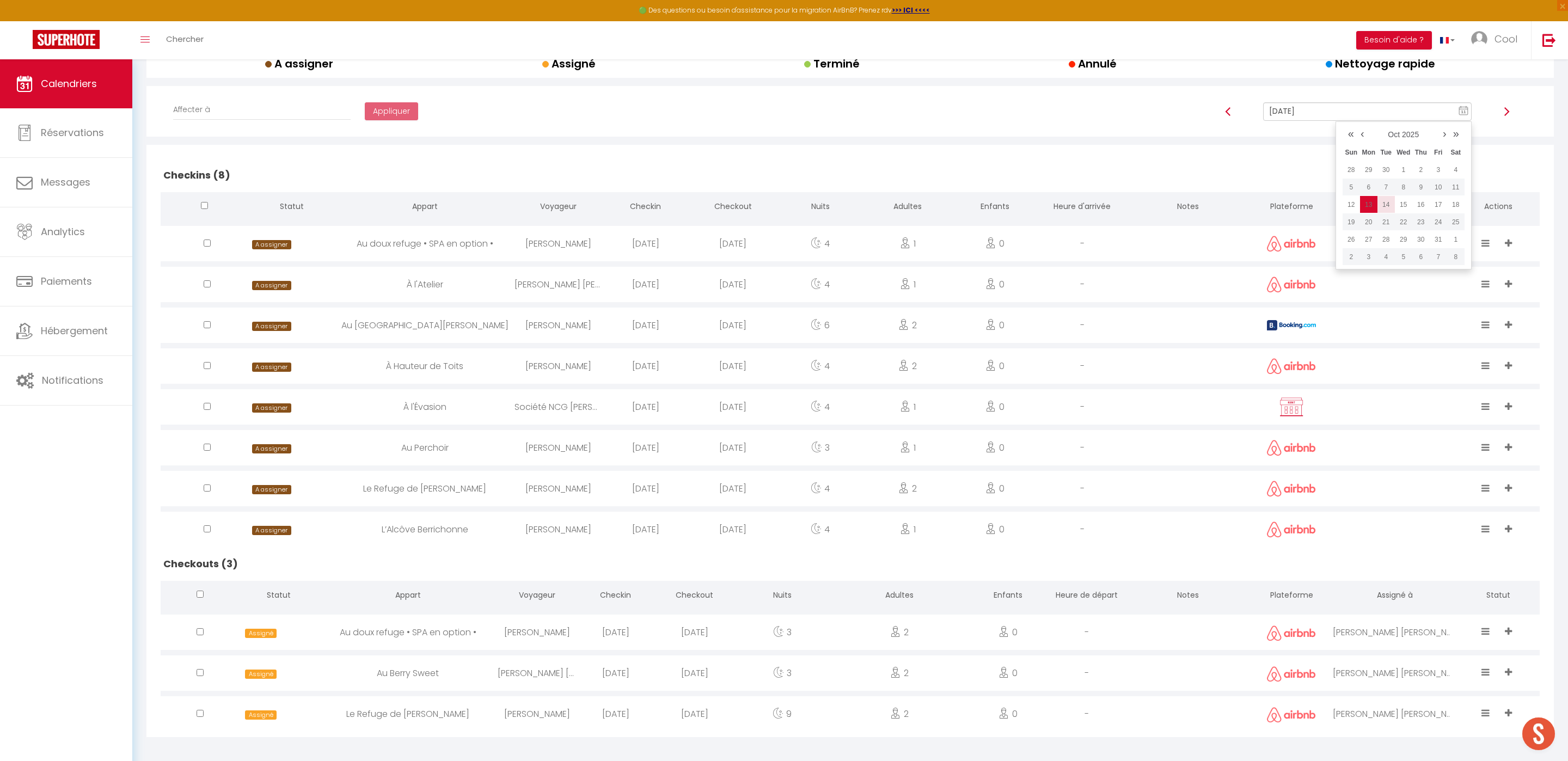
select select
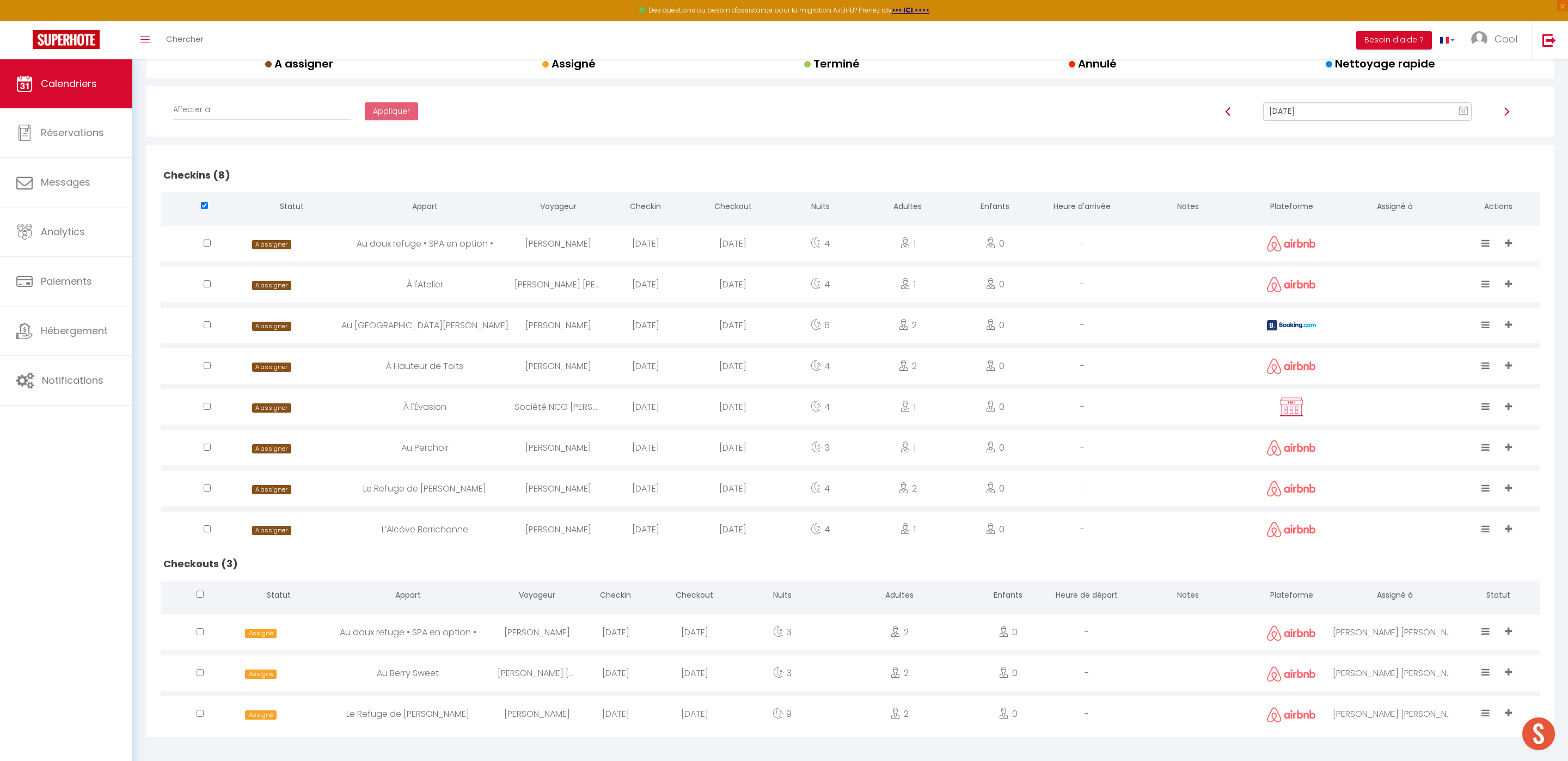
select select
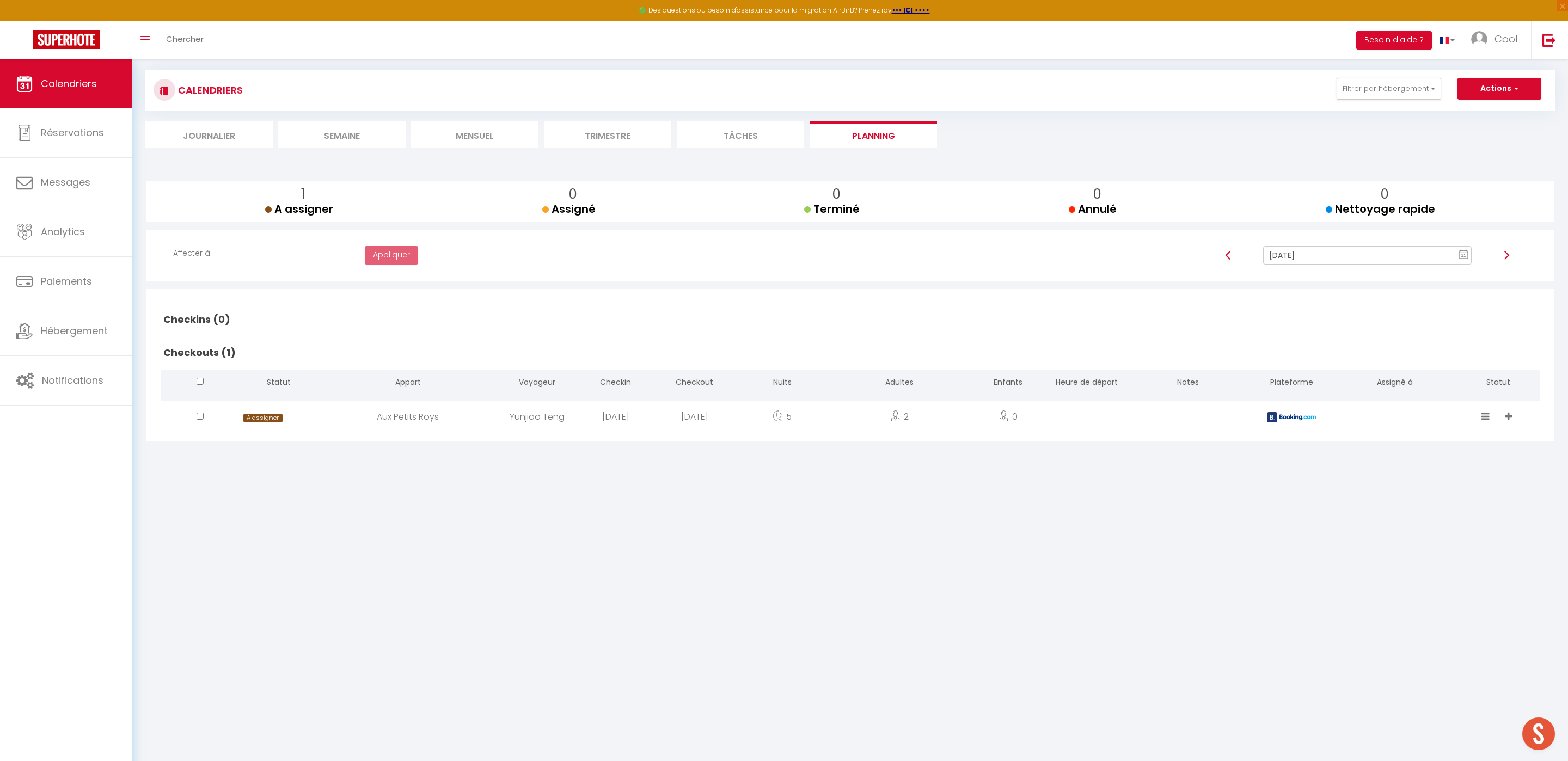
click at [1352, 429] on div at bounding box center [1395, 418] width 124 height 35
select select "0"
select select "1"
select select
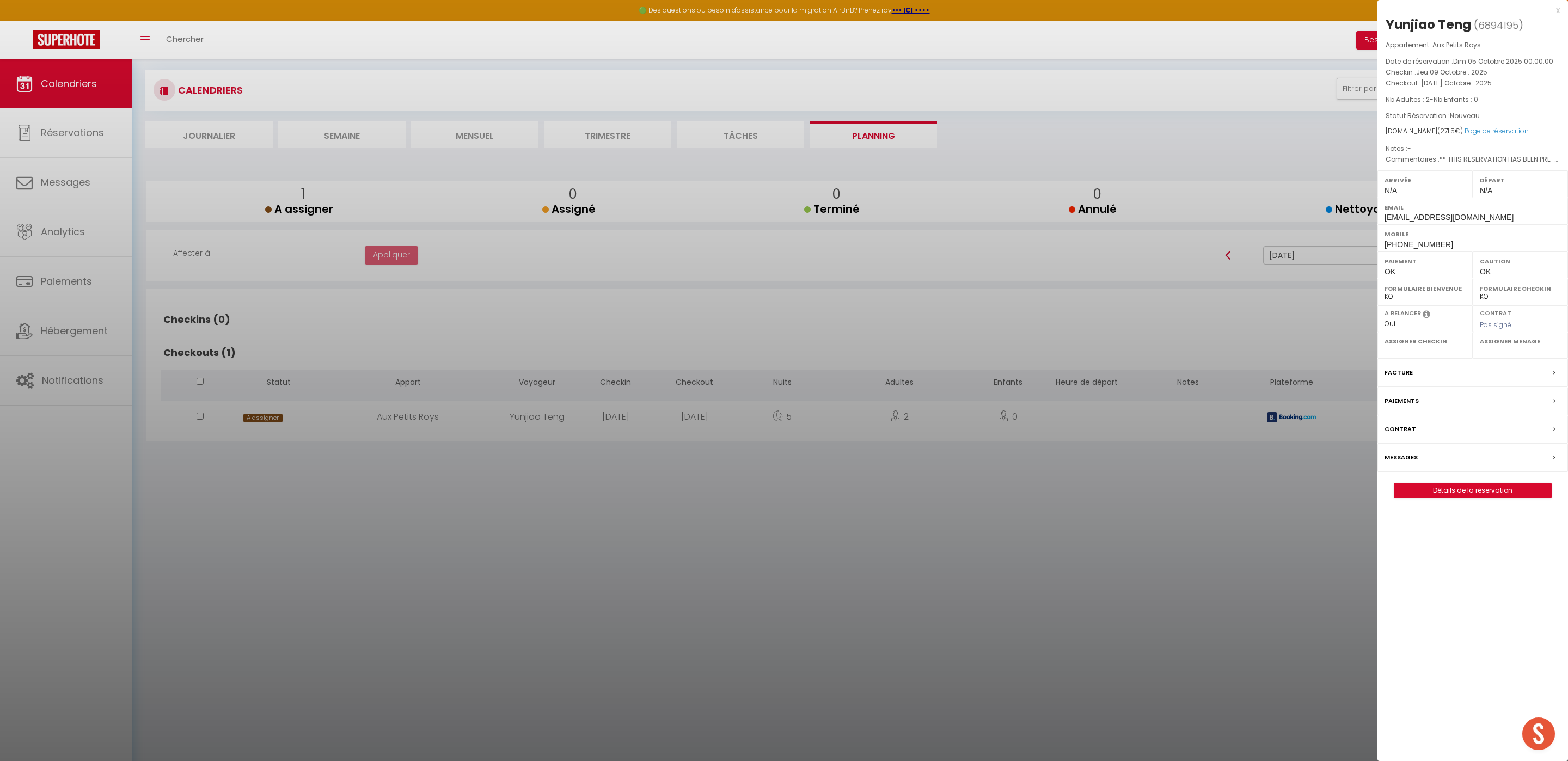
click at [1485, 351] on select "- [PERSON_NAME] [PERSON_NAME] [PERSON_NAME] [PERSON_NAME] Lebouiha [PERSON_NAME…" at bounding box center [1520, 349] width 81 height 10
select select "52903"
click at [1480, 345] on select "- [PERSON_NAME] [PERSON_NAME] [PERSON_NAME] [PERSON_NAME] Lebouiha [PERSON_NAME…" at bounding box center [1520, 349] width 81 height 10
click at [1254, 464] on div at bounding box center [784, 380] width 1568 height 761
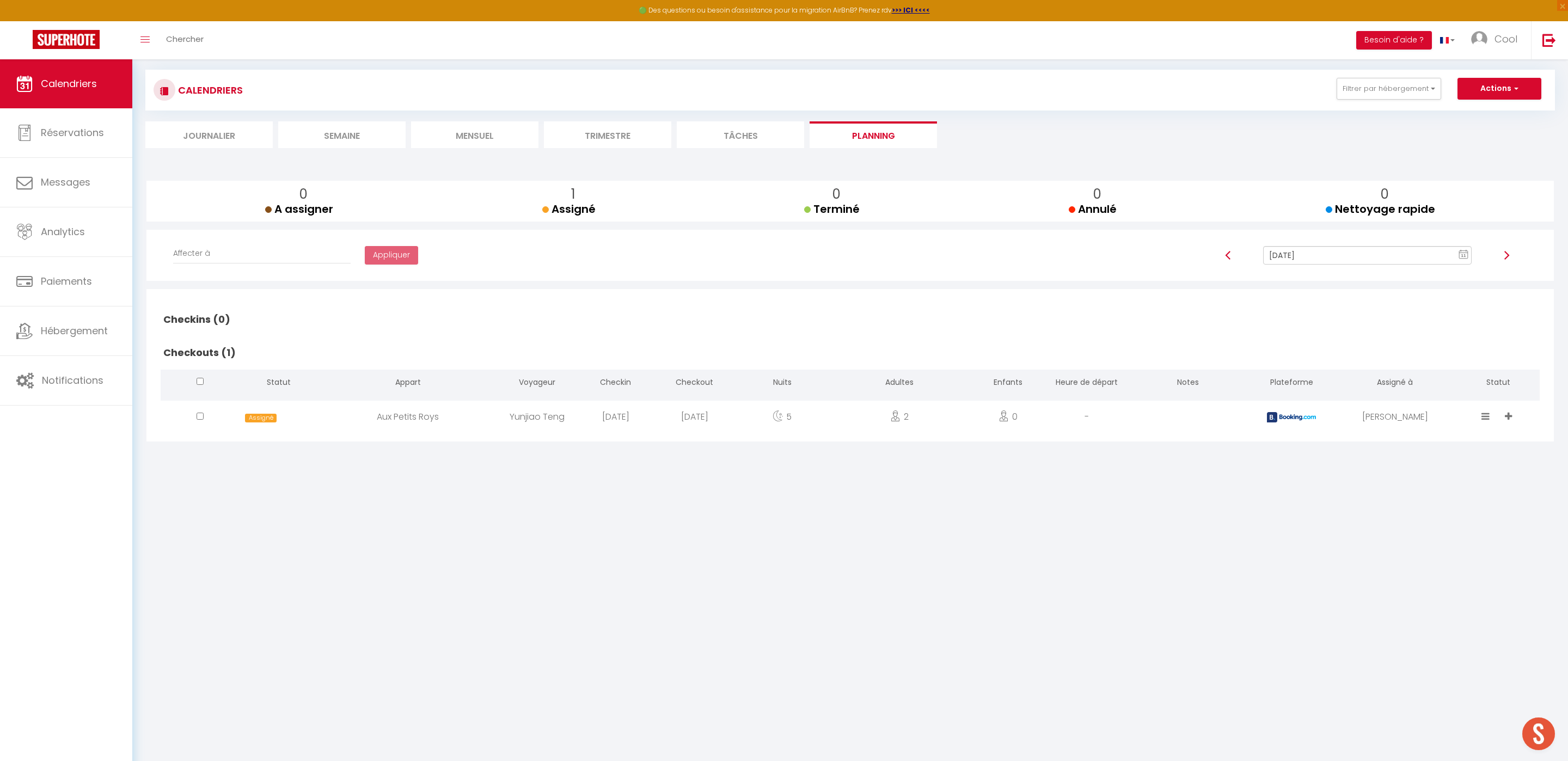
click at [1302, 259] on input "Oct 14, 2025" at bounding box center [1367, 255] width 209 height 18
click at [1401, 348] on td "15" at bounding box center [1404, 348] width 18 height 18
type input "Oct 15, 2025"
click at [1333, 264] on input "Oct 15, 2025" at bounding box center [1367, 255] width 209 height 18
click at [1200, 363] on h2 "Checkouts (1)" at bounding box center [850, 352] width 1379 height 33
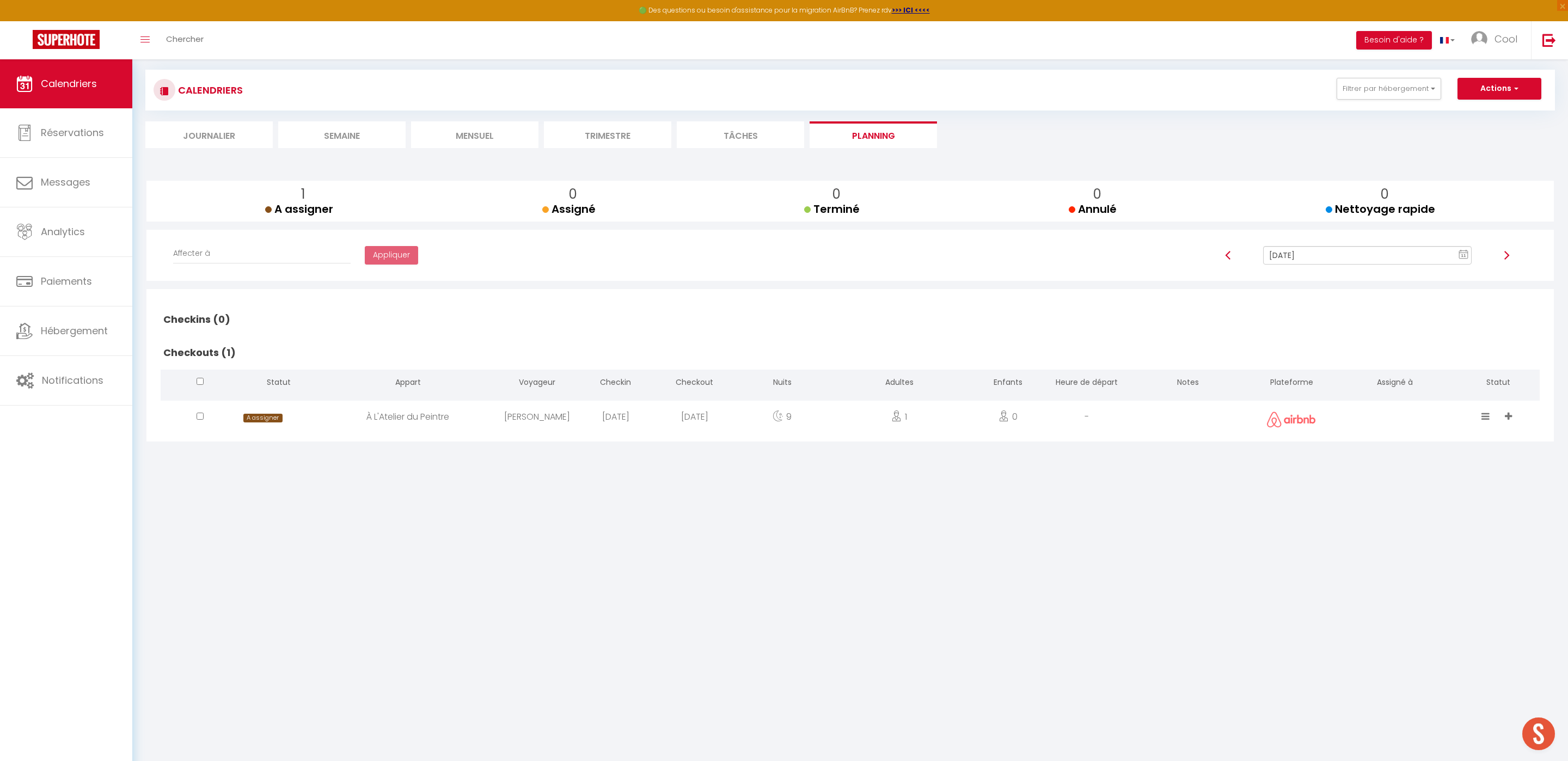
click at [1395, 431] on div at bounding box center [1395, 418] width 124 height 35
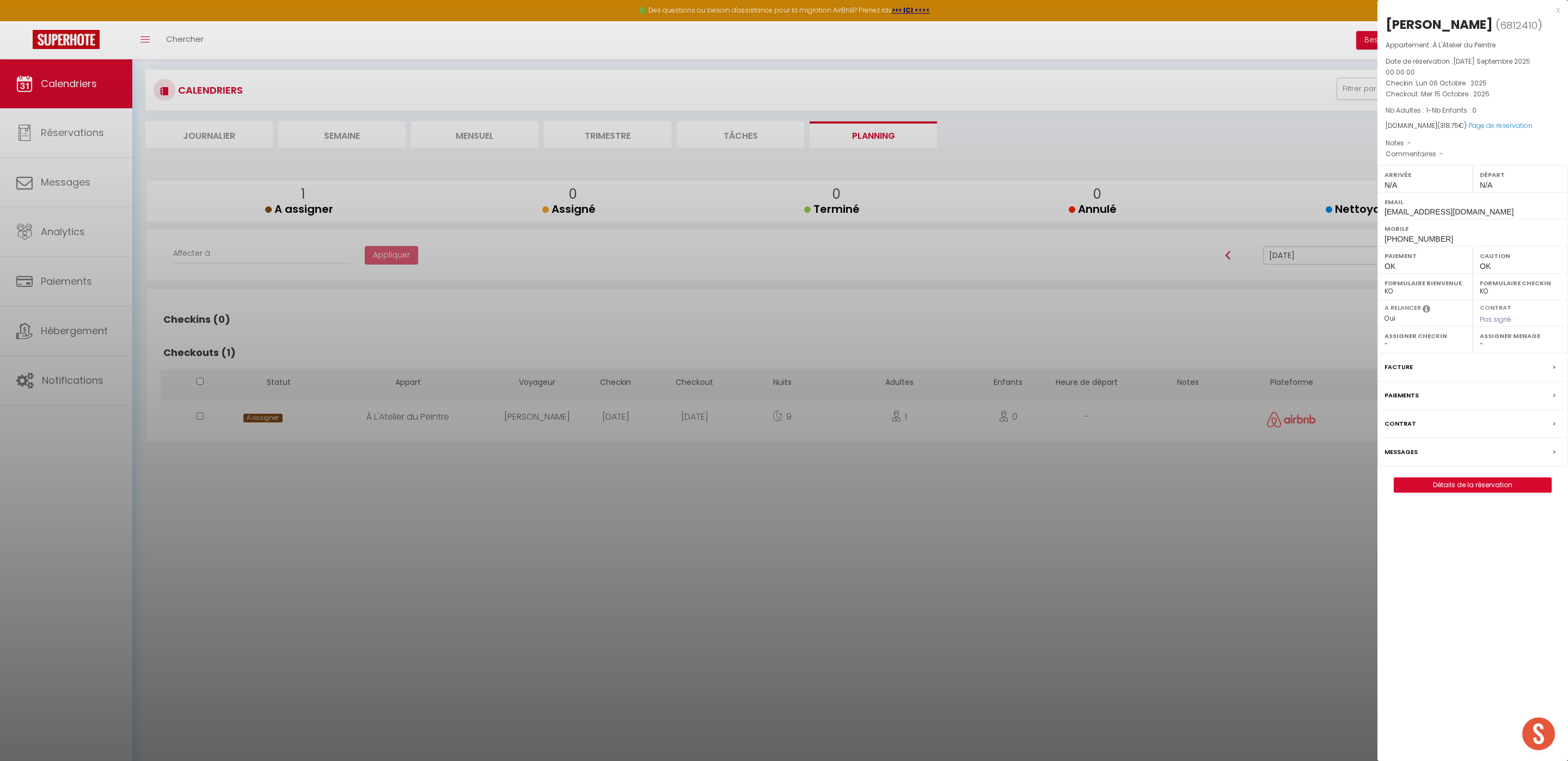
click at [1505, 342] on label "Assigner Menage" at bounding box center [1520, 336] width 81 height 11
click at [1502, 349] on select "- [PERSON_NAME] [PERSON_NAME] [PERSON_NAME] [PERSON_NAME] Lebouiha [PERSON_NAME…" at bounding box center [1520, 344] width 81 height 10
select select "49444"
click at [1480, 349] on select "- [PERSON_NAME] [PERSON_NAME] [PERSON_NAME] [PERSON_NAME] Lebouiha [PERSON_NAME…" at bounding box center [1520, 344] width 81 height 10
click at [1256, 466] on div at bounding box center [784, 380] width 1568 height 761
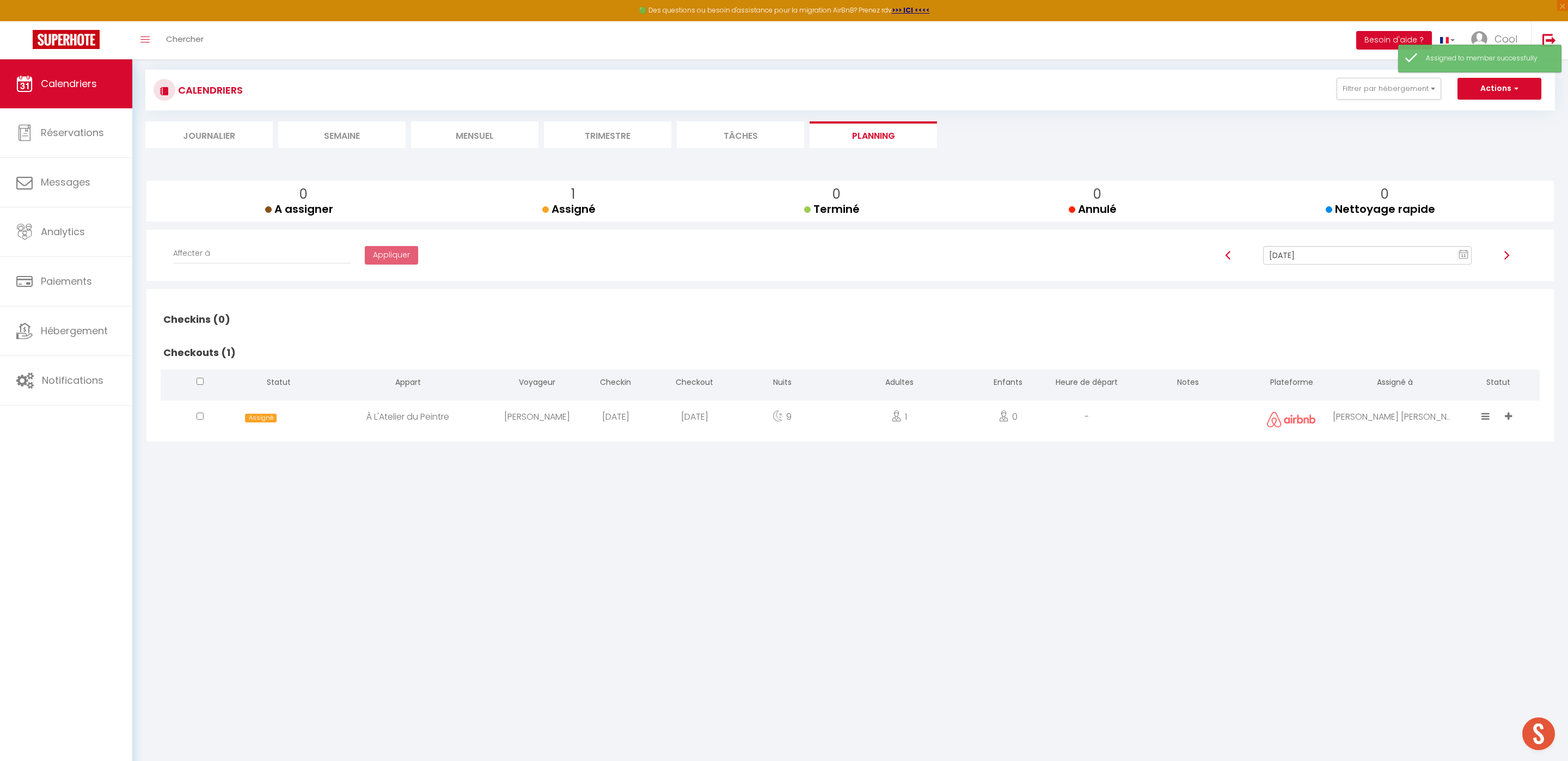
click at [1308, 246] on input "Oct 15, 2025" at bounding box center [1367, 255] width 209 height 18
click at [1379, 347] on td "14" at bounding box center [1386, 348] width 18 height 18
click at [1354, 255] on input "Oct 14, 2025" at bounding box center [1367, 255] width 209 height 18
click at [1421, 348] on td "16" at bounding box center [1421, 348] width 18 height 18
type input "Oct 16, 2025"
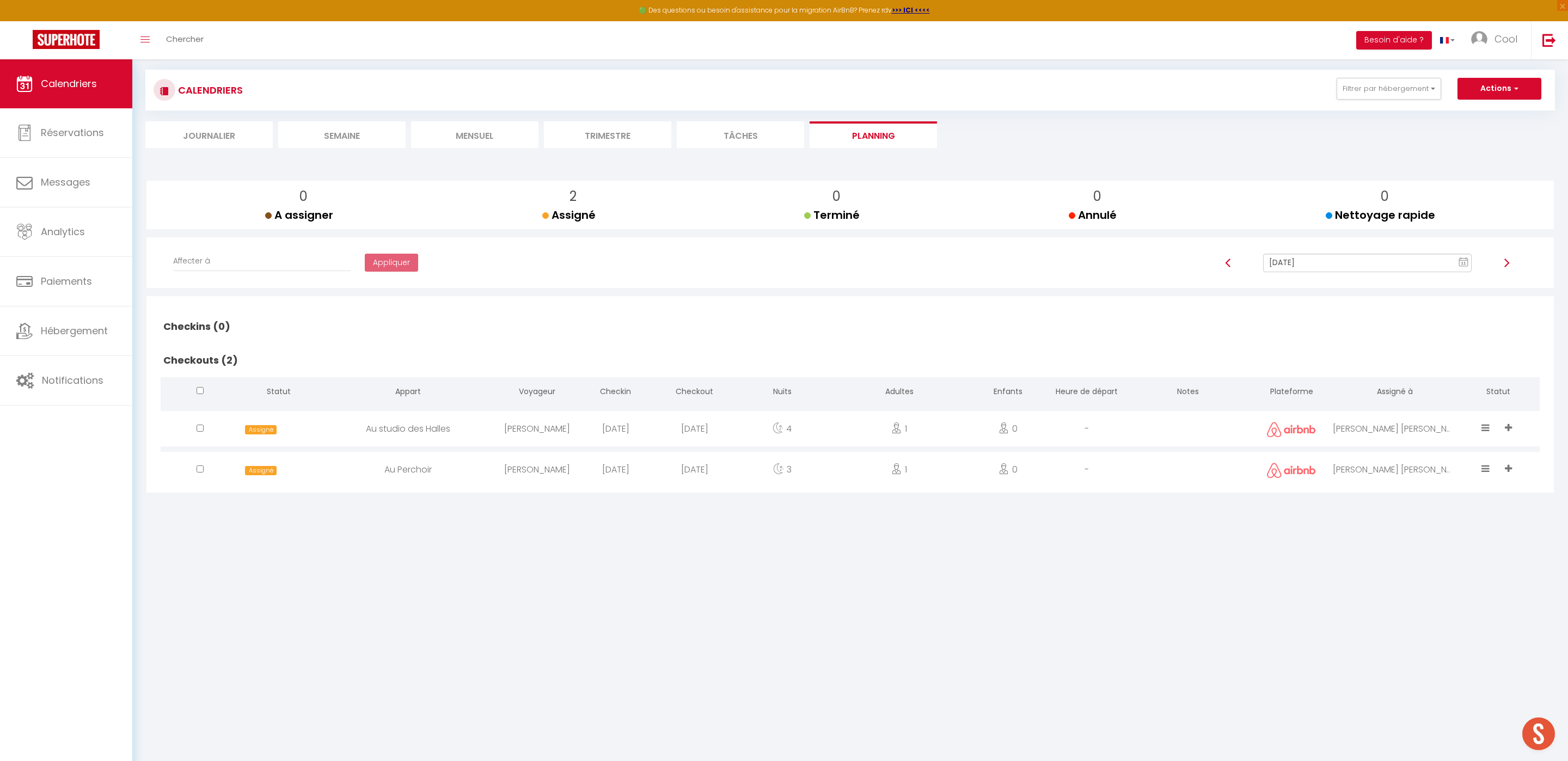
click at [1383, 431] on div "[PERSON_NAME]" at bounding box center [1395, 429] width 124 height 35
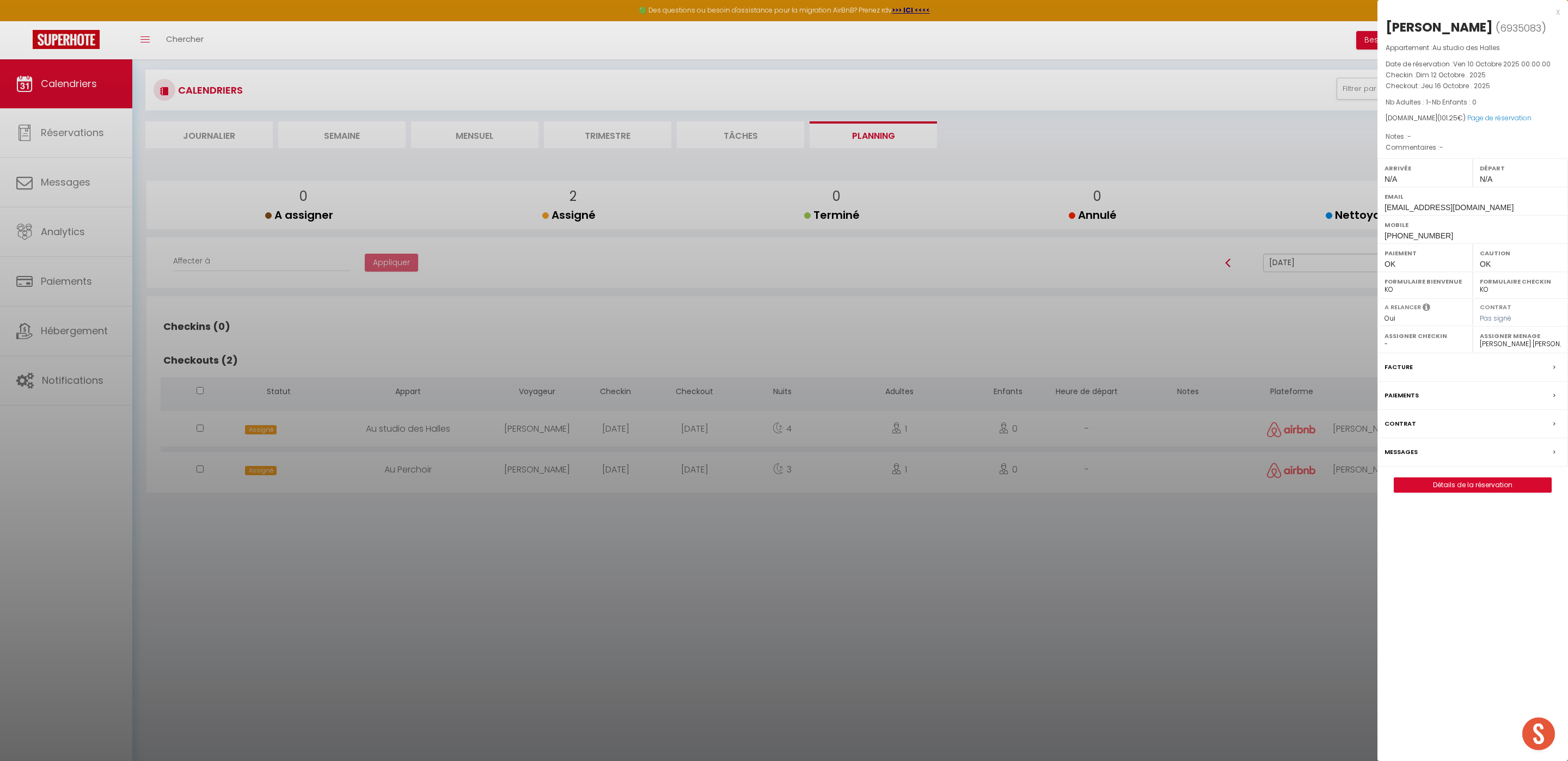
click at [1488, 348] on select "- [PERSON_NAME] [PERSON_NAME] [PERSON_NAME] [PERSON_NAME] Lebouiha [PERSON_NAME…" at bounding box center [1520, 344] width 81 height 10
click at [1480, 341] on select "- [PERSON_NAME] [PERSON_NAME] [PERSON_NAME] [PERSON_NAME] Lebouiha [PERSON_NAME…" at bounding box center [1520, 344] width 81 height 10
click at [1343, 475] on div at bounding box center [784, 380] width 1568 height 761
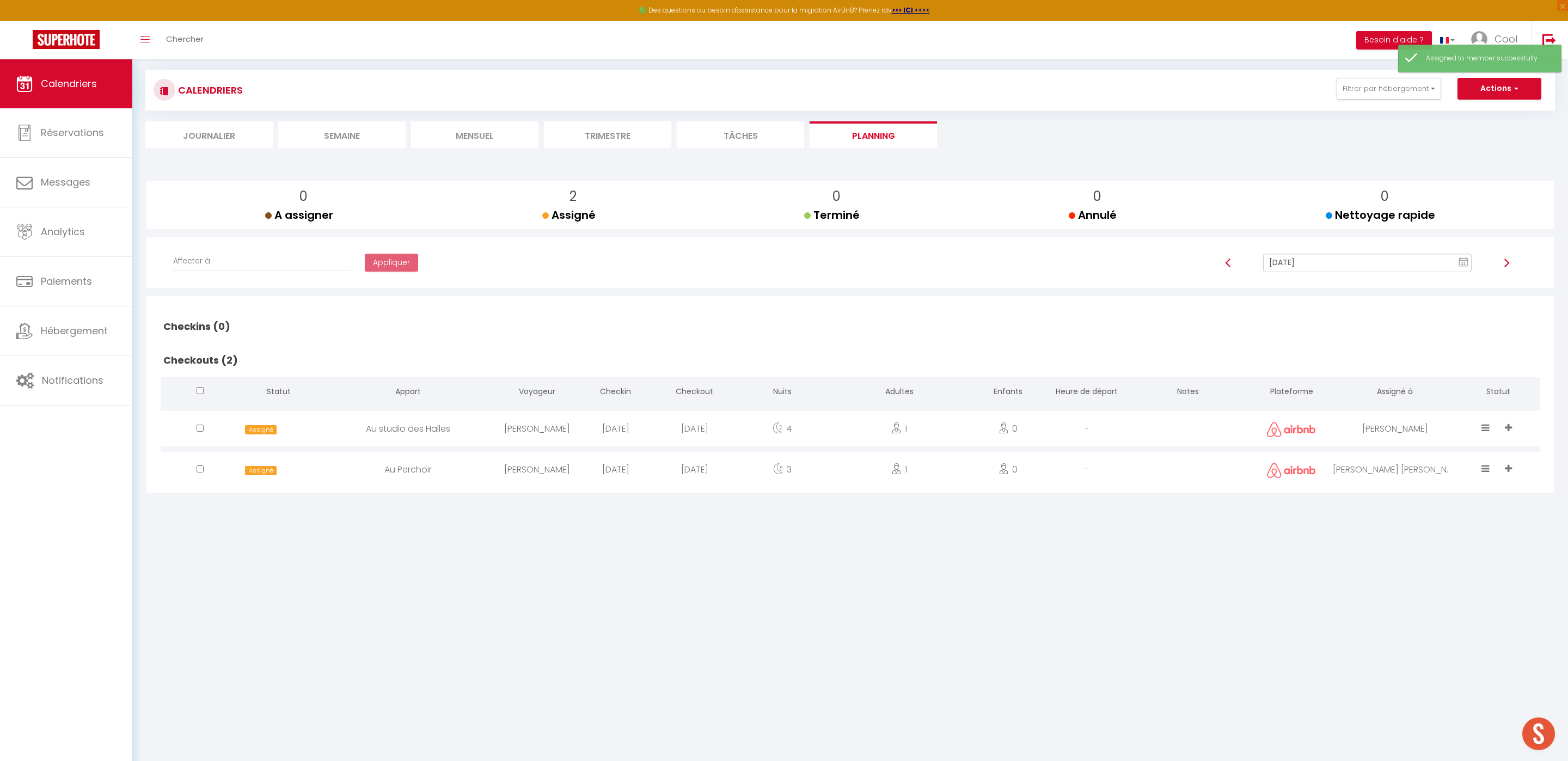
click at [1397, 471] on div "[PERSON_NAME]" at bounding box center [1395, 469] width 124 height 35
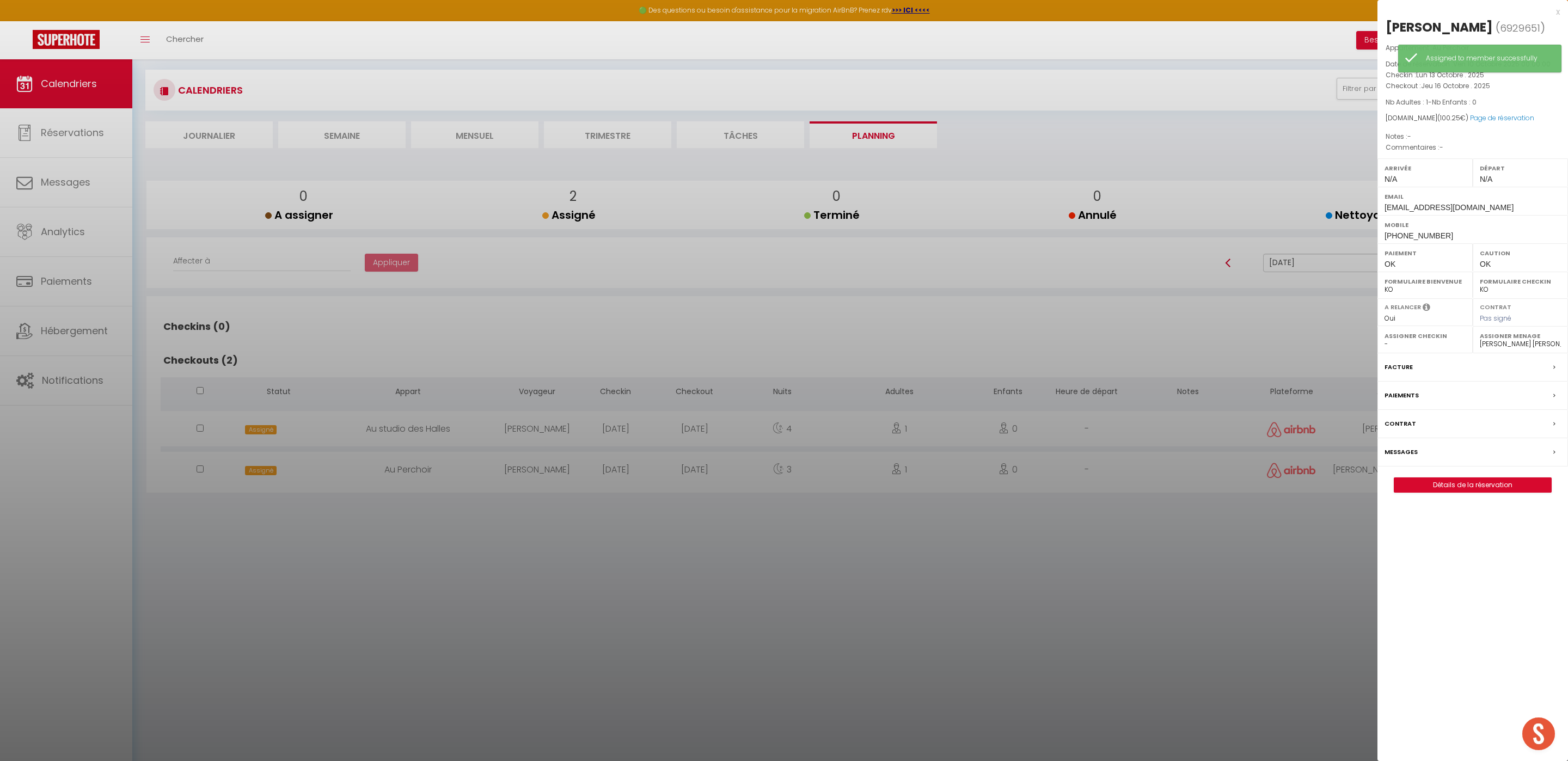
click at [1493, 348] on select "- [PERSON_NAME] [PERSON_NAME] [PERSON_NAME] [PERSON_NAME] Lebouiha [PERSON_NAME…" at bounding box center [1520, 344] width 81 height 10
select select "52903"
click at [1480, 341] on select "- [PERSON_NAME] [PERSON_NAME] [PERSON_NAME] [PERSON_NAME] Lebouiha [PERSON_NAME…" at bounding box center [1520, 344] width 81 height 10
click at [1254, 337] on div at bounding box center [784, 380] width 1568 height 761
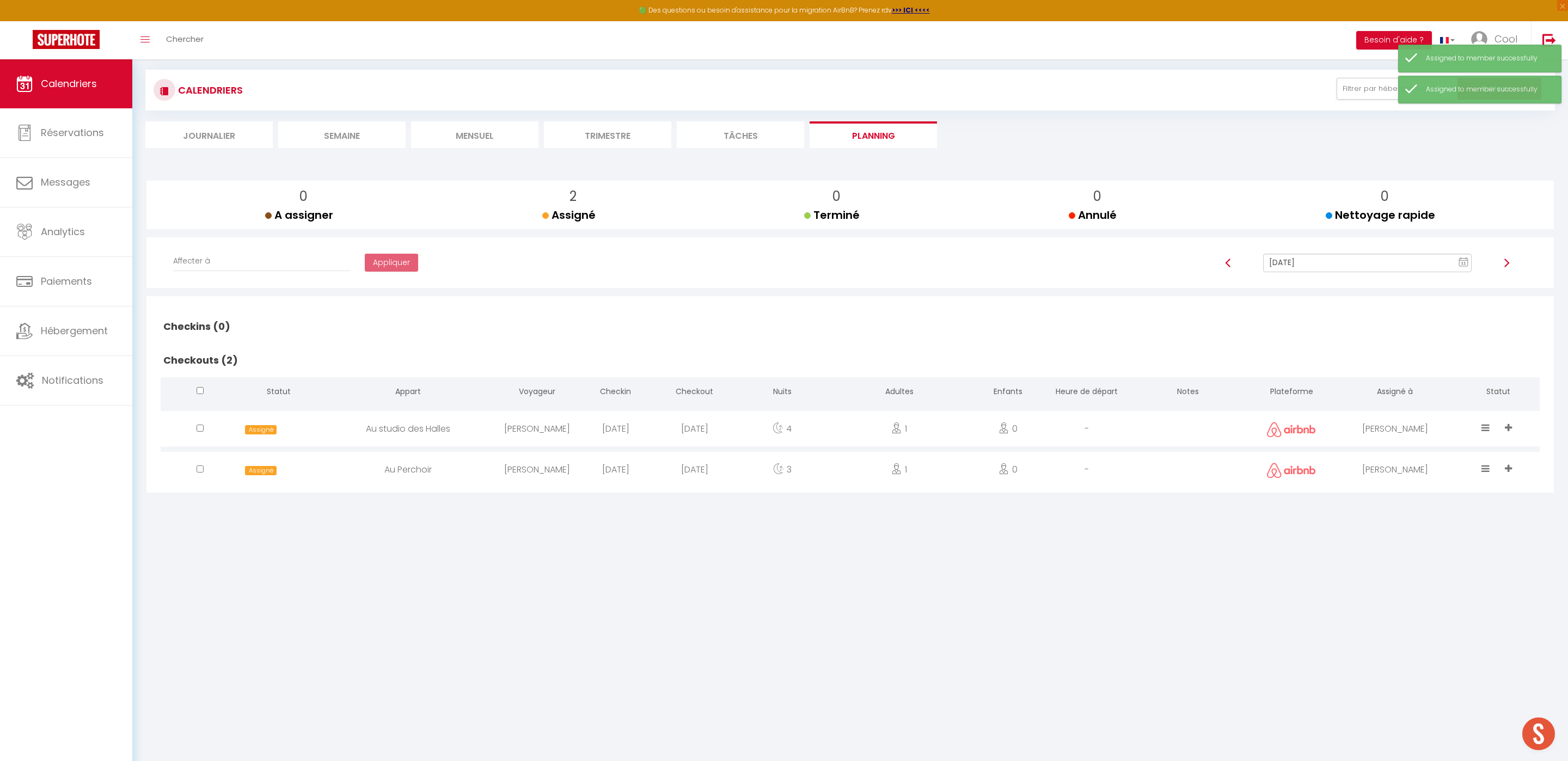
click at [1357, 262] on input "Oct 16, 2025" at bounding box center [1367, 263] width 209 height 18
click at [1435, 354] on td "17" at bounding box center [1438, 356] width 18 height 18
type input "Oct 17, 2025"
checkbox input "false"
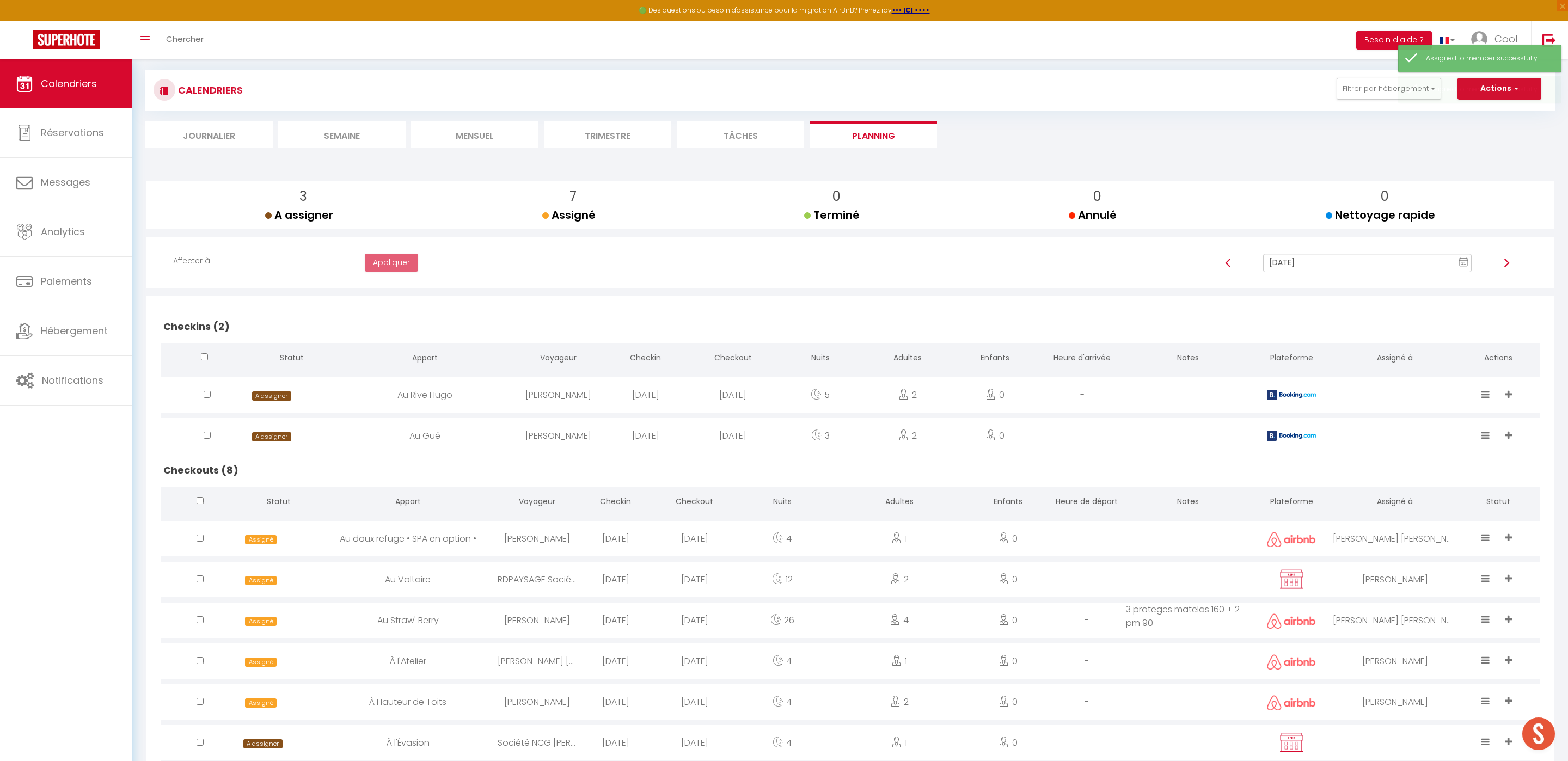
scroll to position [170, 0]
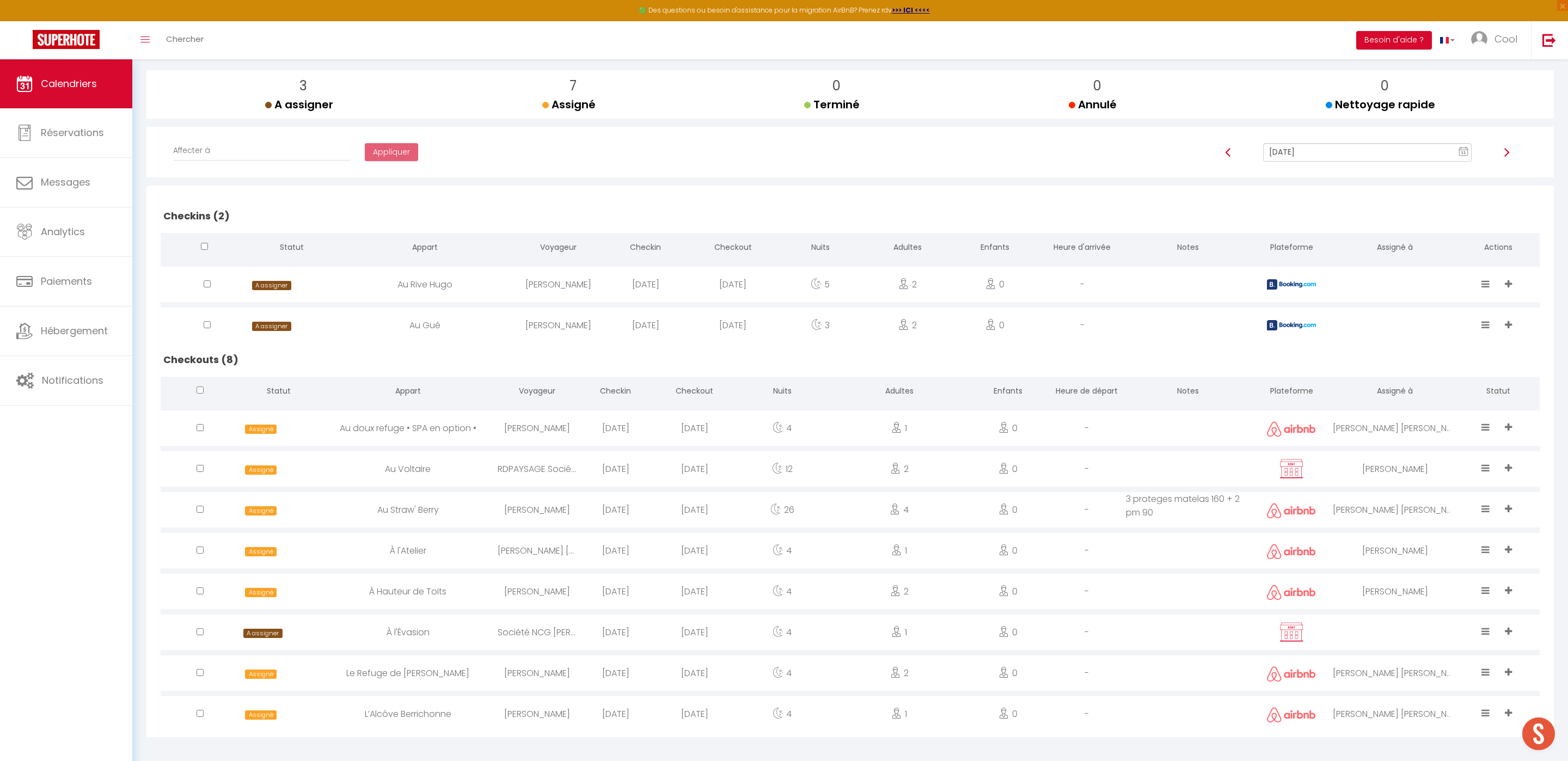
click at [1402, 624] on div at bounding box center [1395, 633] width 124 height 35
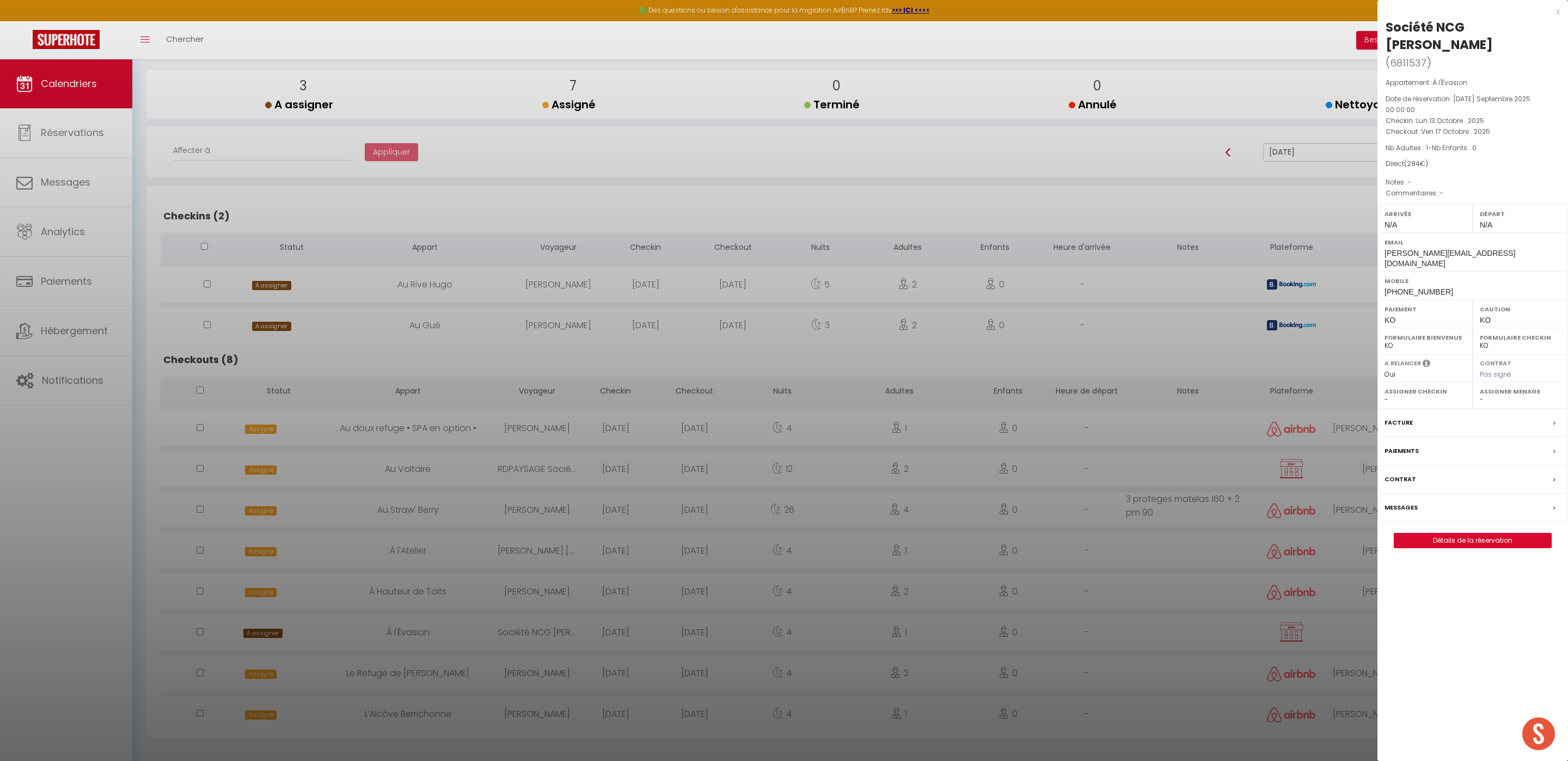
click at [1499, 395] on select "- [PERSON_NAME] [PERSON_NAME] [PERSON_NAME] [PERSON_NAME] Lebouiha [PERSON_NAME…" at bounding box center [1520, 399] width 81 height 10
select select "52903"
click at [1480, 395] on select "- [PERSON_NAME] [PERSON_NAME] [PERSON_NAME] [PERSON_NAME] Lebouiha [PERSON_NAME…" at bounding box center [1520, 399] width 81 height 10
click at [641, 180] on div at bounding box center [784, 380] width 1568 height 761
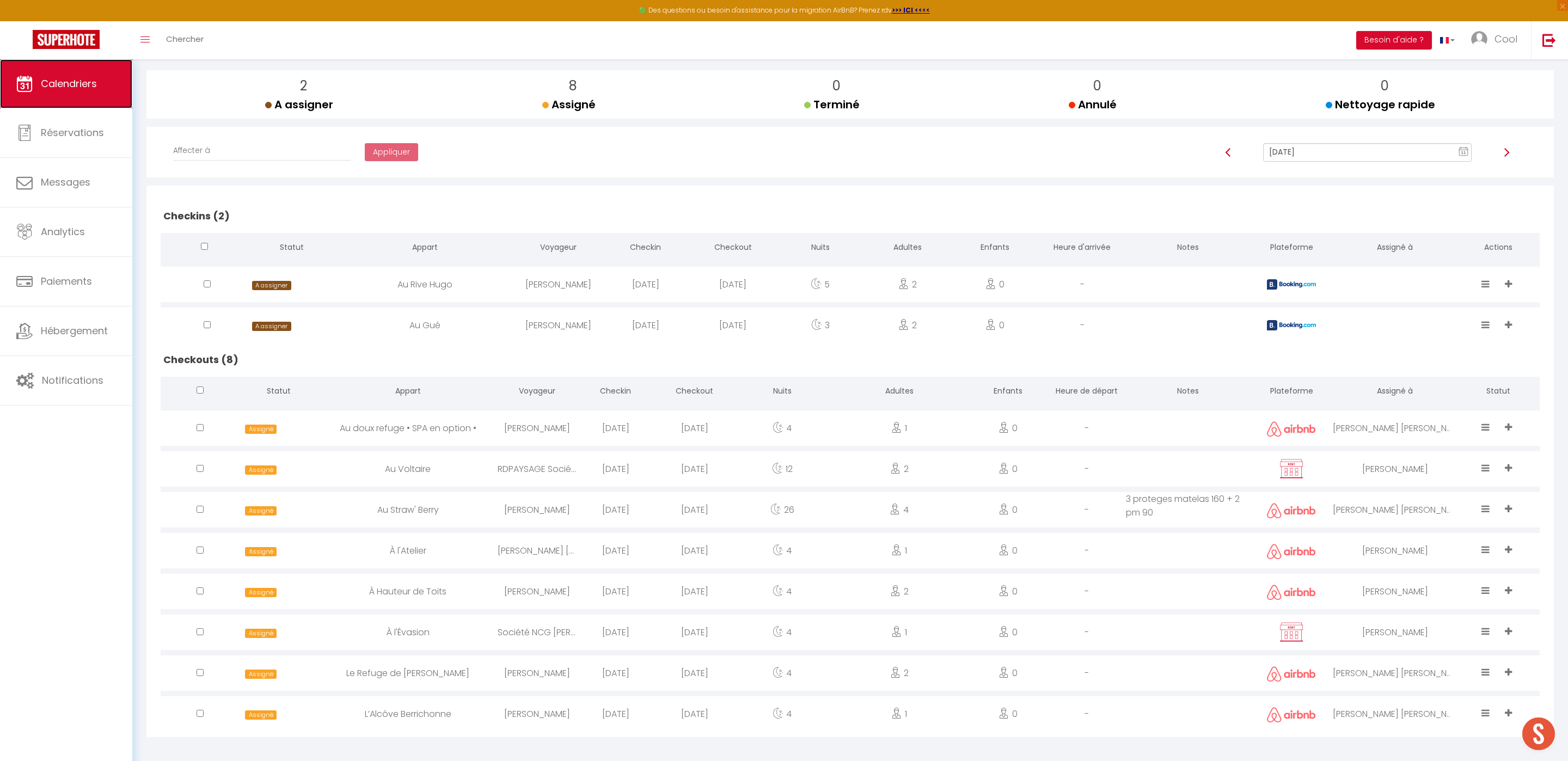
click at [52, 85] on span "Calendriers" at bounding box center [69, 83] width 56 height 13
click at [1343, 147] on input "Oct 17, 2025" at bounding box center [1367, 152] width 209 height 18
click at [1362, 246] on td "13" at bounding box center [1368, 245] width 18 height 18
type input "[DATE]"
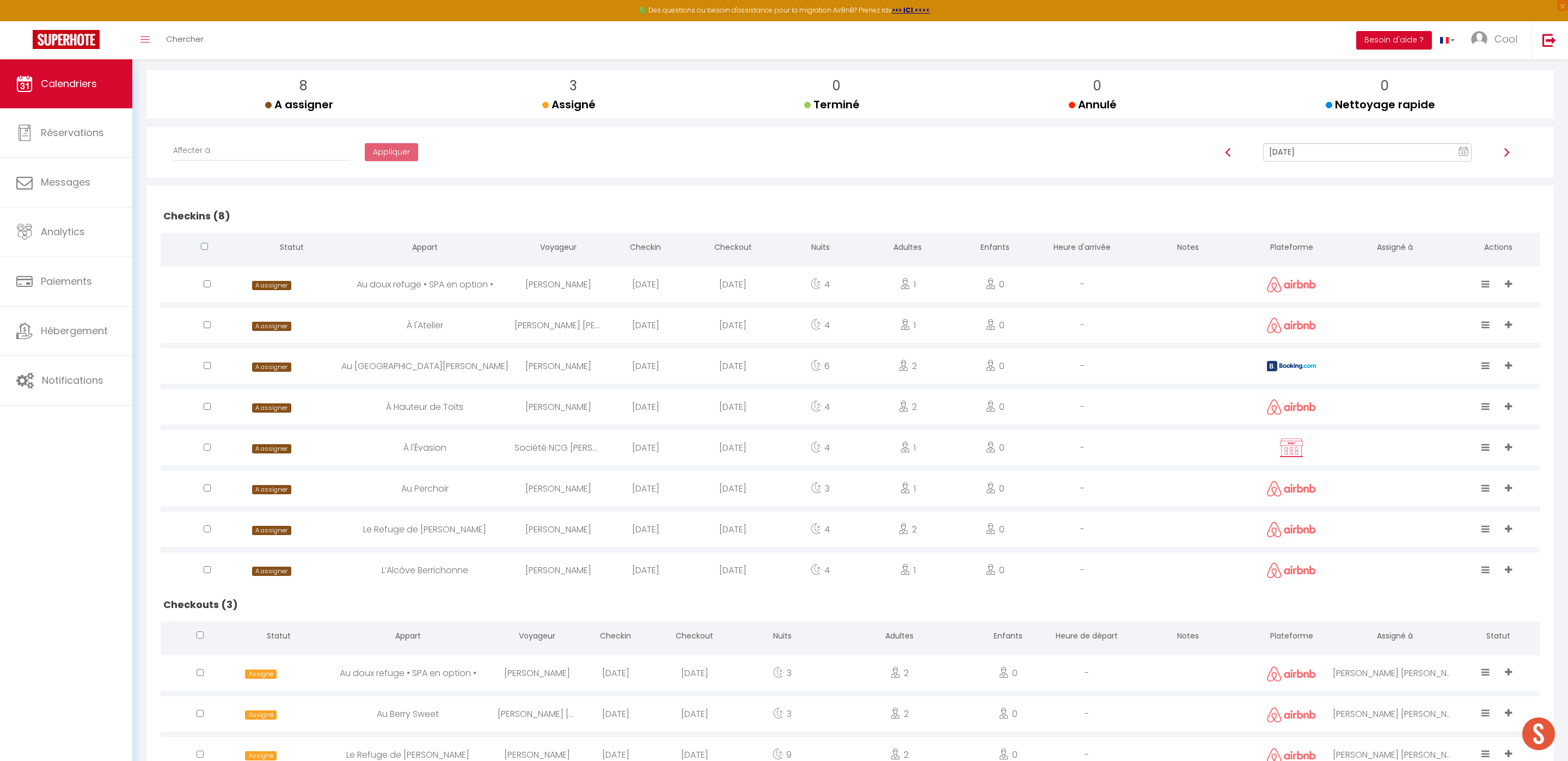
scroll to position [211, 0]
